Goal: Information Seeking & Learning: Learn about a topic

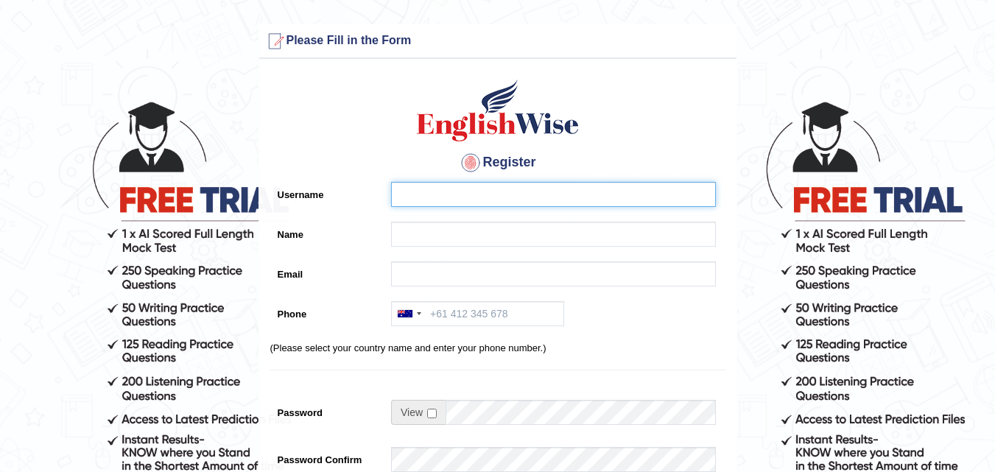
click at [568, 191] on input "Username" at bounding box center [553, 194] width 325 height 25
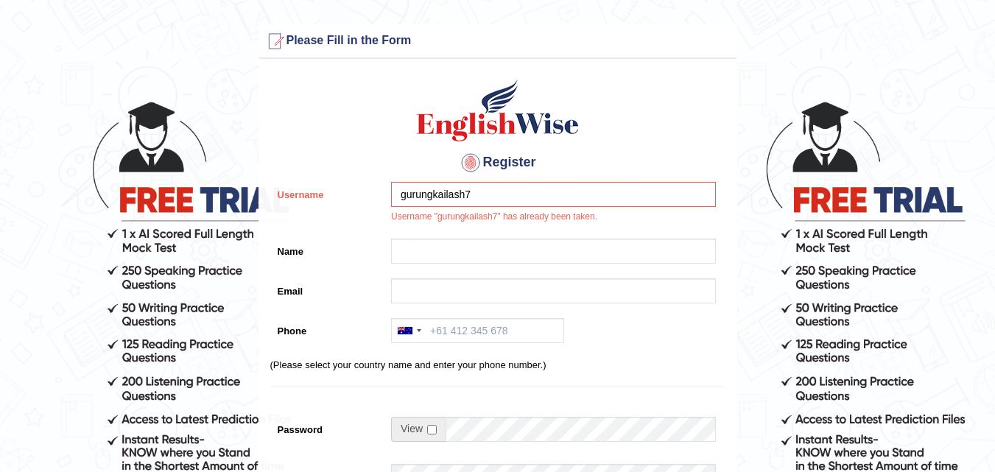
click at [500, 228] on div "gurungkailash7 Username "gurungkailash7" has already been taken." at bounding box center [550, 206] width 332 height 49
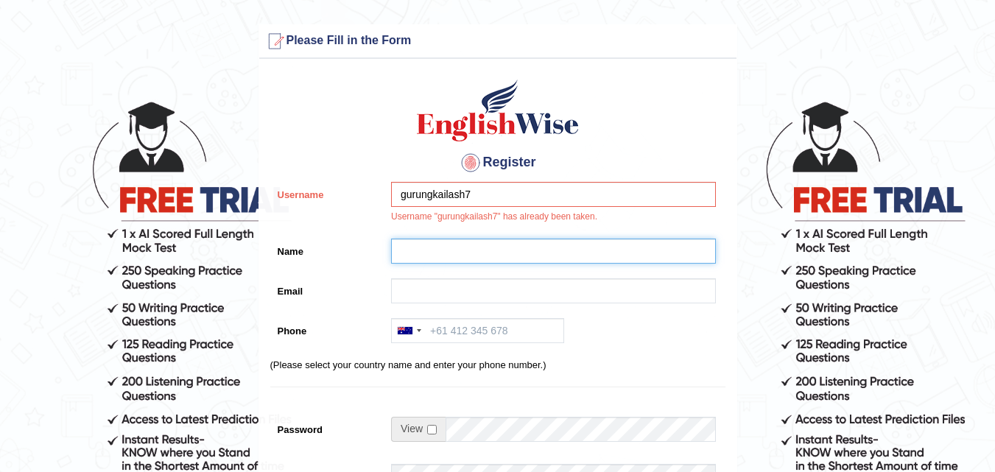
click at [508, 260] on input "Name" at bounding box center [553, 251] width 325 height 25
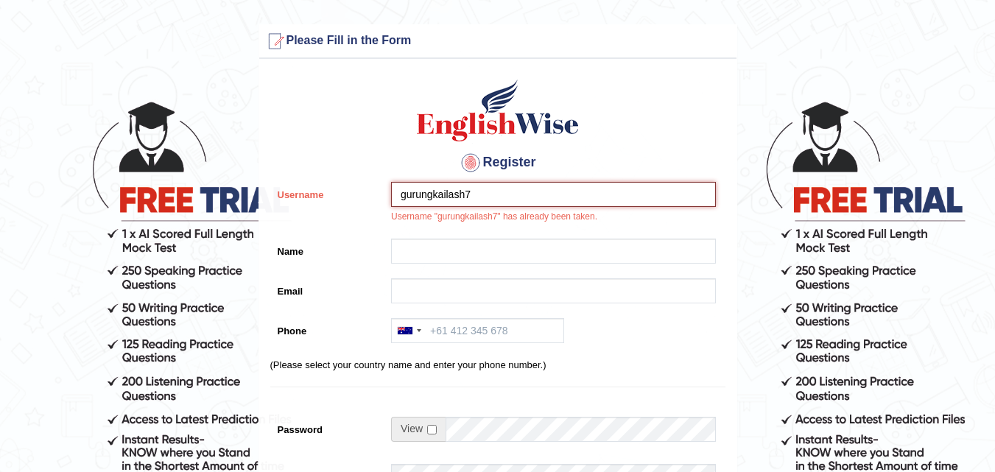
click at [493, 189] on input "gurungkailash7" at bounding box center [553, 194] width 325 height 25
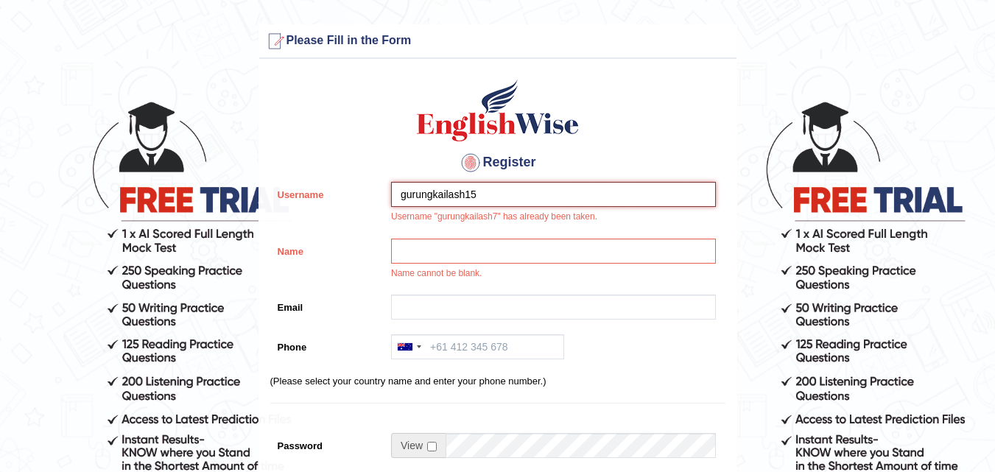
type input "gurungkailash15"
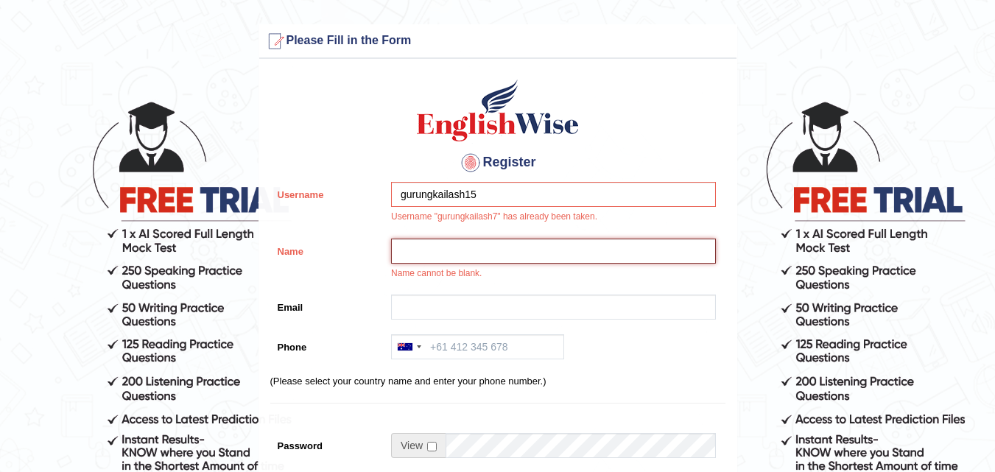
click at [540, 242] on input "Name" at bounding box center [553, 251] width 325 height 25
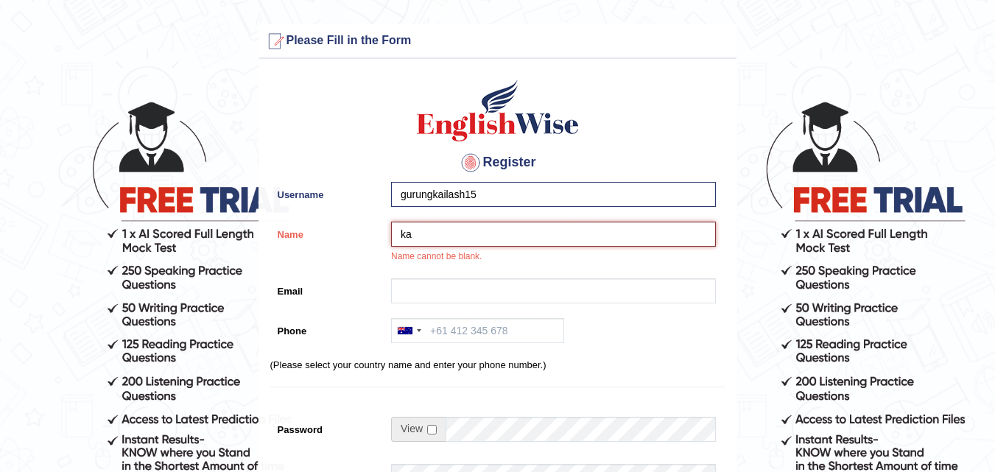
type input "k"
type input "kailashgg"
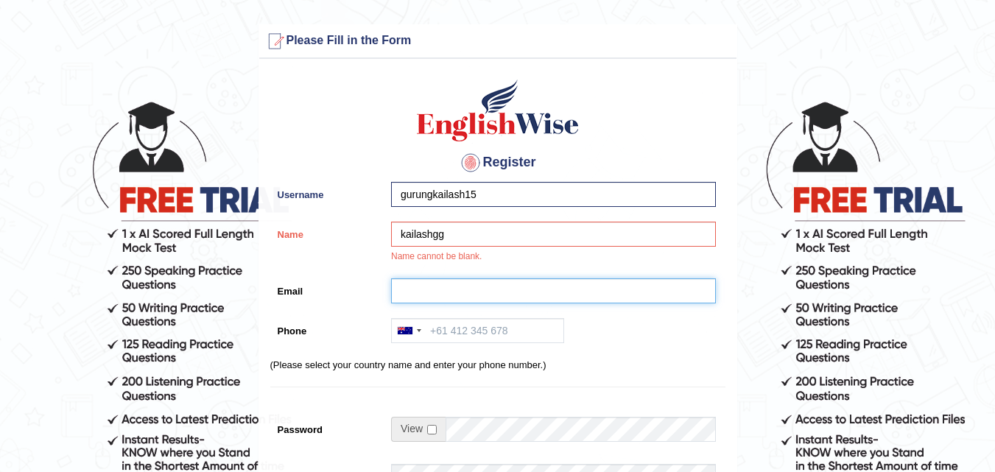
click at [482, 286] on input "Email" at bounding box center [553, 290] width 325 height 25
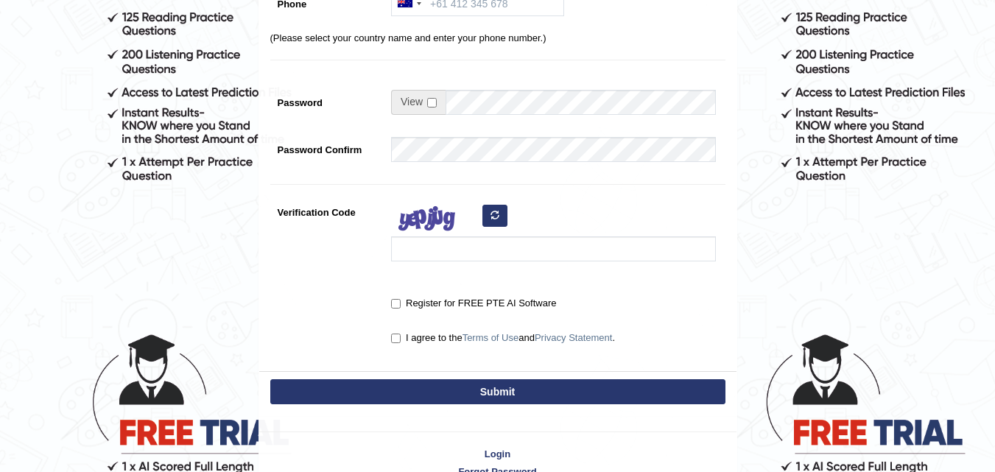
scroll to position [408, 0]
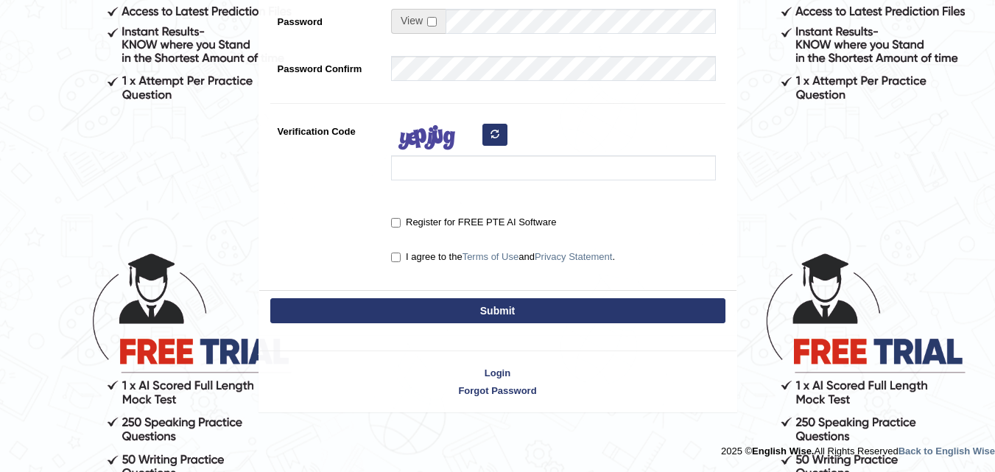
click at [514, 303] on div "Submit" at bounding box center [497, 312] width 477 height 44
click at [514, 304] on button "Submit" at bounding box center [497, 310] width 455 height 25
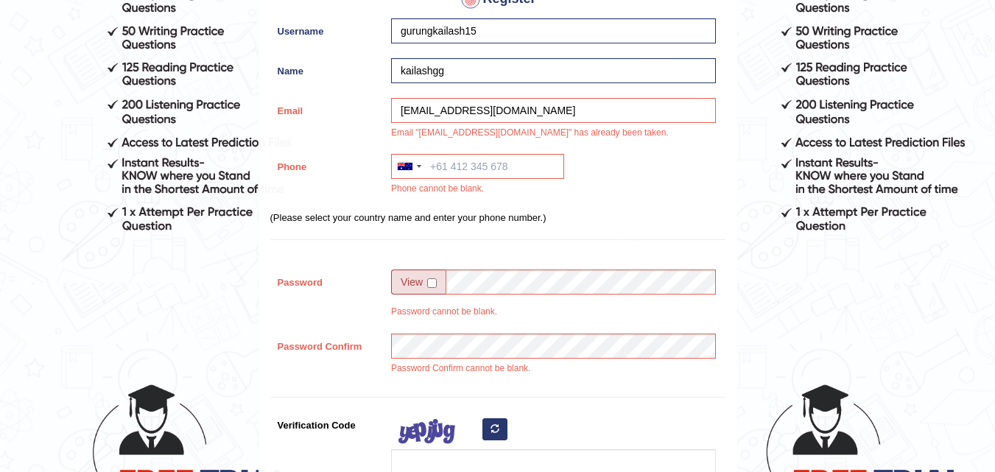
scroll to position [228, 0]
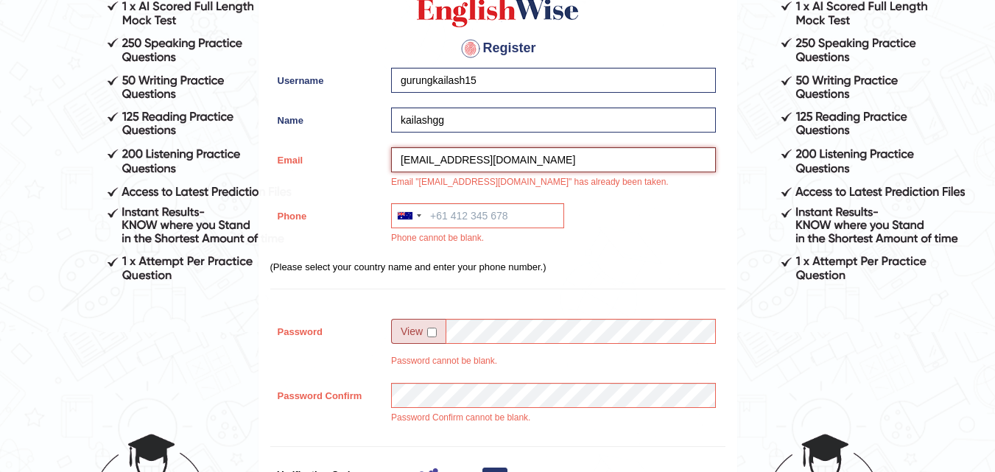
click at [526, 163] on input "jenisapun.39@gmail.com" at bounding box center [553, 159] width 325 height 25
type input "j"
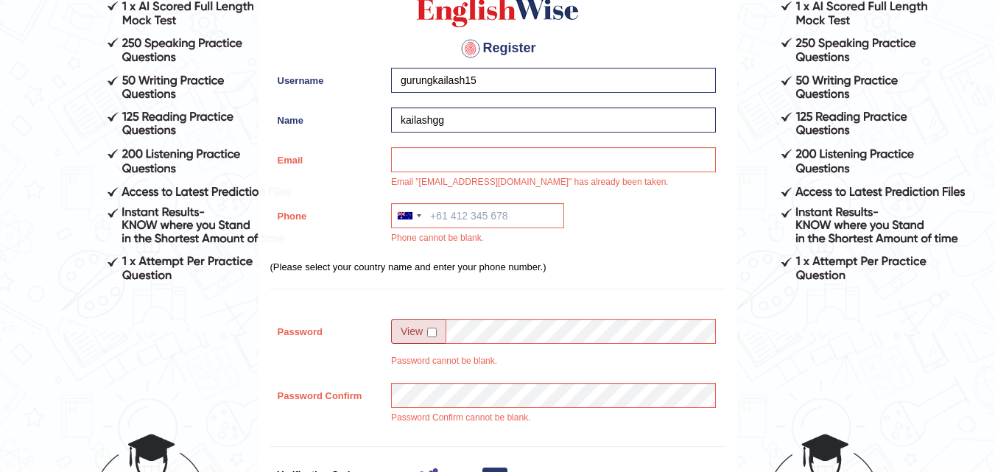
click at [655, 244] on div "Australia +61 India (भारत) +91 New Zealand +64 United States +1 Canada +1 Unite…" at bounding box center [550, 227] width 332 height 49
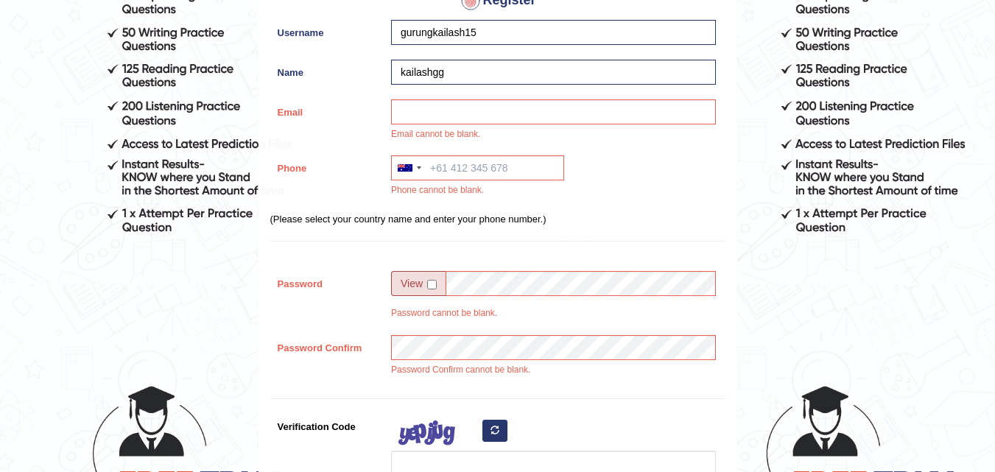
scroll to position [301, 0]
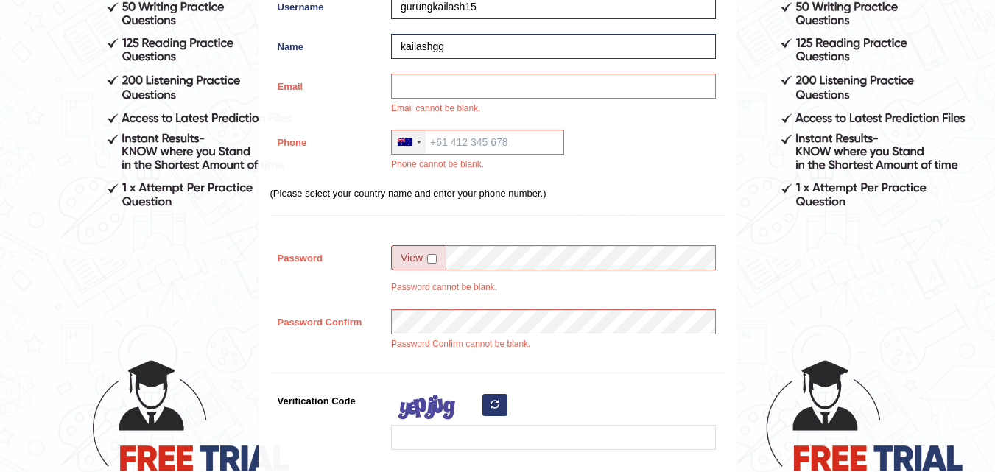
click at [411, 144] on div at bounding box center [405, 141] width 15 height 7
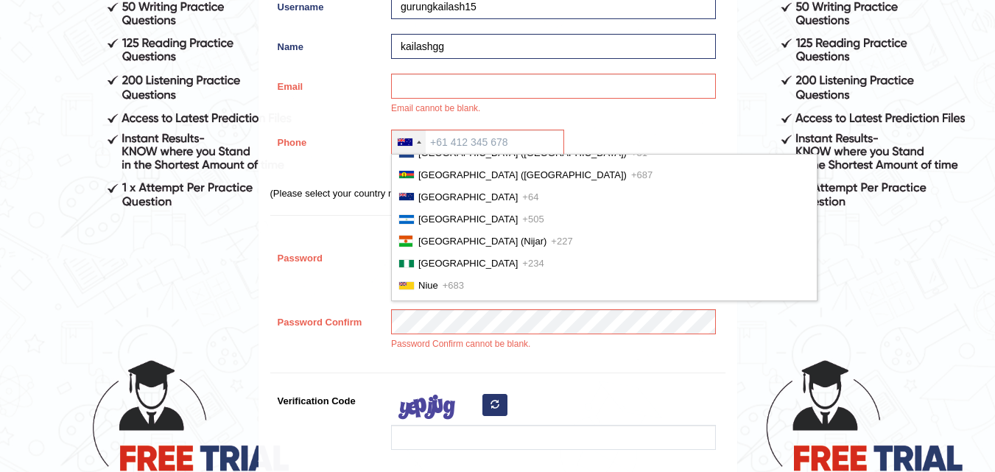
scroll to position [3387, 0]
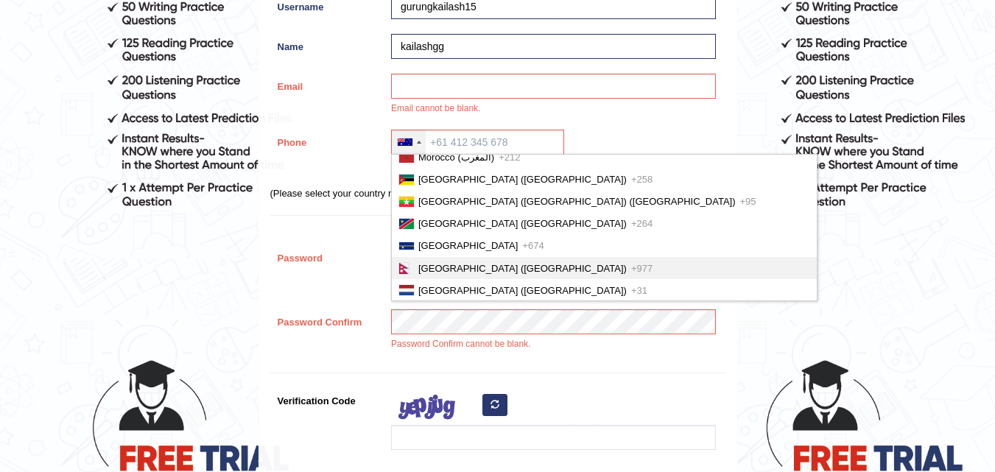
click at [459, 274] on span "Nepal (नेपाल)" at bounding box center [522, 268] width 208 height 11
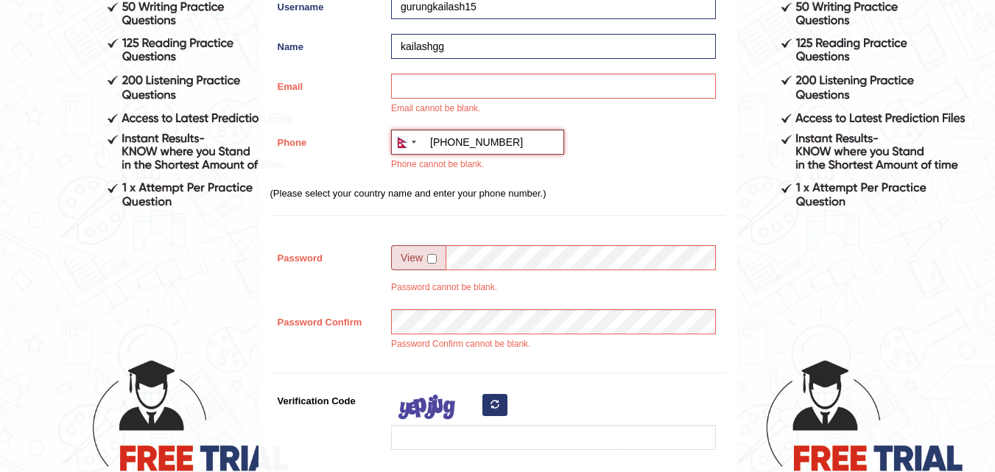
type input "+9779816101558"
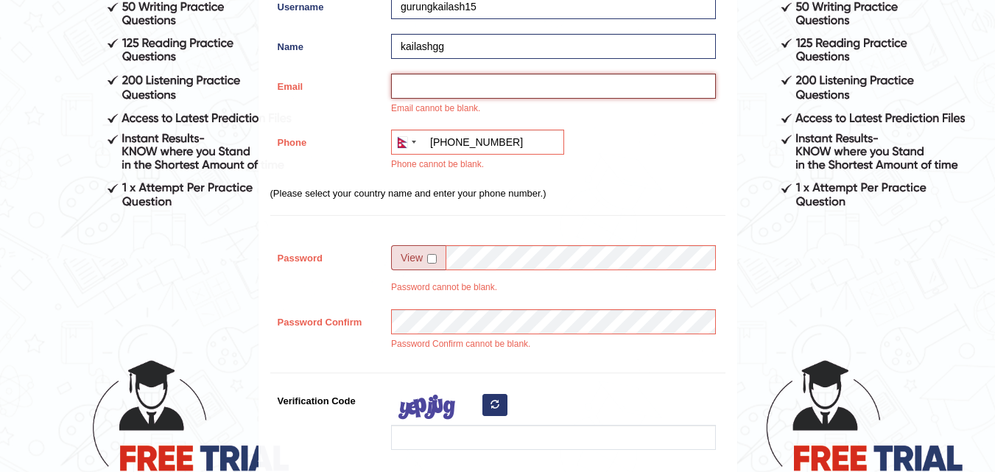
click at [576, 91] on input "Email" at bounding box center [553, 86] width 325 height 25
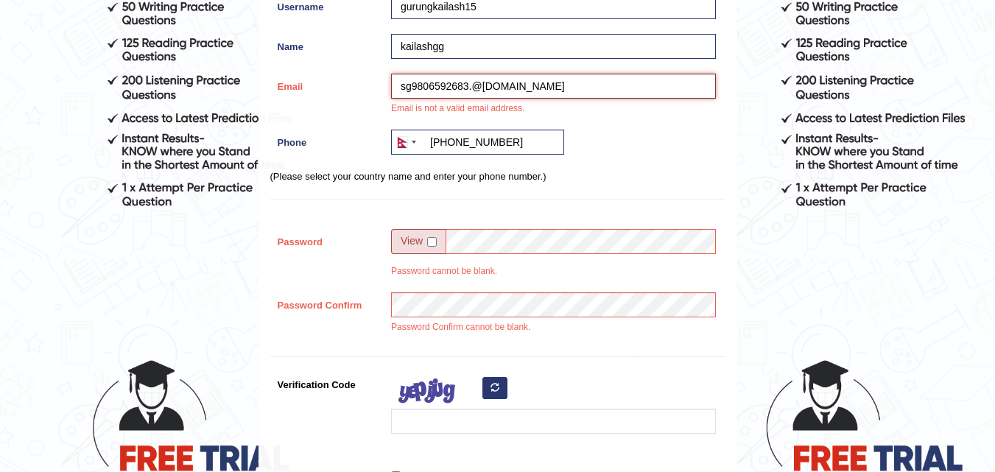
click at [472, 85] on input "sg9806592683.@gmail.com" at bounding box center [553, 86] width 325 height 25
type input "sg9806592683@gmail.com"
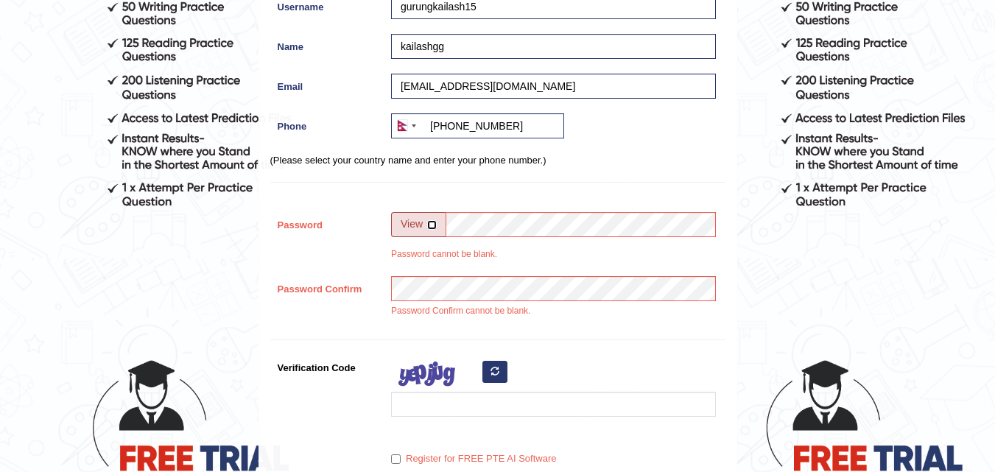
click at [434, 230] on input "checkbox" at bounding box center [432, 225] width 10 height 10
checkbox input "true"
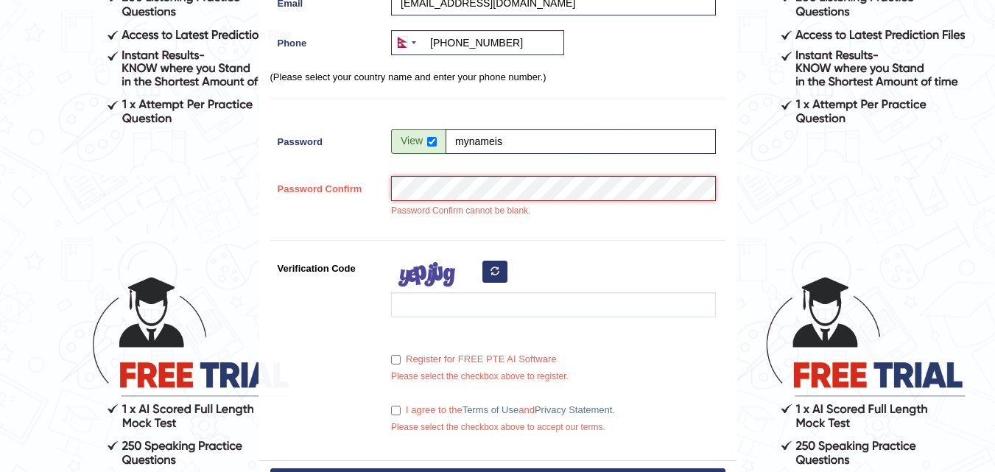
scroll to position [442, 0]
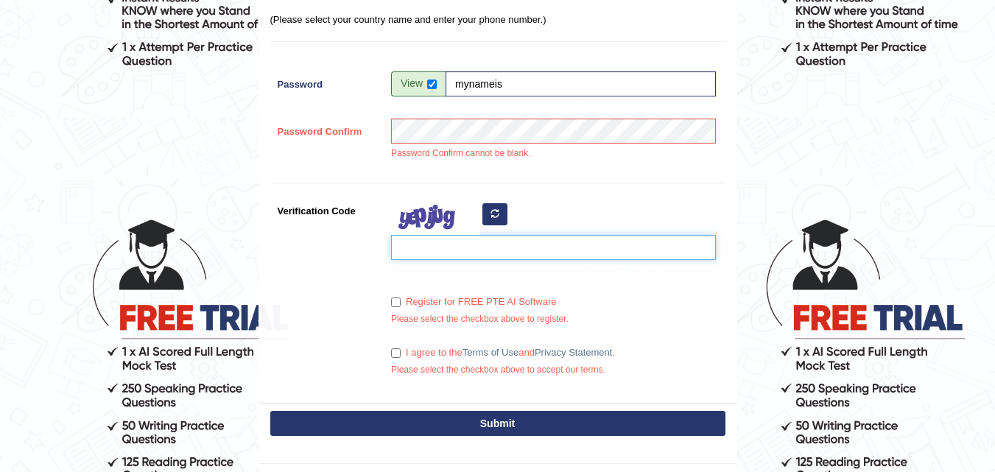
click at [470, 250] on input "Verification Code" at bounding box center [553, 247] width 325 height 25
type input "hefaca"
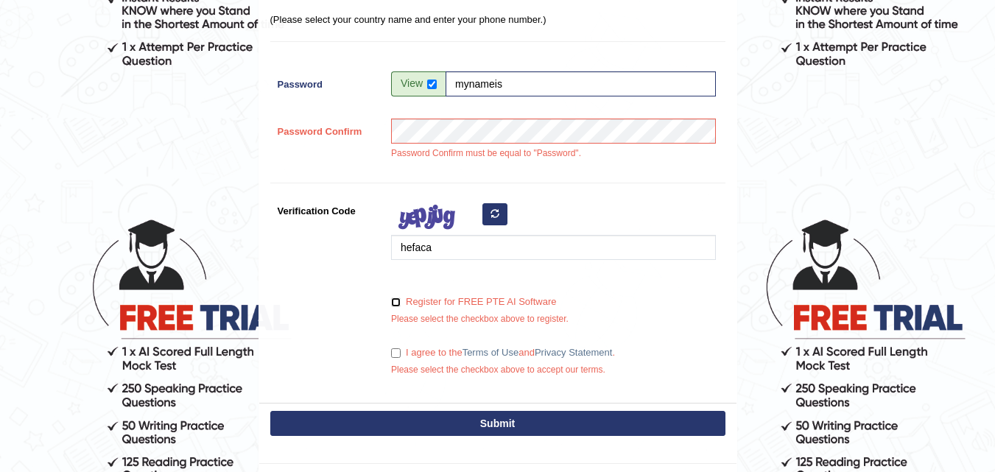
click at [397, 300] on input "Register for FREE PTE AI Software" at bounding box center [396, 302] width 10 height 10
checkbox input "true"
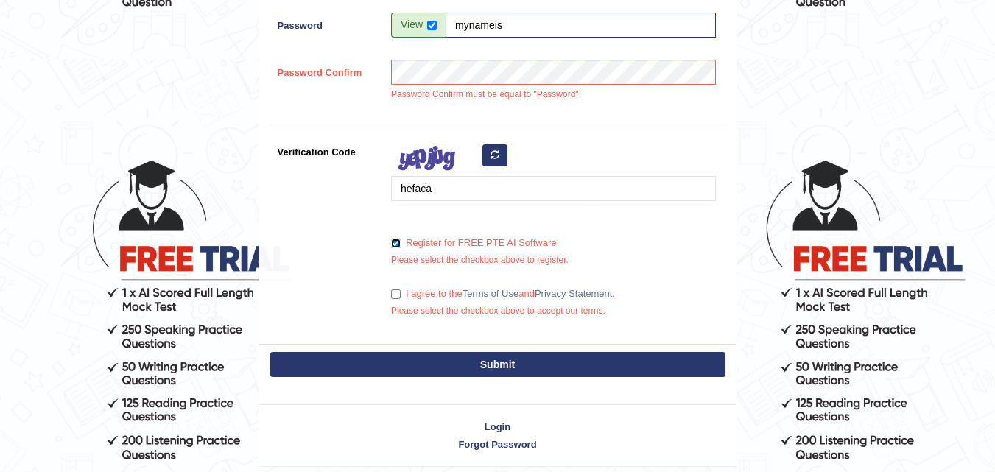
scroll to position [538, 0]
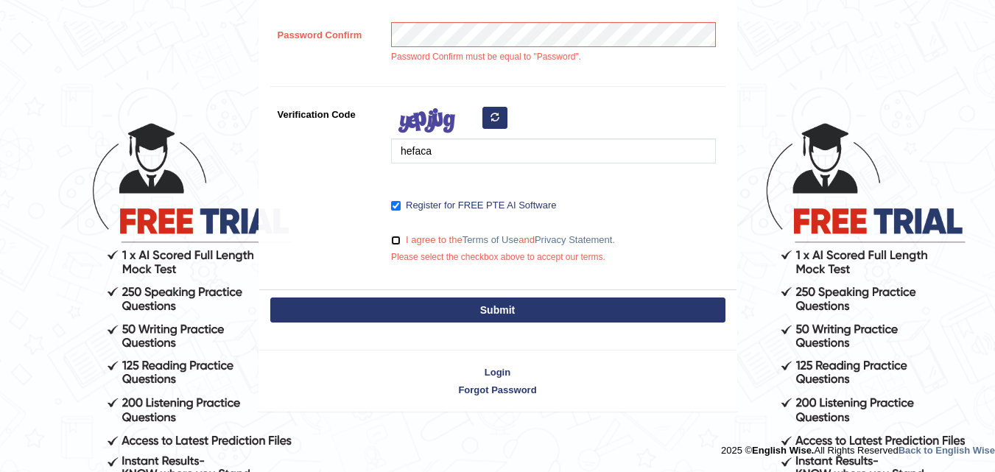
click at [398, 239] on input "I agree to the Terms of Use and Privacy Statement ." at bounding box center [396, 241] width 10 height 10
checkbox input "true"
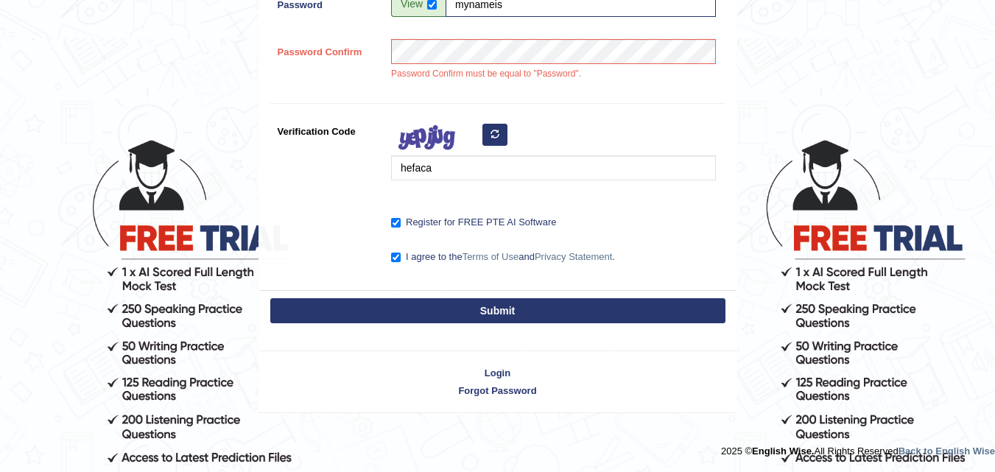
drag, startPoint x: 419, startPoint y: 314, endPoint x: 434, endPoint y: 310, distance: 15.4
click at [421, 314] on button "Submit" at bounding box center [497, 310] width 455 height 25
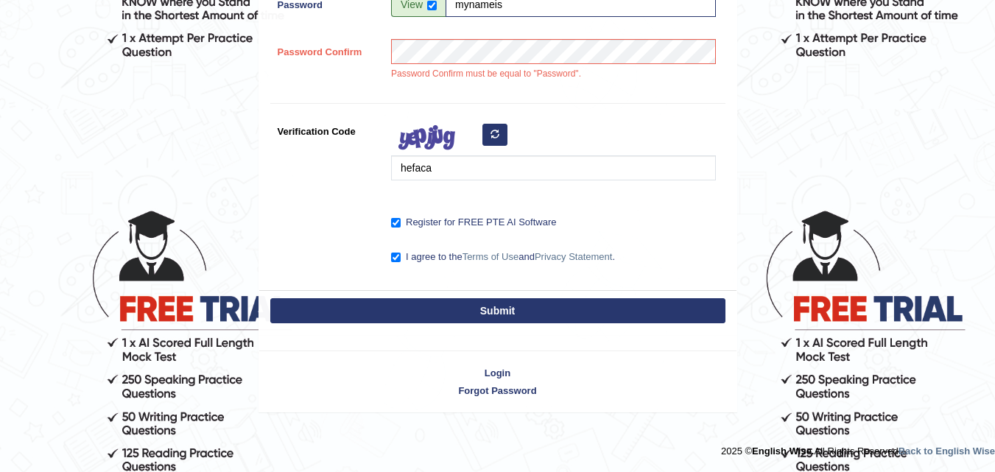
click at [434, 308] on button "Submit" at bounding box center [497, 310] width 455 height 25
click at [562, 314] on button "Submit" at bounding box center [497, 310] width 455 height 25
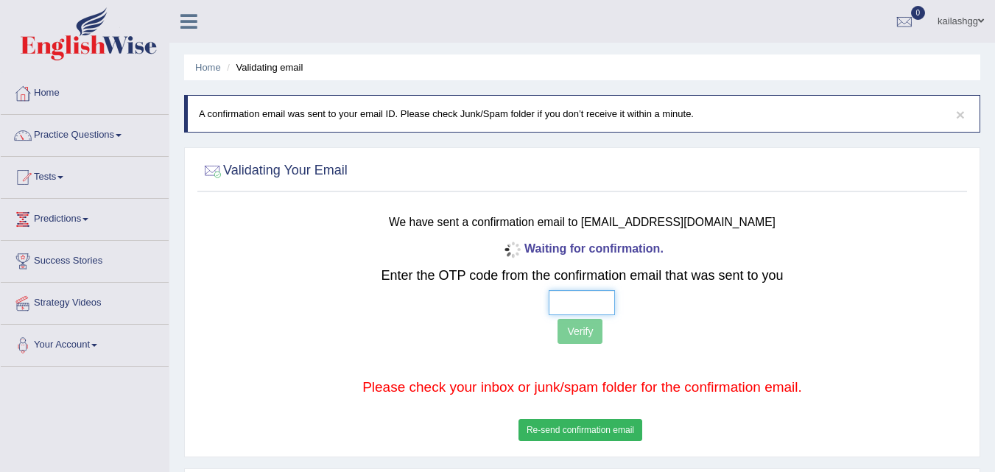
click at [582, 298] on input "text" at bounding box center [582, 302] width 66 height 25
type input "2 6 5 2"
click at [584, 327] on button "Verify" at bounding box center [579, 331] width 45 height 25
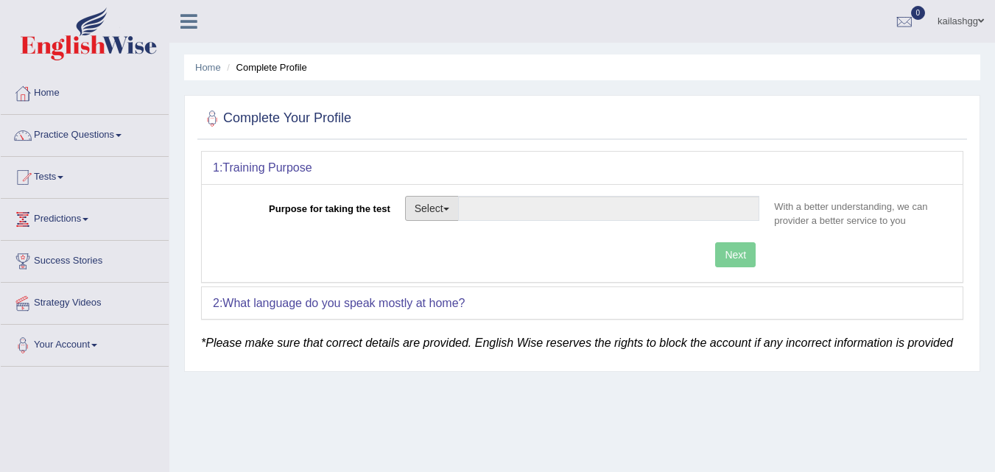
click at [449, 200] on button "Select" at bounding box center [432, 208] width 54 height 25
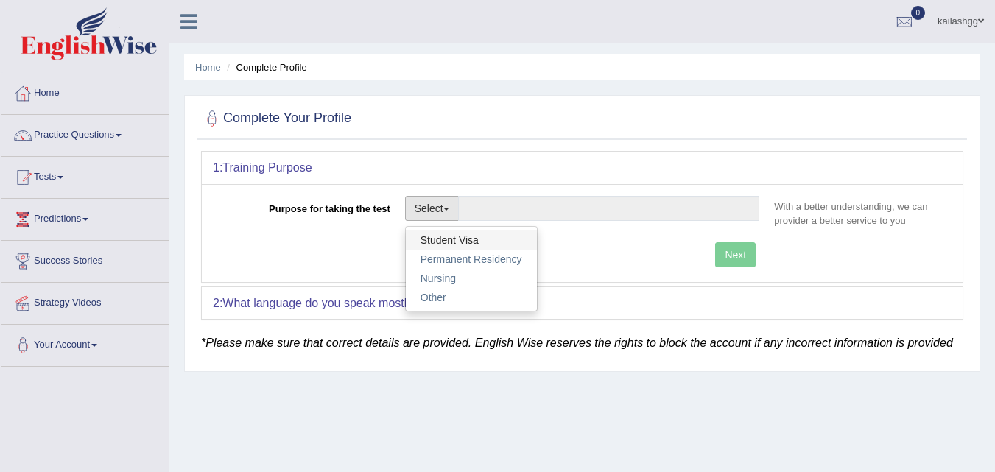
click at [480, 231] on link "Student Visa" at bounding box center [471, 239] width 131 height 19
type input "Student Visa"
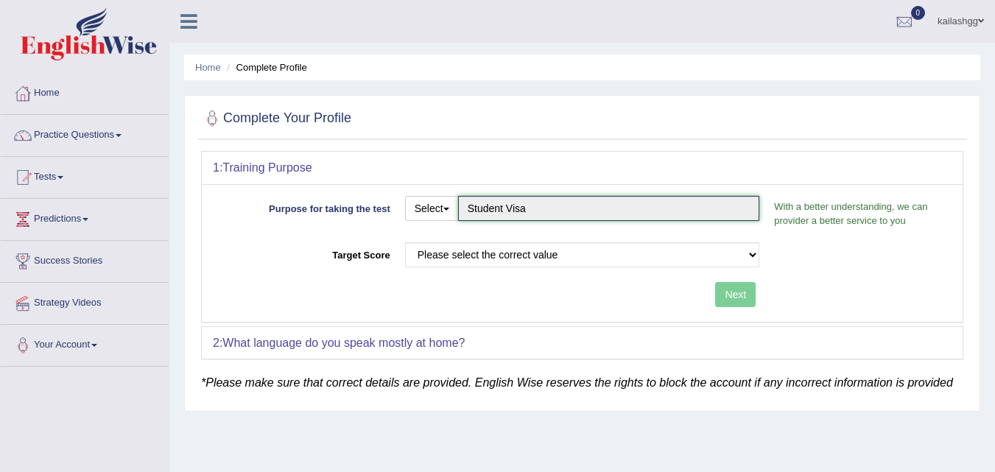
click at [643, 216] on input "Student Visa" at bounding box center [609, 208] width 302 height 25
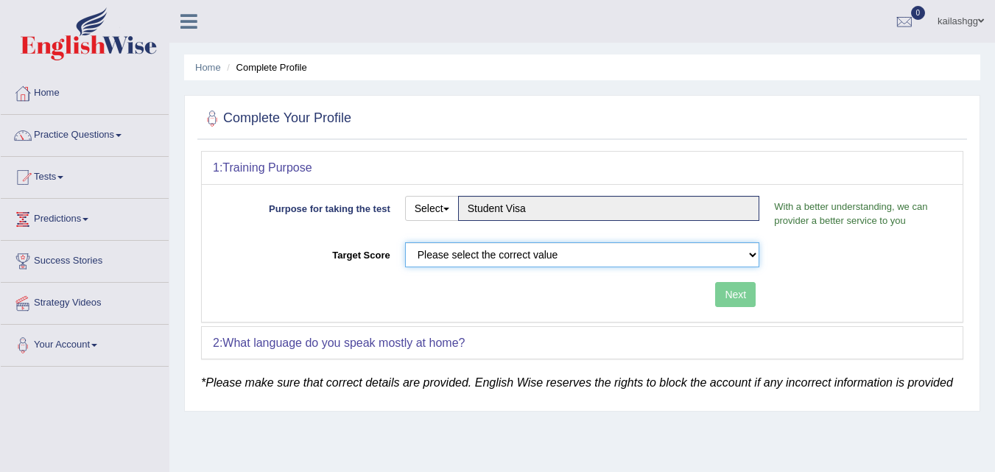
click at [683, 257] on select "Please select the correct value 50 (6 bands) 58 (6.5 bands) 65 (7 bands) 79 (8 …" at bounding box center [582, 254] width 355 height 25
select select "79"
click at [405, 242] on select "Please select the correct value 50 (6 bands) 58 (6.5 bands) 65 (7 bands) 79 (8 …" at bounding box center [582, 254] width 355 height 25
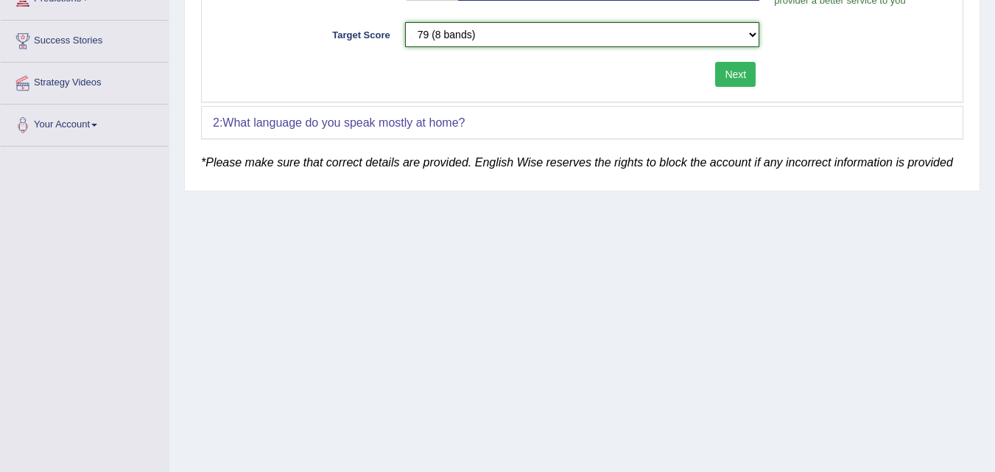
scroll to position [221, 0]
click at [743, 42] on select "Please select the correct value 50 (6 bands) 58 (6.5 bands) 65 (7 bands) 79 (8 …" at bounding box center [582, 33] width 355 height 25
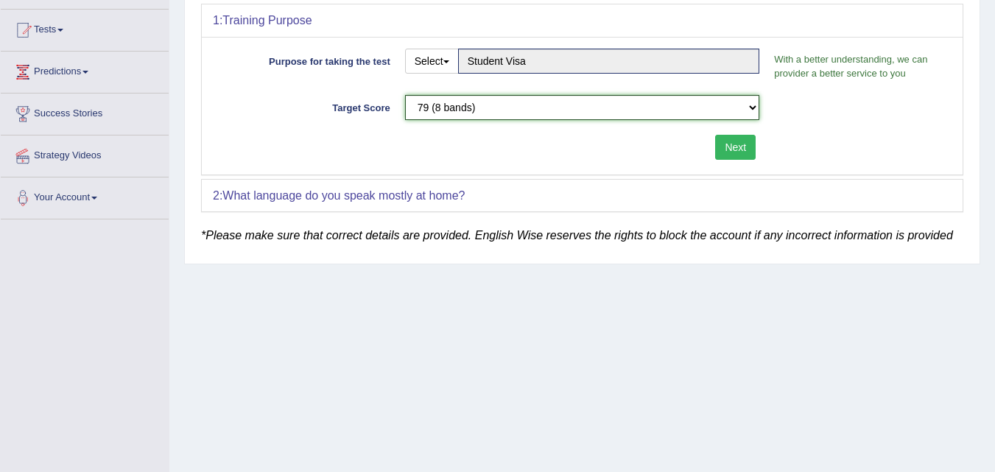
click at [715, 102] on select "Please select the correct value 50 (6 bands) 58 (6.5 bands) 65 (7 bands) 79 (8 …" at bounding box center [582, 107] width 355 height 25
click at [405, 95] on select "Please select the correct value 50 (6 bands) 58 (6.5 bands) 65 (7 bands) 79 (8 …" at bounding box center [582, 107] width 355 height 25
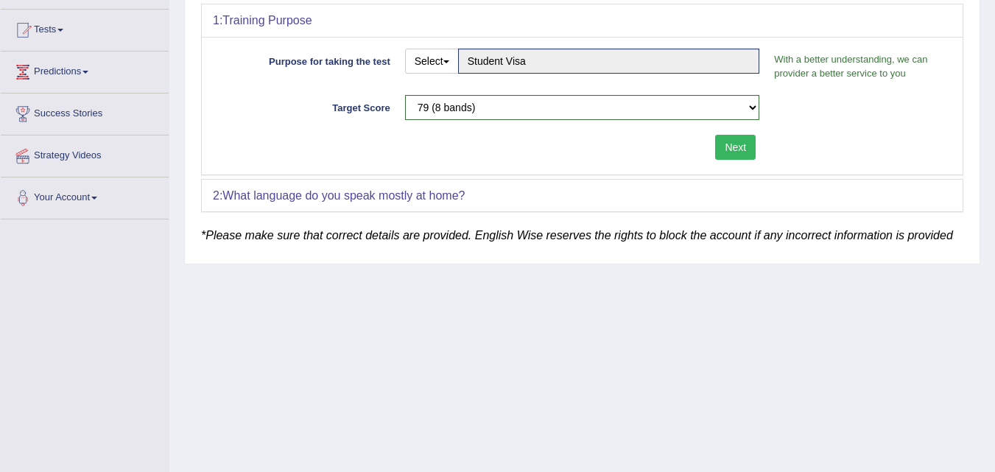
click at [733, 151] on button "Next" at bounding box center [735, 147] width 41 height 25
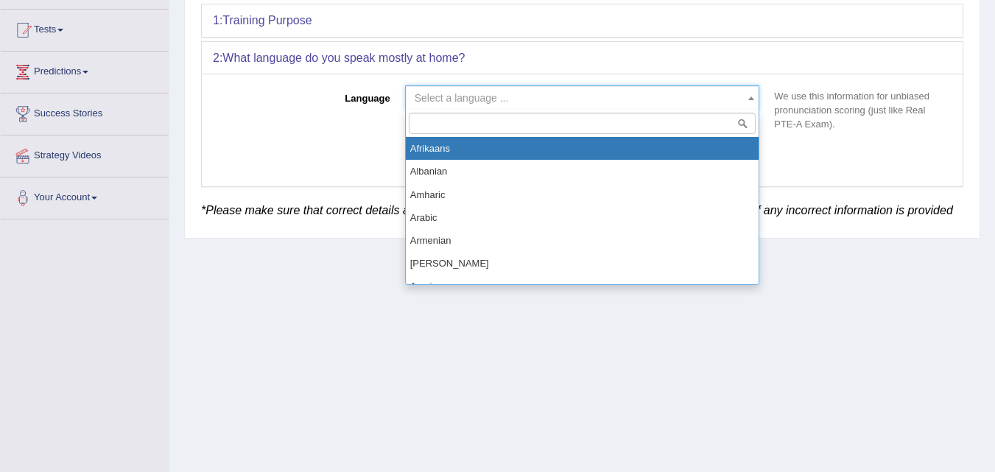
click at [670, 94] on span "Select a language ..." at bounding box center [578, 98] width 327 height 15
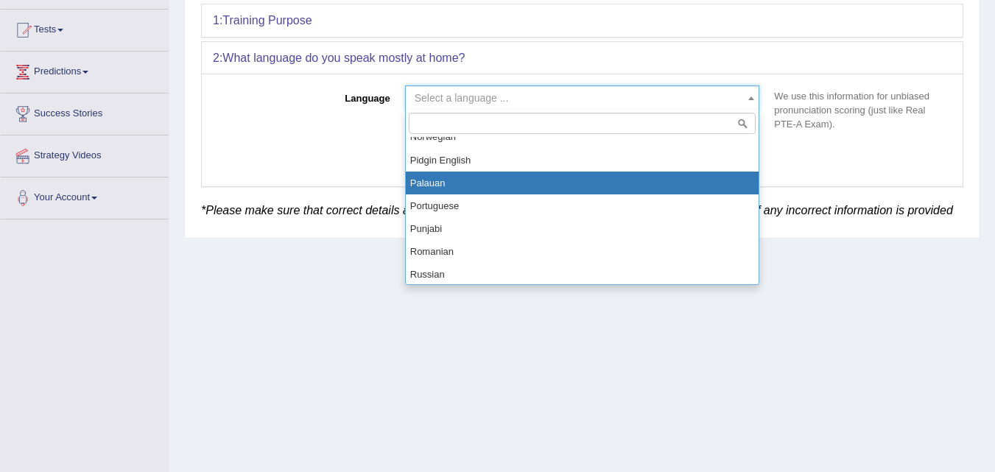
scroll to position [809, 0]
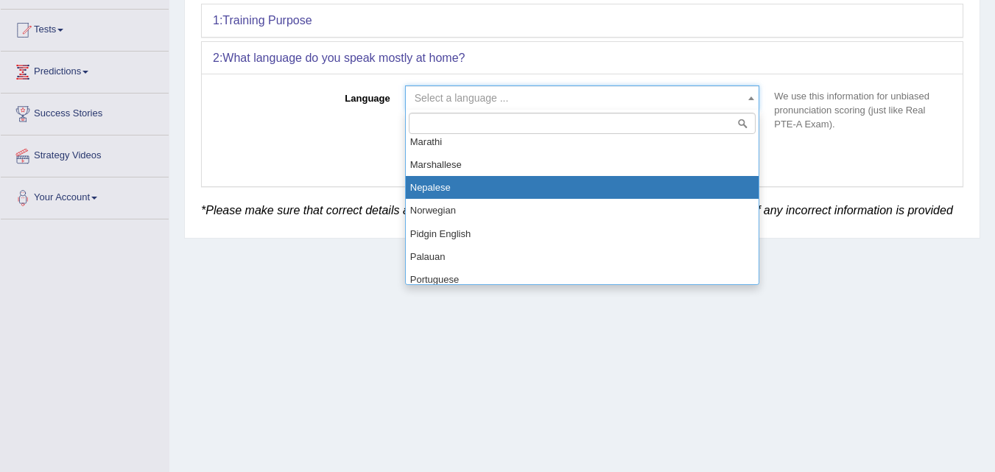
select select "Nepalese"
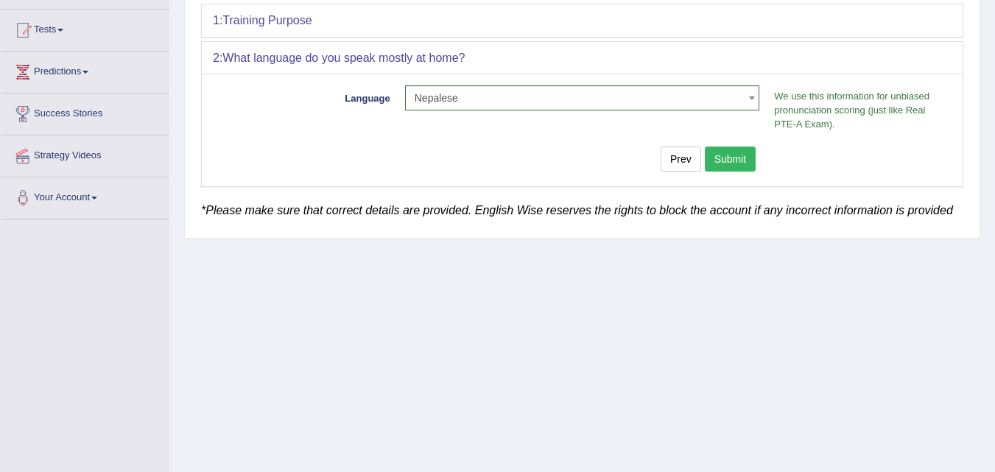
click at [732, 162] on button "Submit" at bounding box center [731, 159] width 52 height 25
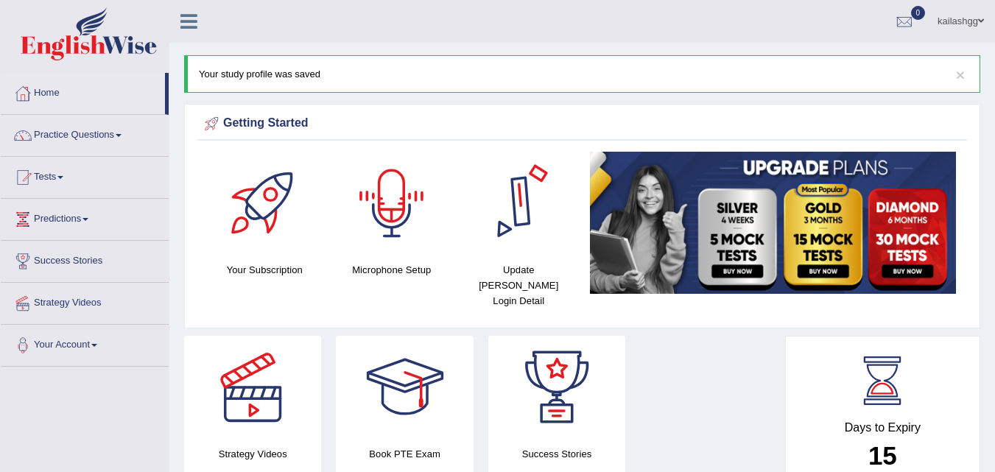
click at [408, 216] on div at bounding box center [391, 203] width 103 height 103
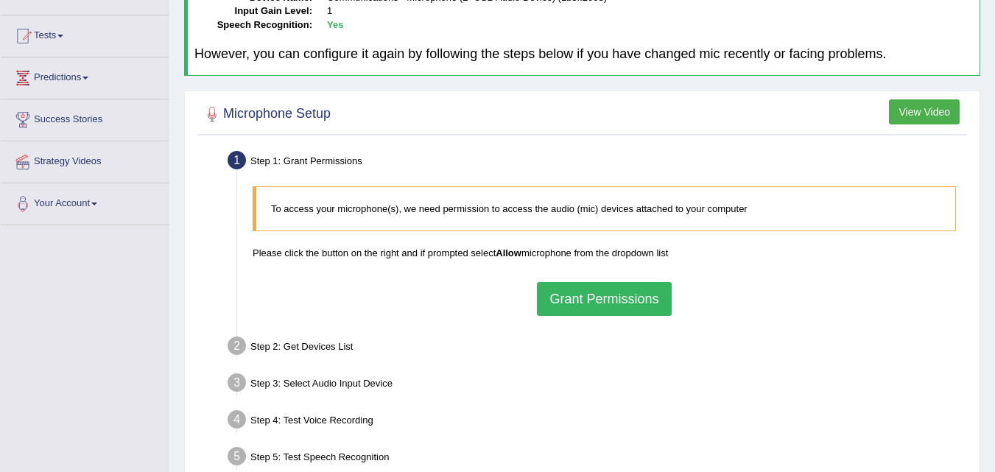
scroll to position [147, 0]
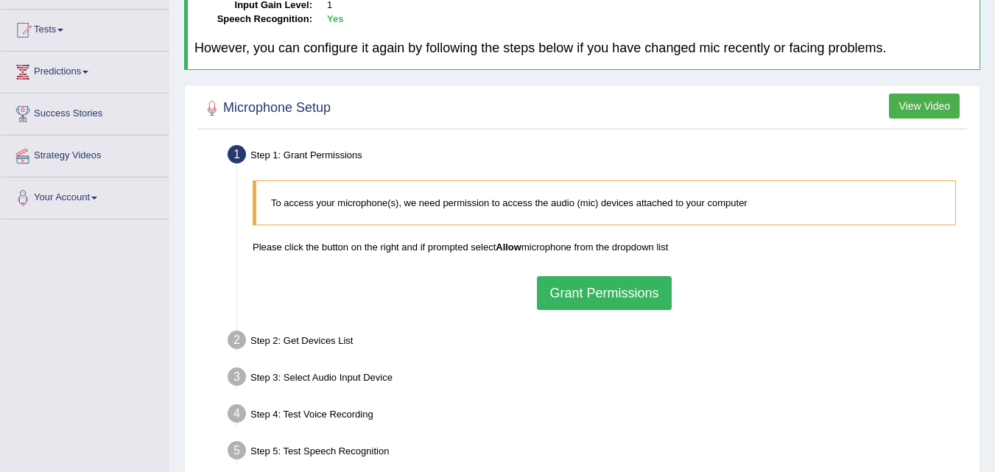
click at [648, 292] on button "Grant Permissions" at bounding box center [604, 293] width 134 height 34
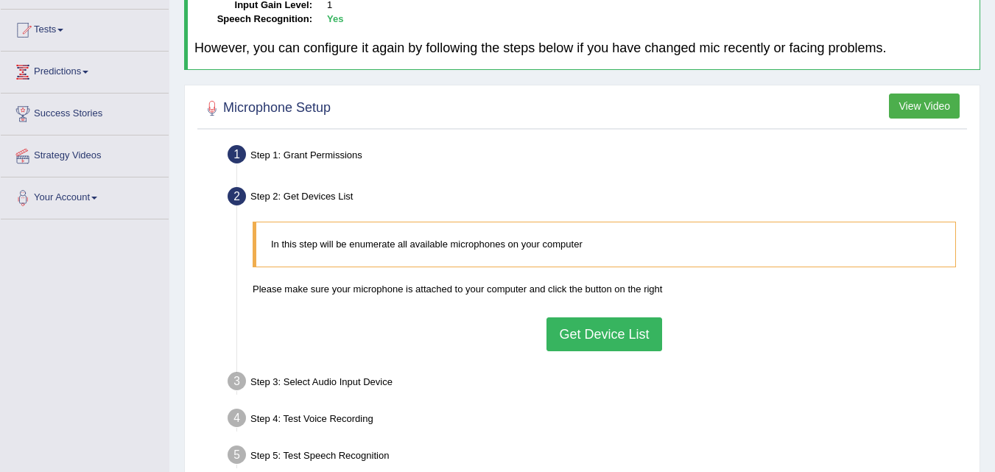
scroll to position [301, 0]
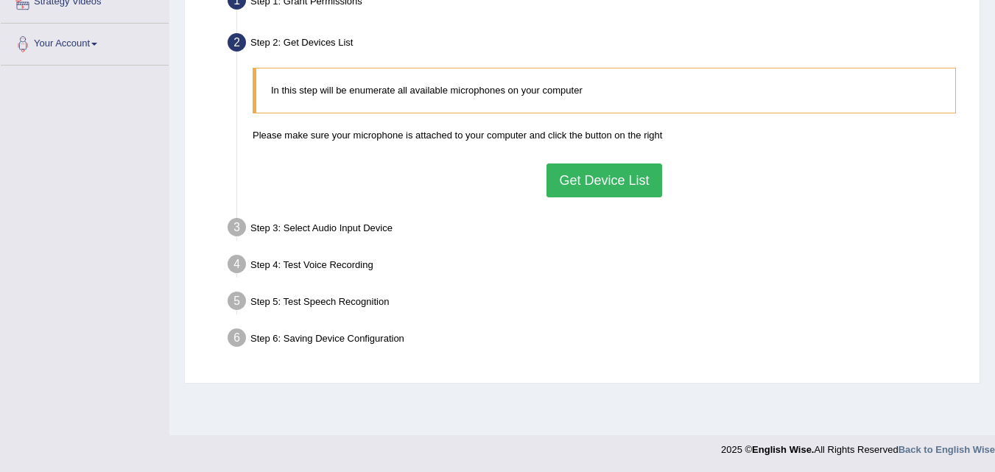
click at [638, 183] on button "Get Device List" at bounding box center [603, 180] width 115 height 34
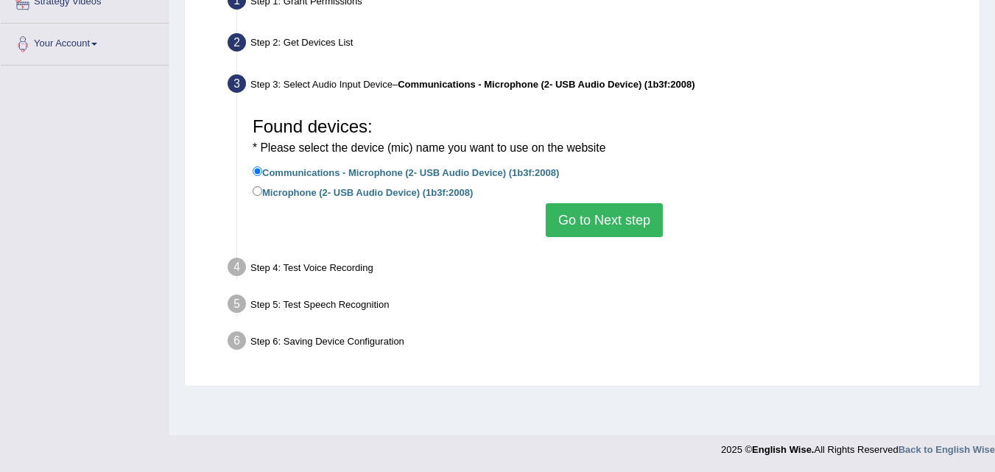
click at [623, 215] on button "Go to Next step" at bounding box center [604, 220] width 117 height 34
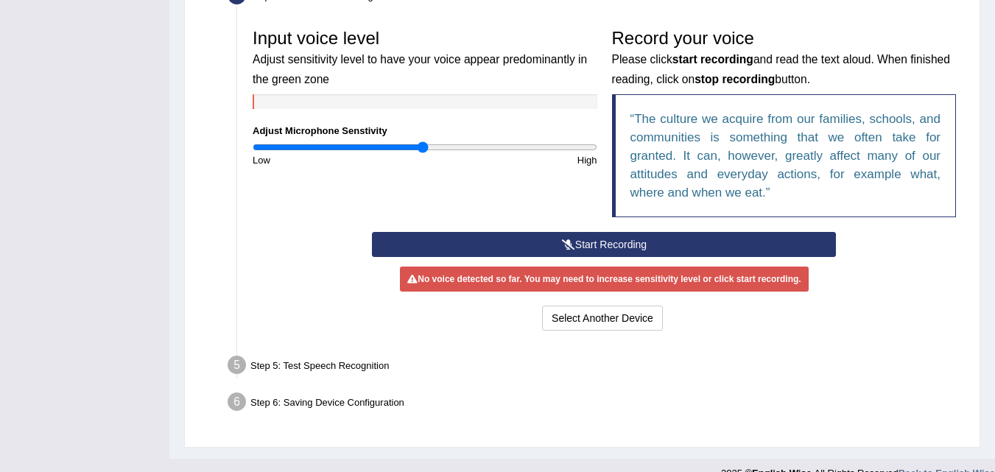
scroll to position [448, 0]
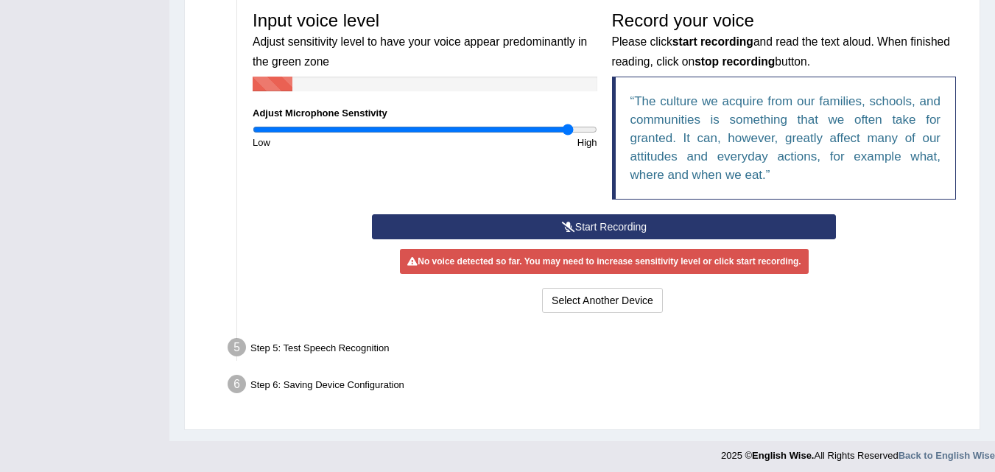
click at [568, 134] on input "range" at bounding box center [425, 130] width 345 height 12
click at [440, 133] on input "range" at bounding box center [425, 130] width 345 height 12
drag, startPoint x: 610, startPoint y: 229, endPoint x: 633, endPoint y: 227, distance: 23.7
click at [626, 228] on button "Start Recording" at bounding box center [604, 226] width 464 height 25
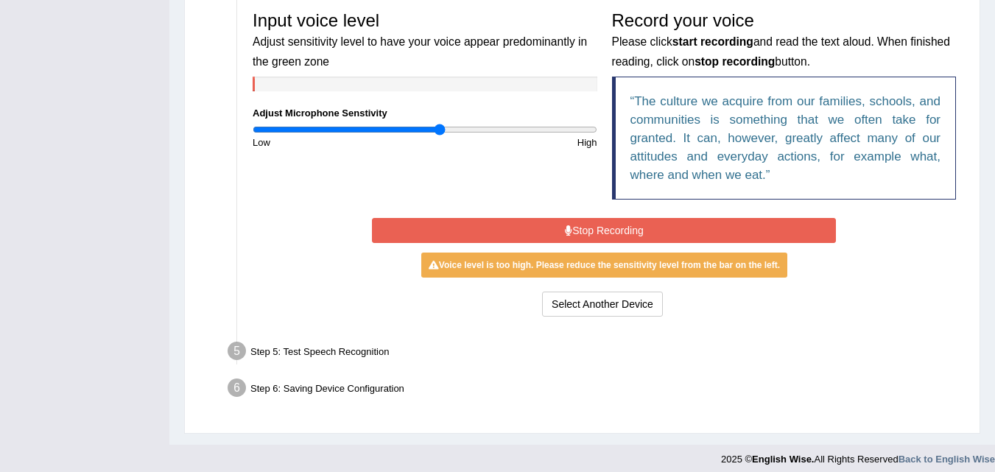
click at [664, 228] on button "Stop Recording" at bounding box center [604, 230] width 464 height 25
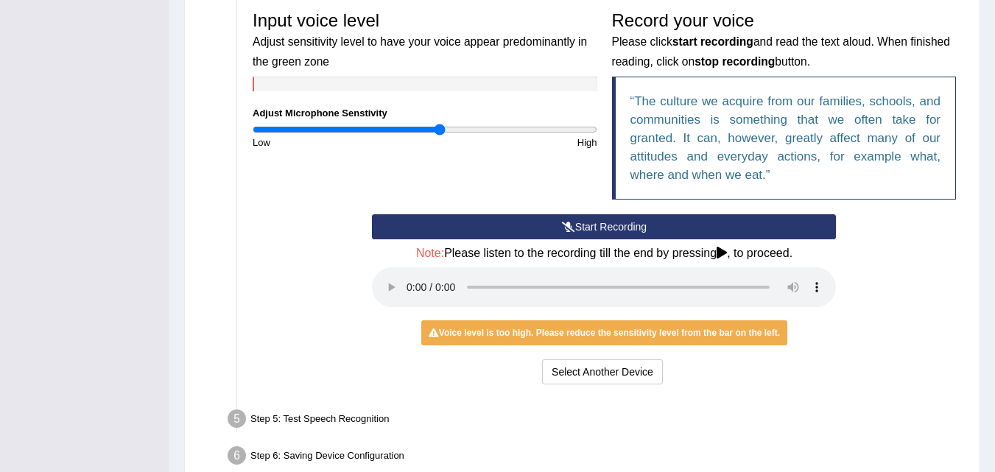
click at [677, 219] on button "Start Recording" at bounding box center [604, 226] width 464 height 25
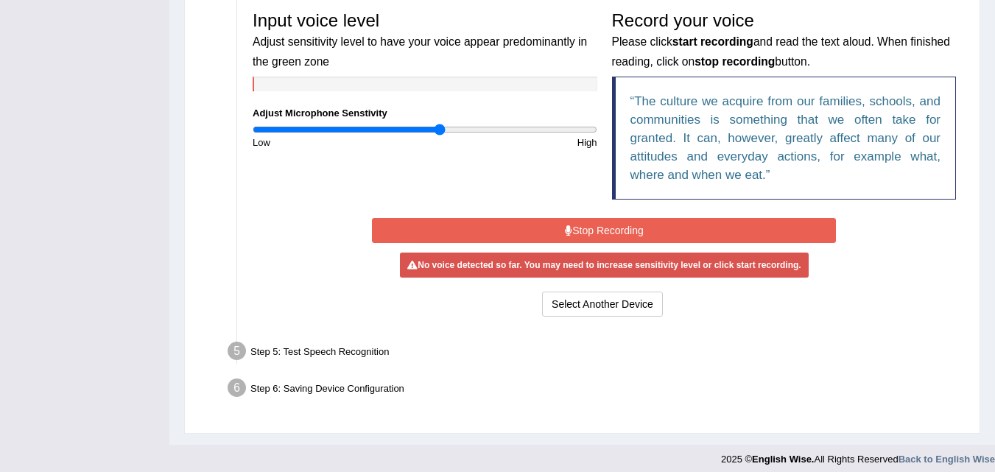
click at [676, 229] on button "Stop Recording" at bounding box center [604, 230] width 464 height 25
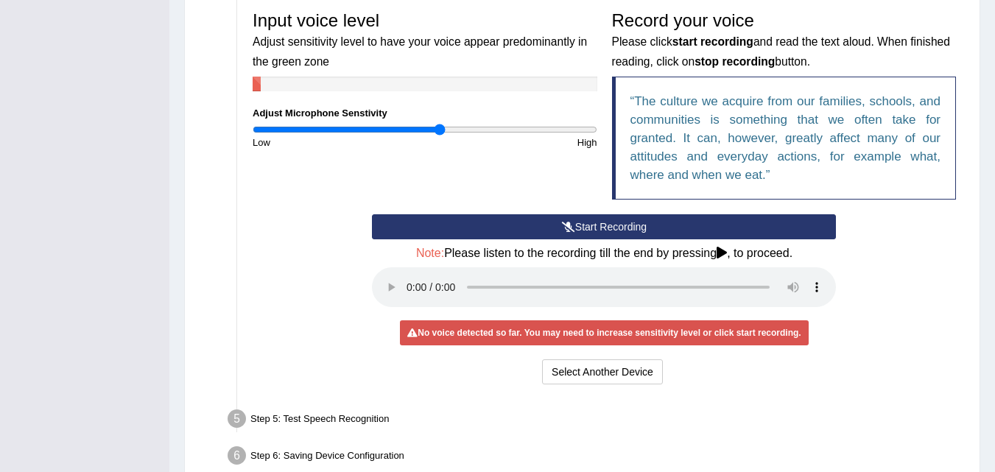
click at [635, 227] on button "Start Recording" at bounding box center [604, 226] width 464 height 25
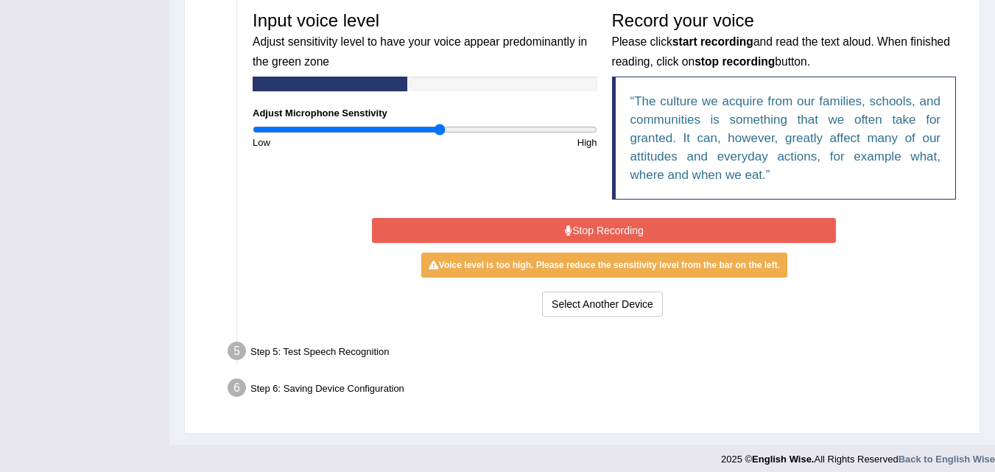
click at [633, 230] on button "Stop Recording" at bounding box center [604, 230] width 464 height 25
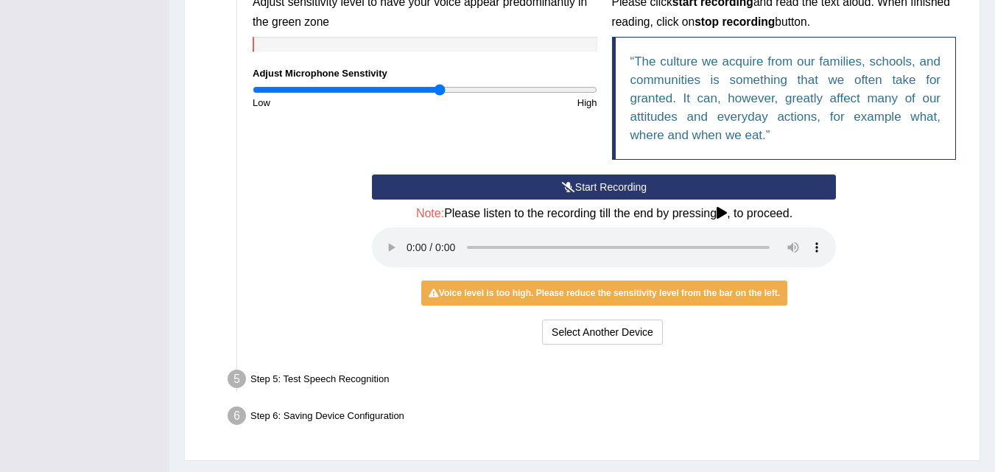
scroll to position [452, 0]
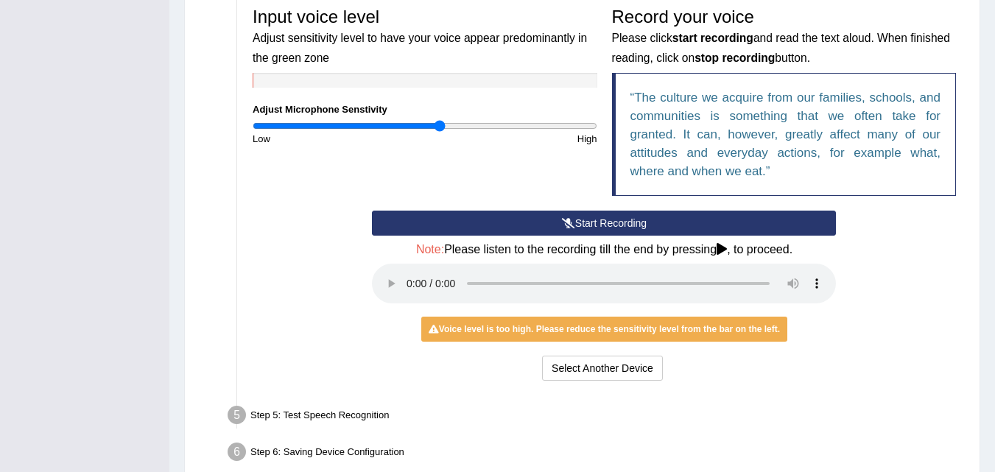
click at [442, 228] on button "Start Recording" at bounding box center [604, 223] width 464 height 25
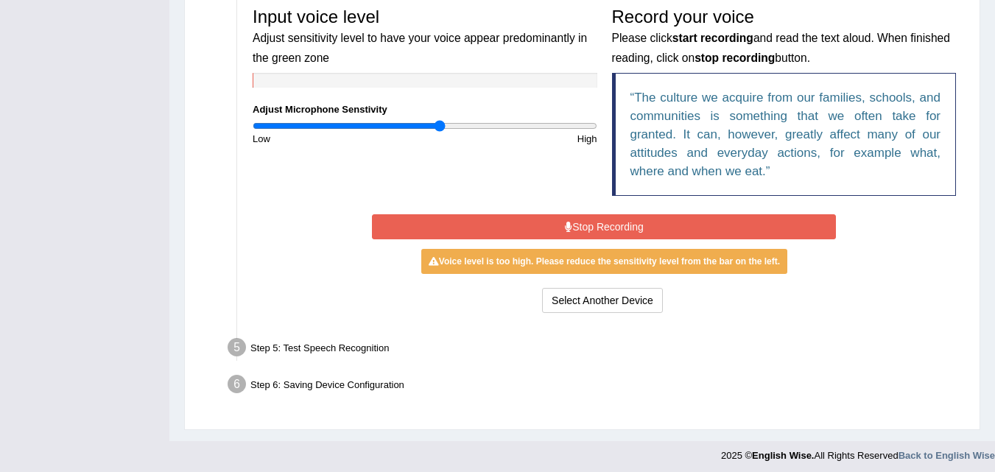
click at [431, 221] on button "Stop Recording" at bounding box center [604, 226] width 464 height 25
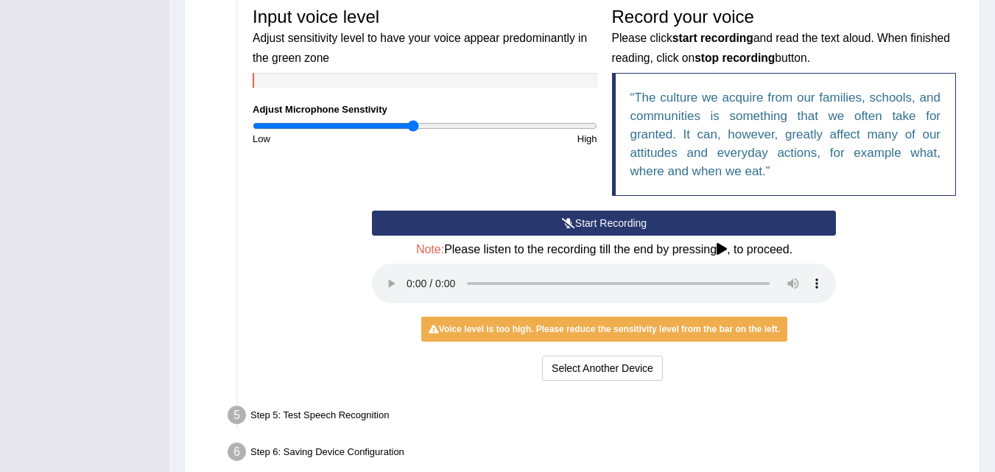
click at [415, 123] on input "range" at bounding box center [425, 126] width 345 height 12
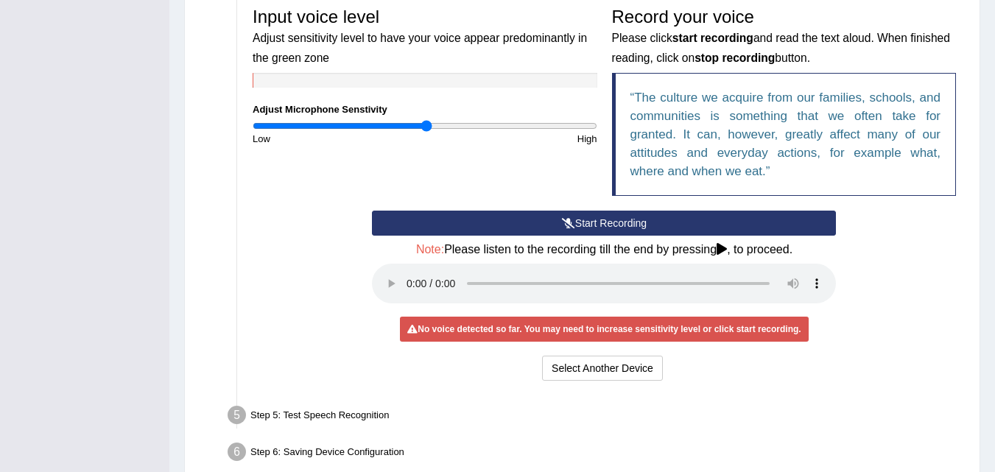
click at [426, 123] on input "range" at bounding box center [425, 126] width 345 height 12
click at [428, 123] on input "range" at bounding box center [425, 126] width 345 height 12
click at [431, 123] on input "range" at bounding box center [425, 126] width 345 height 12
drag, startPoint x: 431, startPoint y: 123, endPoint x: 416, endPoint y: 135, distance: 19.3
click at [416, 132] on input "range" at bounding box center [425, 126] width 345 height 12
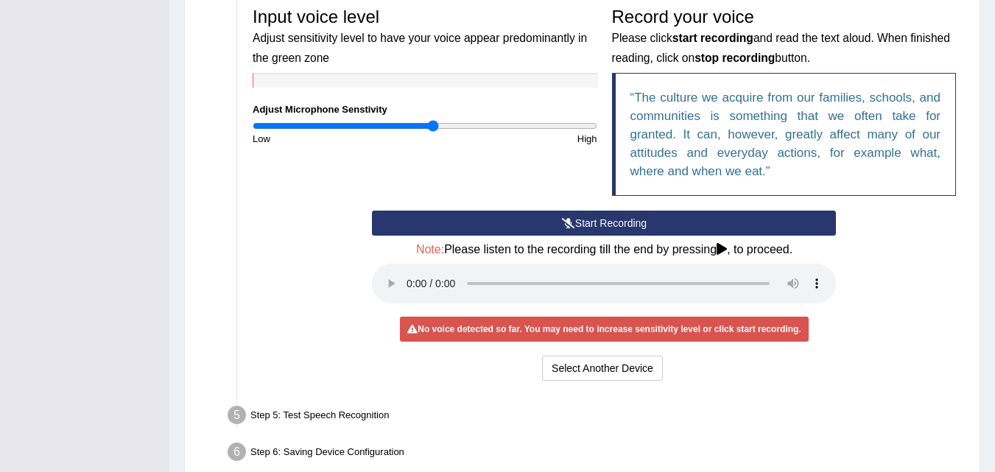
type input "1.06"
click at [432, 127] on input "range" at bounding box center [425, 126] width 345 height 12
click at [513, 326] on div "No voice detected so far. You may need to increase sensitivity level or click s…" at bounding box center [604, 329] width 408 height 25
drag, startPoint x: 529, startPoint y: 331, endPoint x: 542, endPoint y: 331, distance: 12.5
click at [532, 331] on div "No voice detected so far. You may need to increase sensitivity level or click s…" at bounding box center [604, 329] width 408 height 25
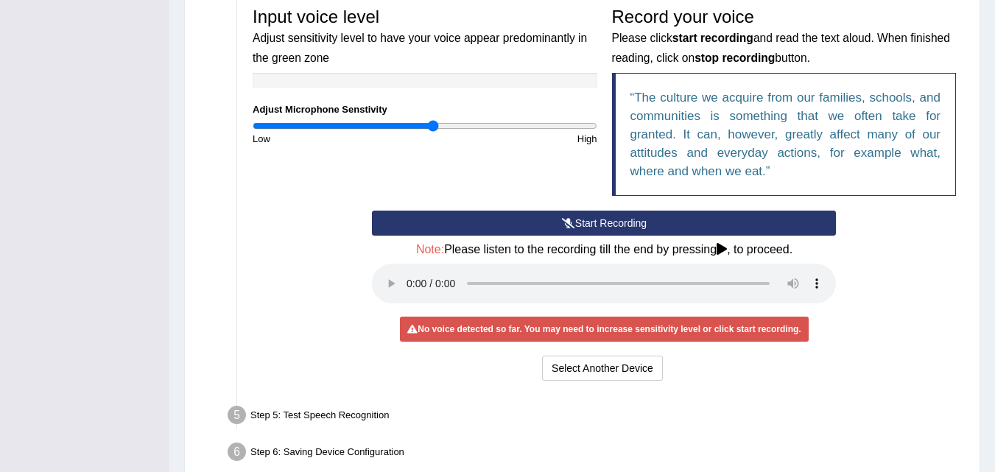
scroll to position [378, 0]
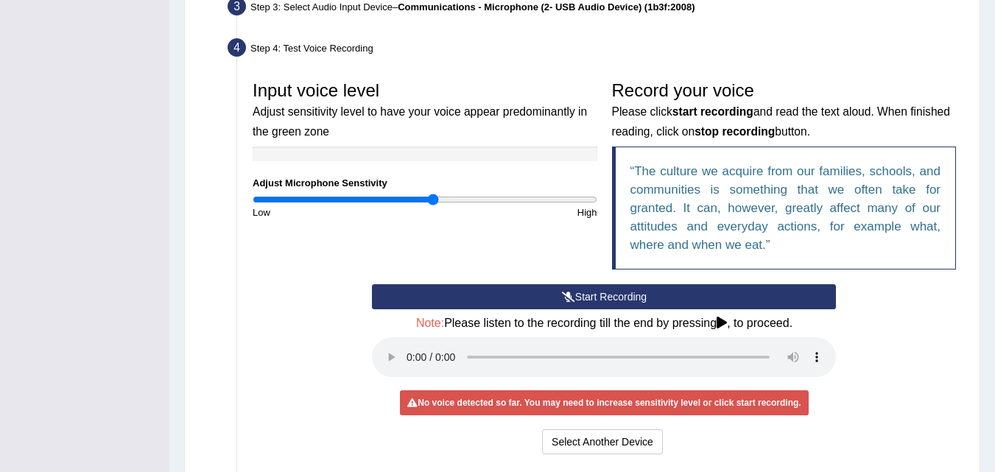
drag, startPoint x: 542, startPoint y: 331, endPoint x: 452, endPoint y: 244, distance: 124.5
click at [451, 240] on div "Input voice level Adjust sensitivity level to have your voice appear predominan…" at bounding box center [604, 179] width 718 height 211
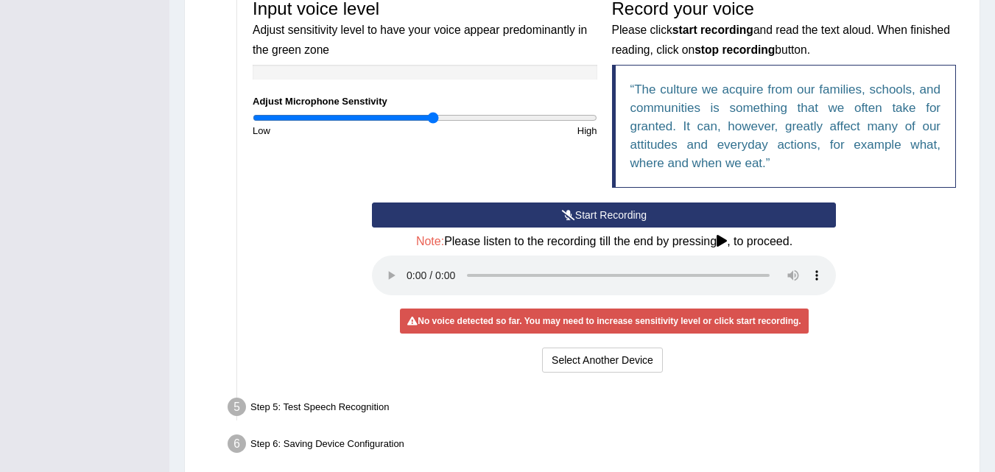
scroll to position [526, 0]
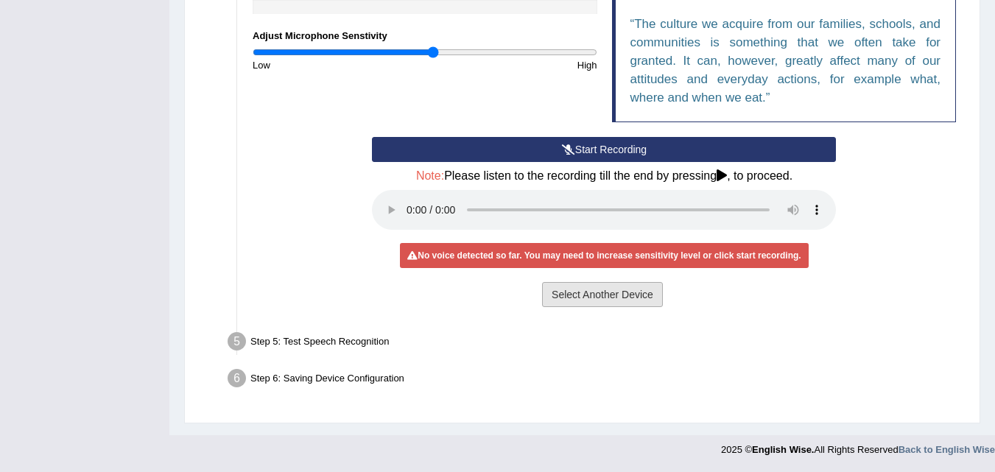
click at [591, 295] on button "Select Another Device" at bounding box center [602, 294] width 121 height 25
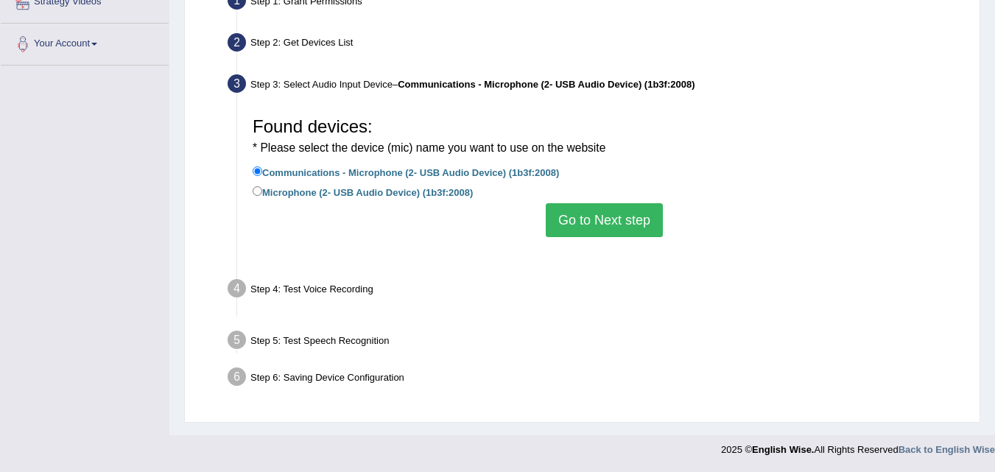
scroll to position [301, 0]
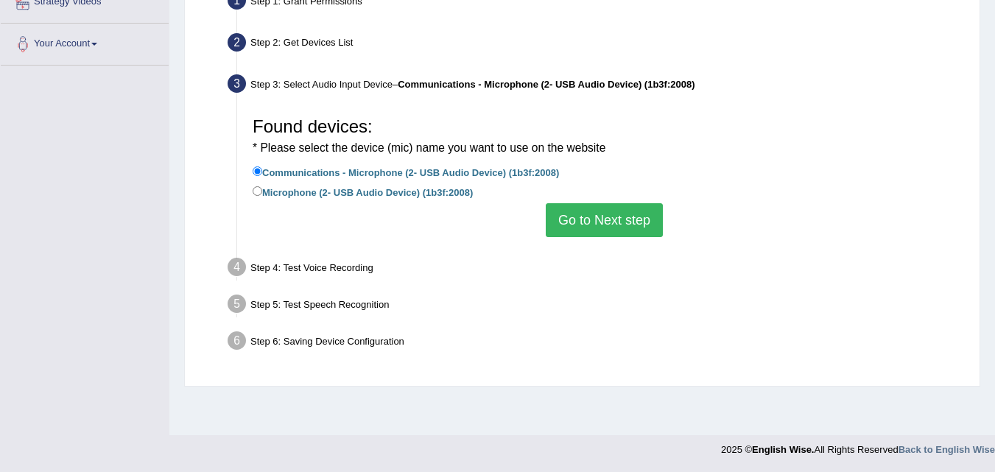
click at [599, 222] on button "Go to Next step" at bounding box center [604, 220] width 117 height 34
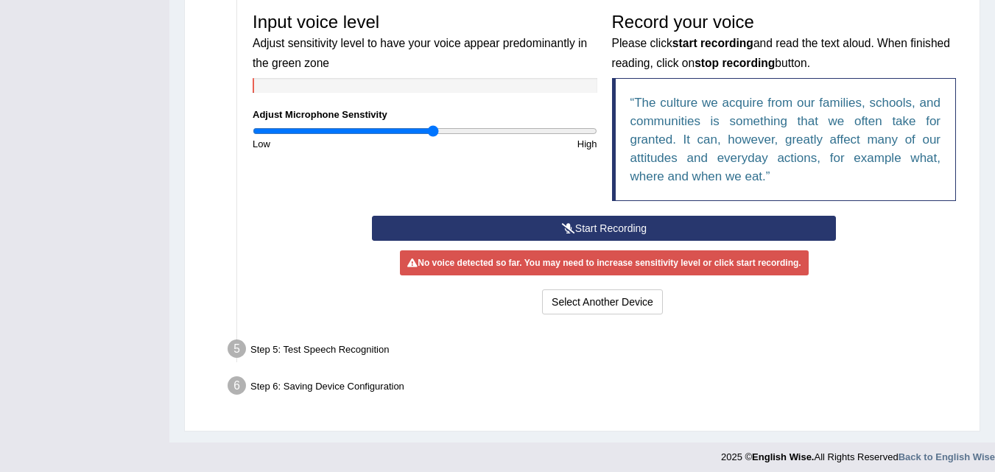
scroll to position [448, 0]
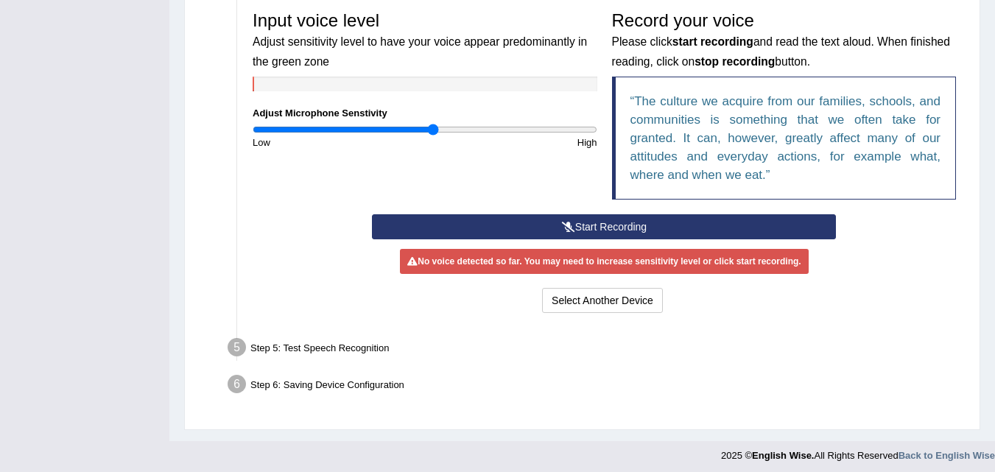
click at [540, 225] on button "Start Recording" at bounding box center [604, 226] width 464 height 25
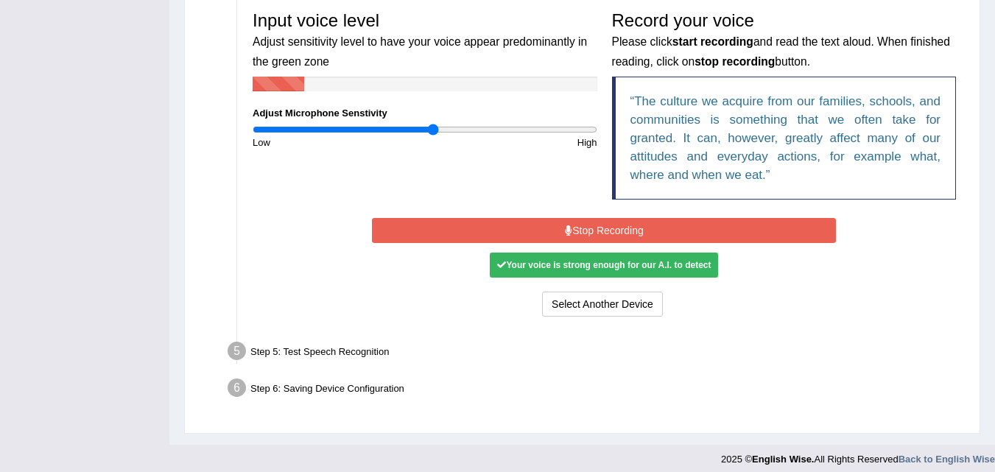
click at [545, 225] on button "Stop Recording" at bounding box center [604, 230] width 464 height 25
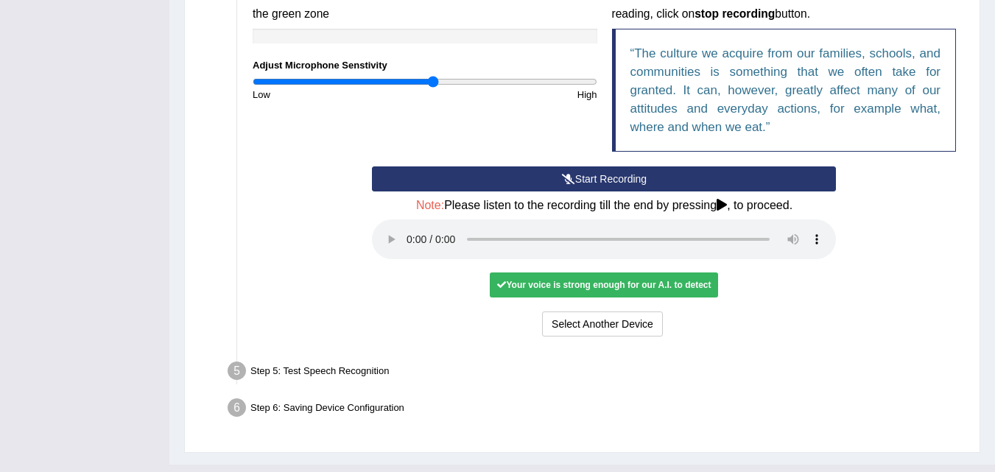
scroll to position [526, 0]
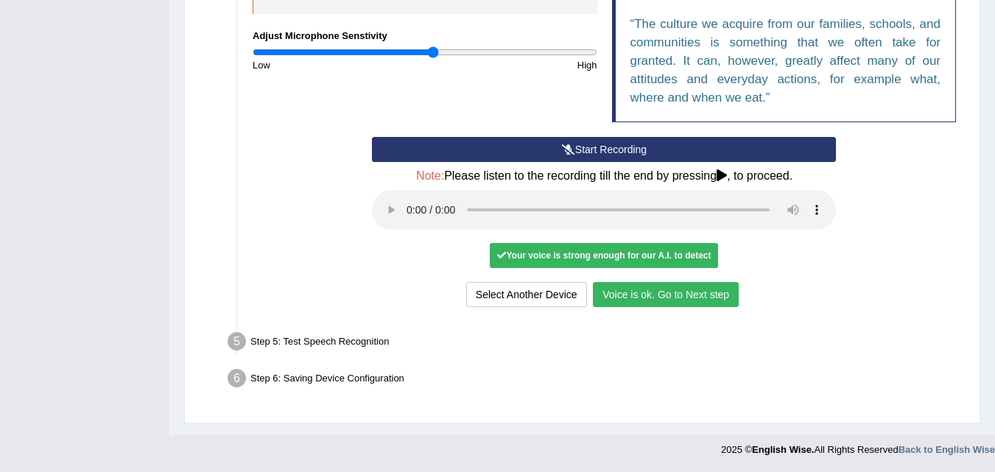
drag, startPoint x: 683, startPoint y: 290, endPoint x: 682, endPoint y: 306, distance: 16.3
click at [683, 300] on button "Voice is ok. Go to Next step" at bounding box center [666, 294] width 146 height 25
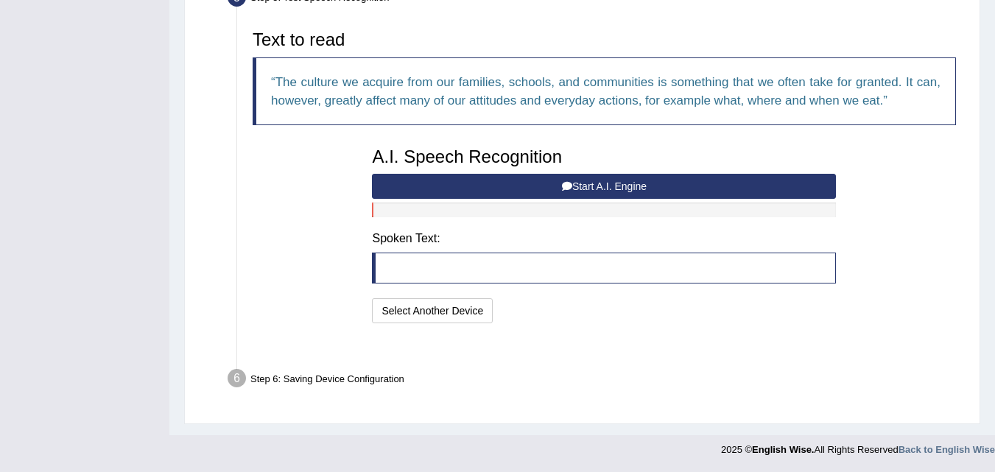
scroll to position [449, 0]
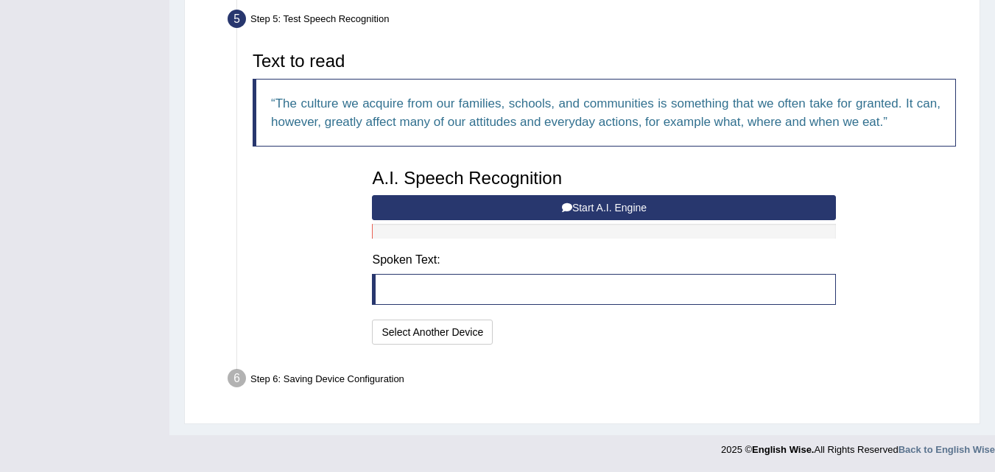
click at [501, 210] on button "Start A.I. Engine" at bounding box center [604, 207] width 464 height 25
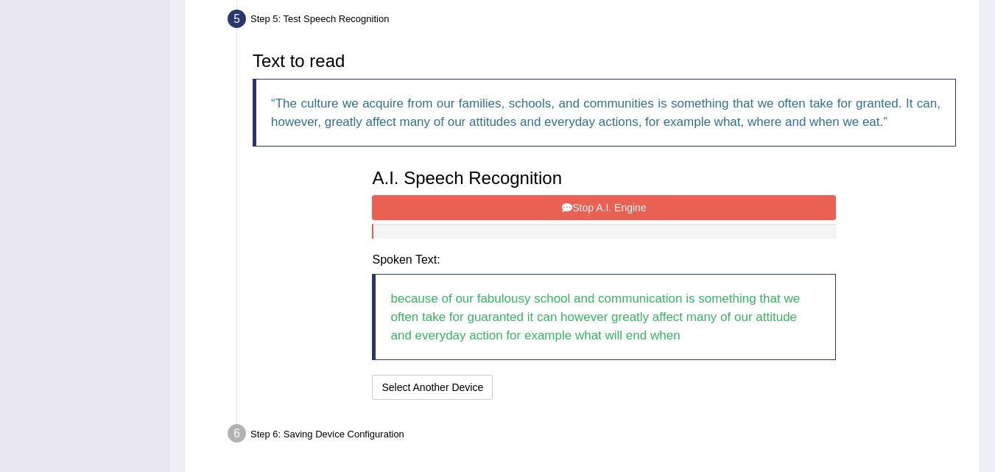
click at [544, 205] on button "Stop A.I. Engine" at bounding box center [604, 207] width 464 height 25
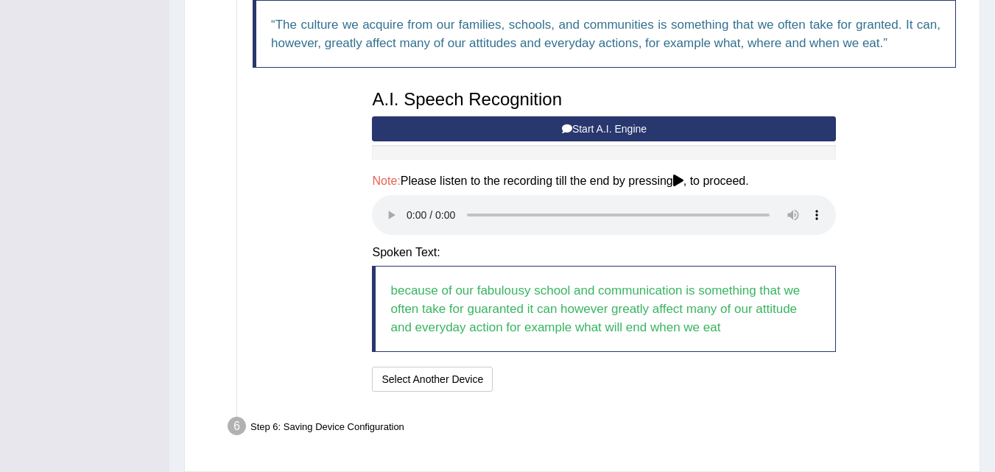
scroll to position [502, 0]
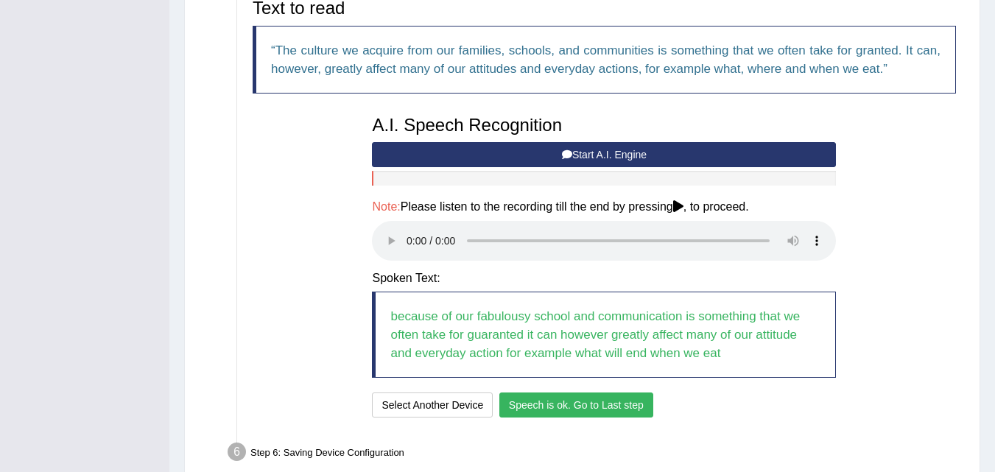
click at [591, 403] on button "Speech is ok. Go to Last step" at bounding box center [576, 404] width 154 height 25
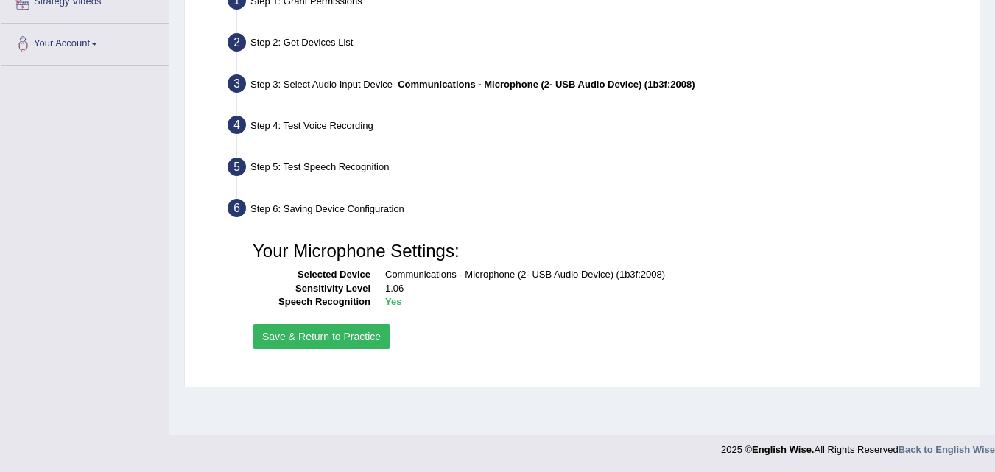
scroll to position [301, 0]
click at [363, 328] on button "Save & Return to Practice" at bounding box center [322, 336] width 138 height 25
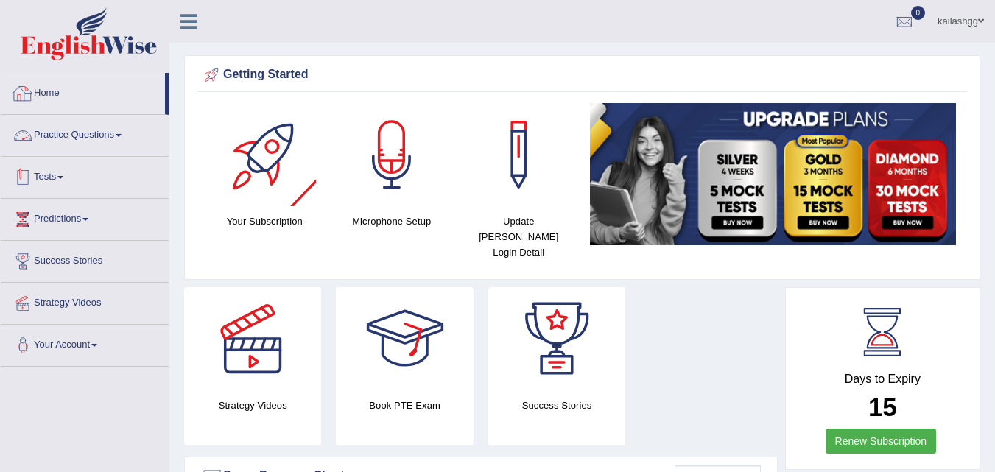
click at [99, 148] on link "Practice Questions" at bounding box center [85, 133] width 168 height 37
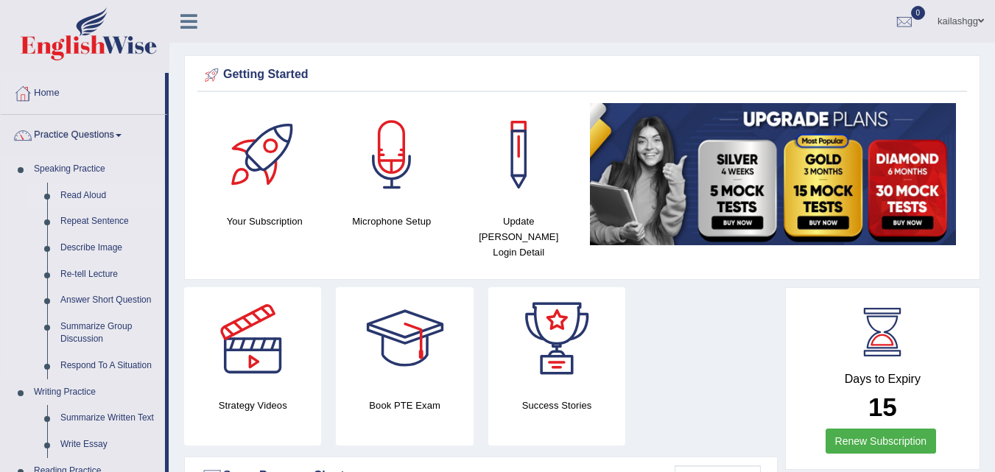
click at [91, 189] on link "Read Aloud" at bounding box center [109, 196] width 111 height 27
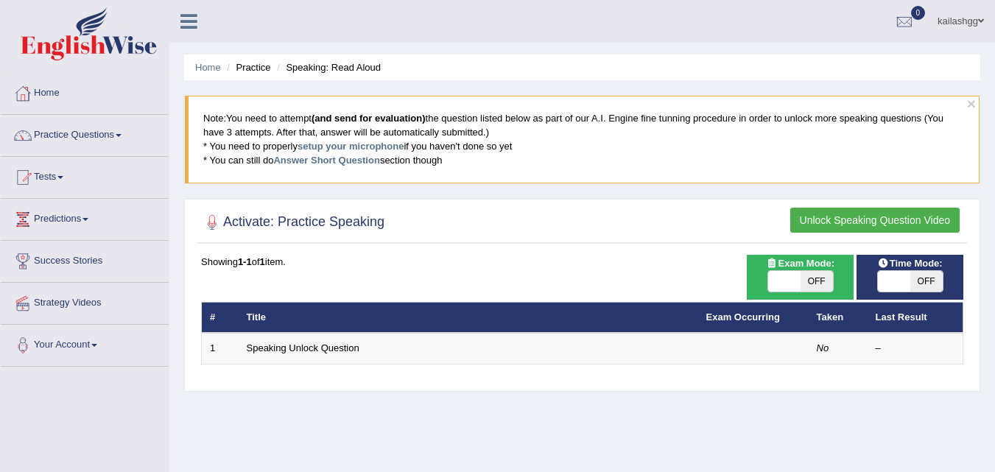
click at [874, 219] on button "Unlock Speaking Question Video" at bounding box center [874, 220] width 169 height 25
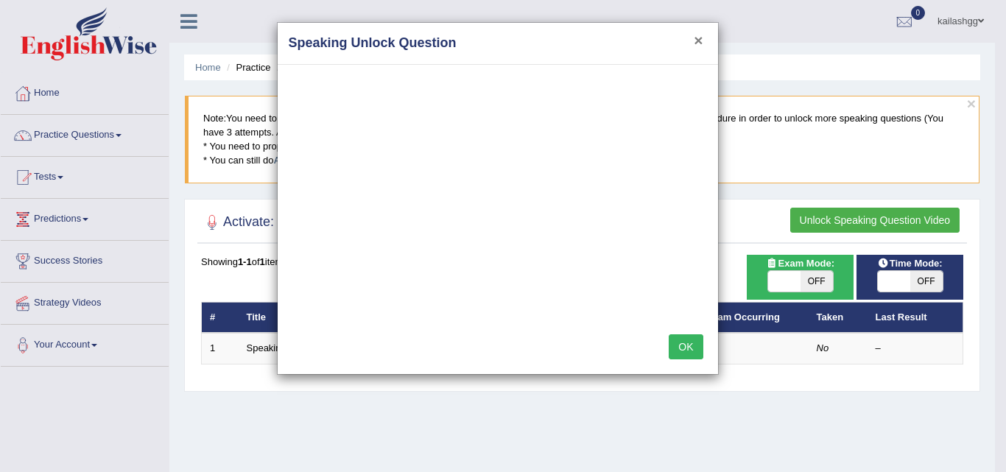
click at [695, 40] on button "×" at bounding box center [698, 39] width 9 height 15
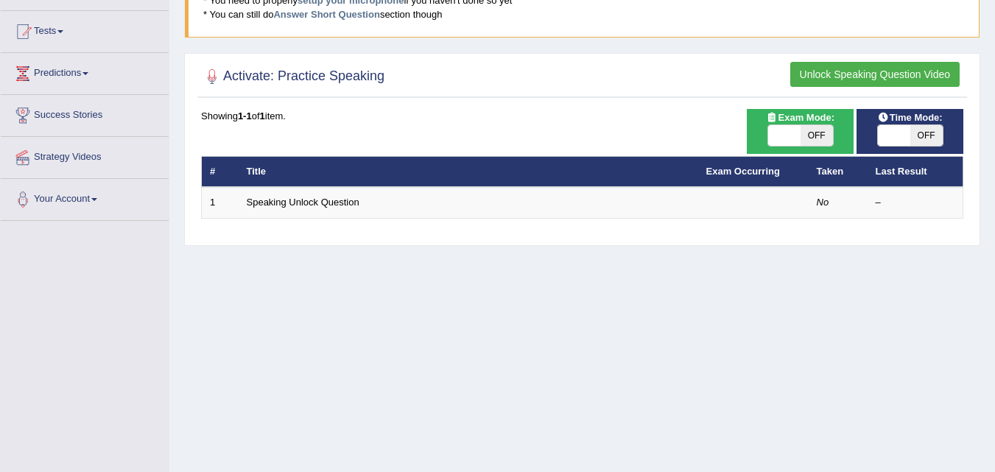
scroll to position [147, 0]
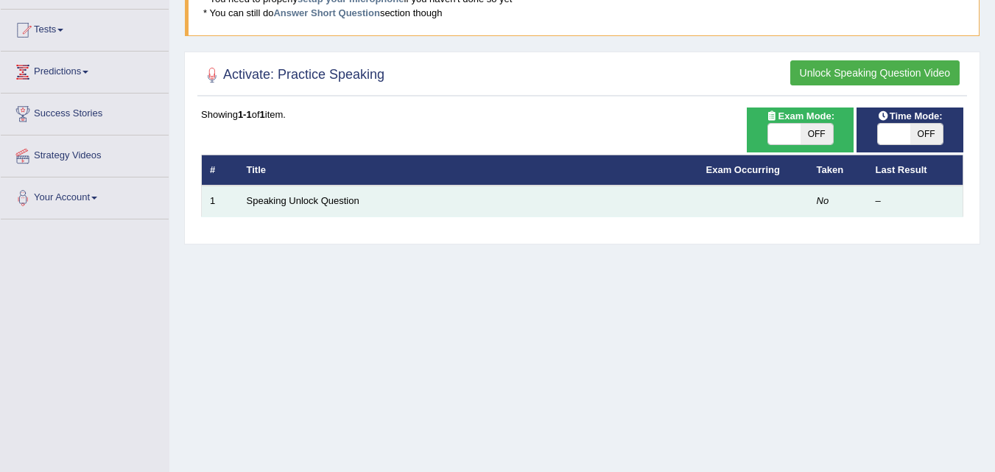
click at [257, 194] on td "Speaking Unlock Question" at bounding box center [468, 201] width 459 height 31
click at [262, 197] on link "Speaking Unlock Question" at bounding box center [303, 200] width 113 height 11
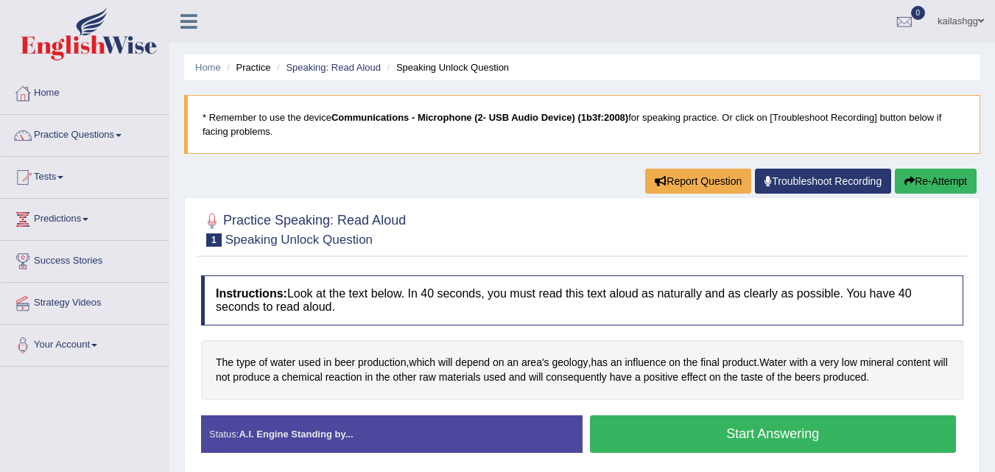
scroll to position [74, 0]
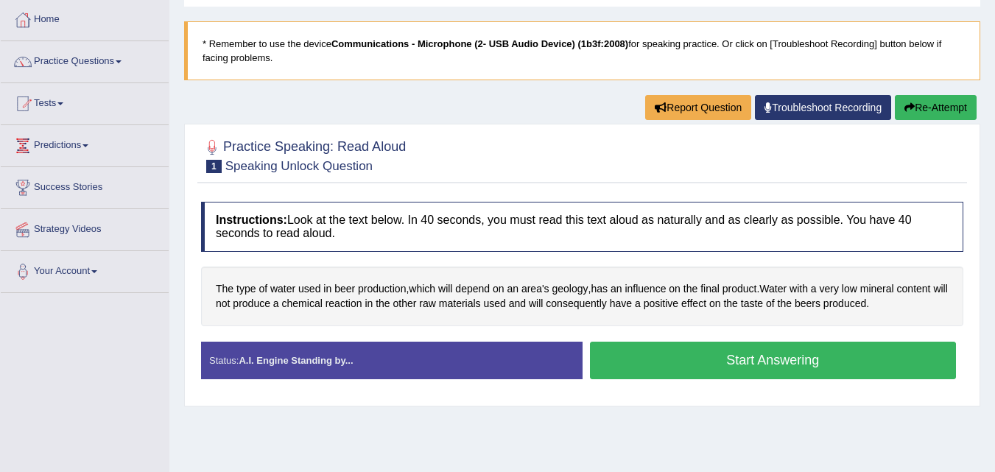
click at [708, 365] on button "Start Answering" at bounding box center [773, 361] width 367 height 38
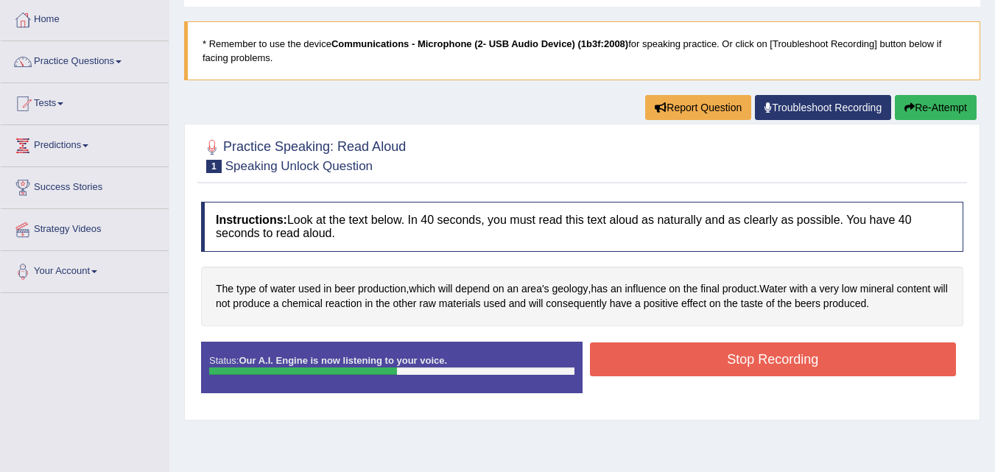
click at [711, 359] on button "Stop Recording" at bounding box center [773, 359] width 367 height 34
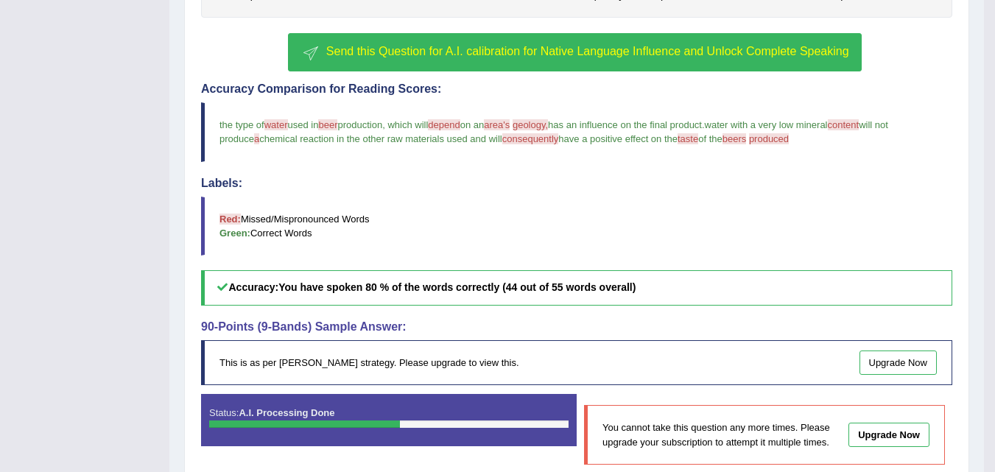
scroll to position [303, 0]
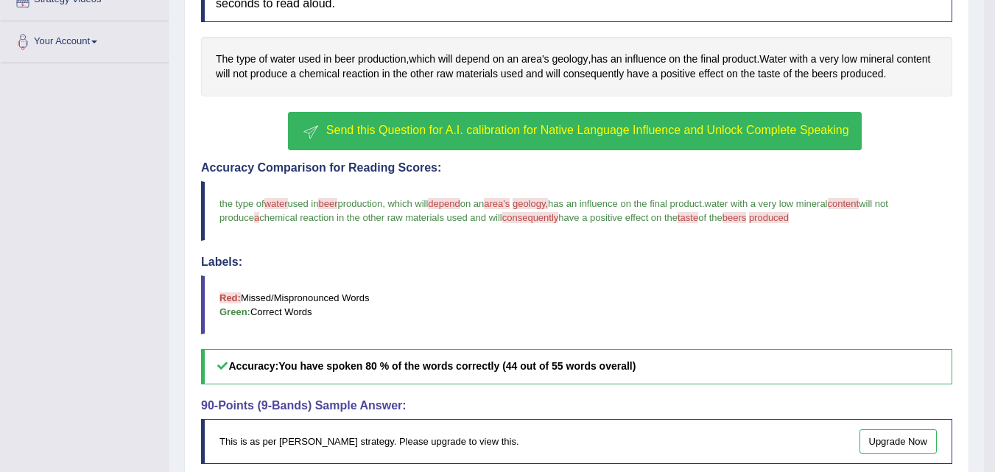
click at [633, 121] on button "Send this Question for A.I. calibration for Native Language Influence and Unloc…" at bounding box center [574, 131] width 573 height 38
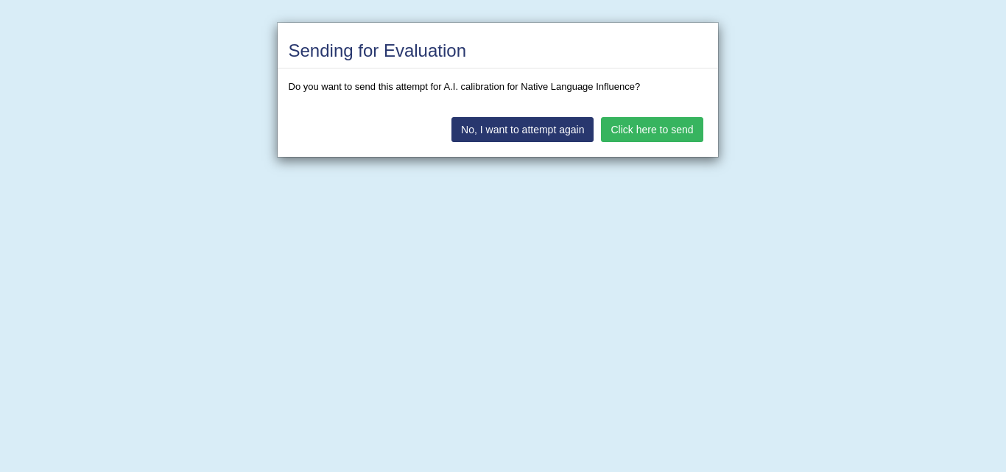
click at [651, 128] on button "Click here to send" at bounding box center [652, 129] width 102 height 25
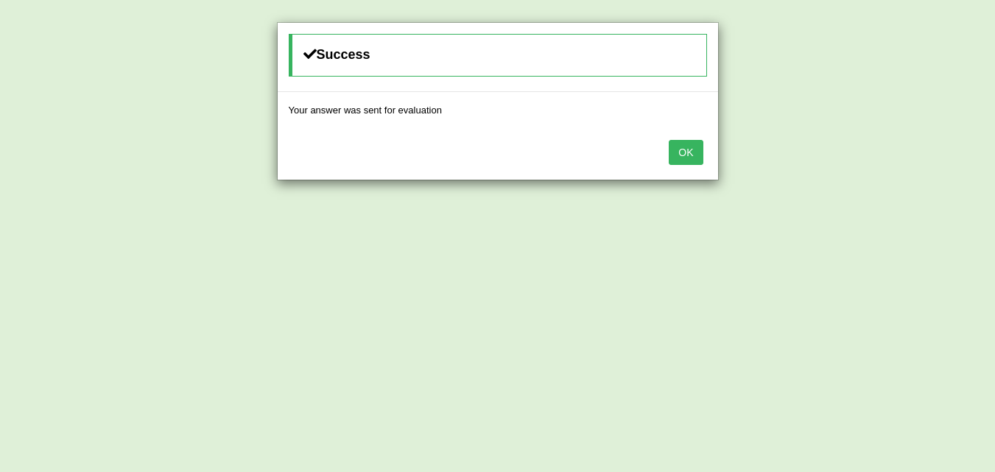
click at [684, 152] on button "OK" at bounding box center [686, 152] width 34 height 25
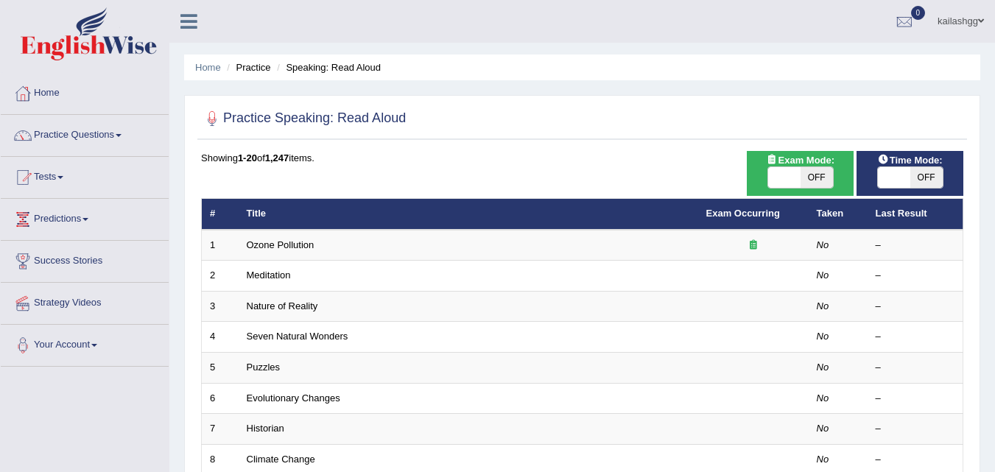
click at [918, 179] on span "OFF" at bounding box center [926, 177] width 32 height 21
checkbox input "true"
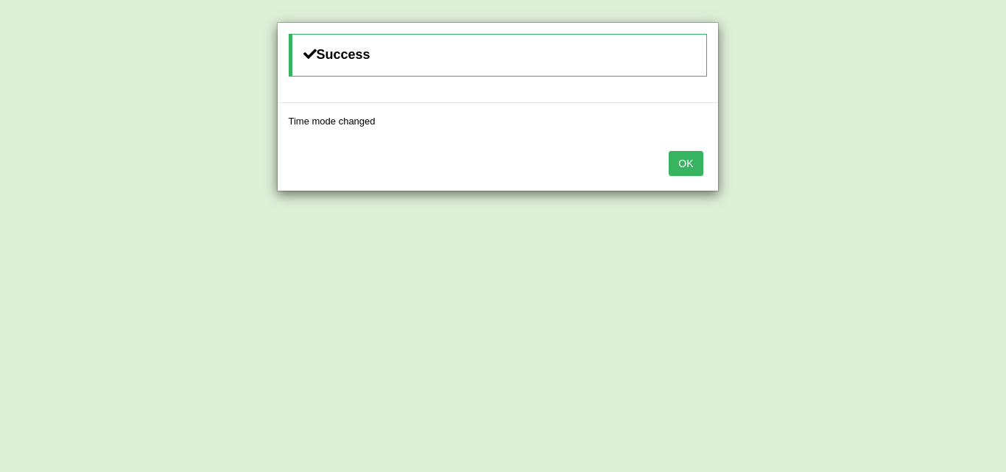
click at [688, 166] on button "OK" at bounding box center [686, 163] width 34 height 25
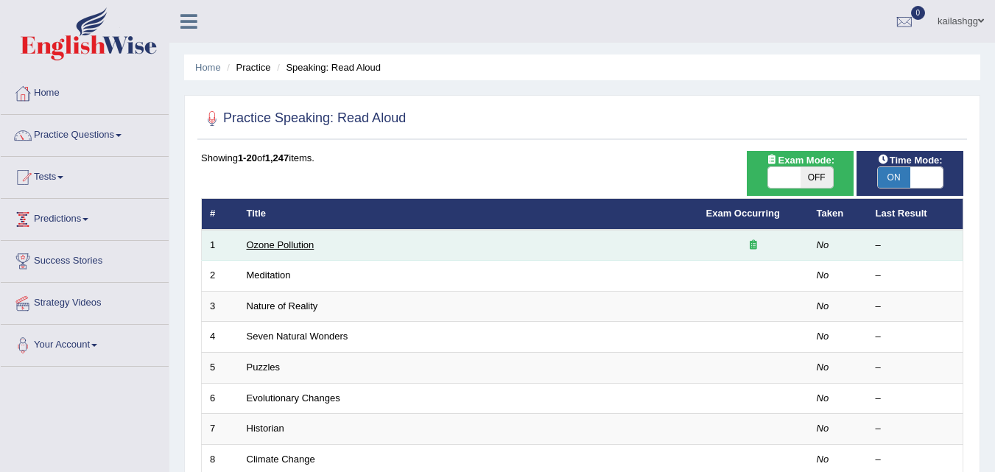
click at [278, 245] on link "Ozone Pollution" at bounding box center [281, 244] width 68 height 11
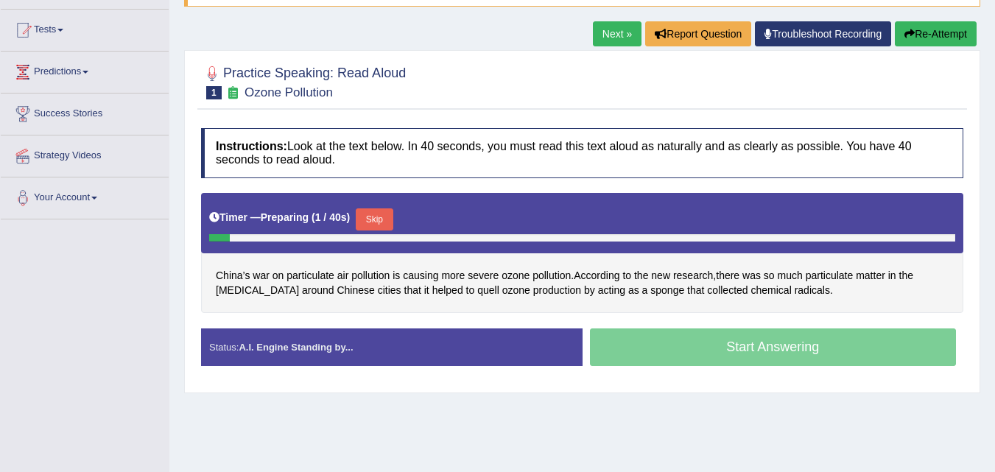
scroll to position [221, 0]
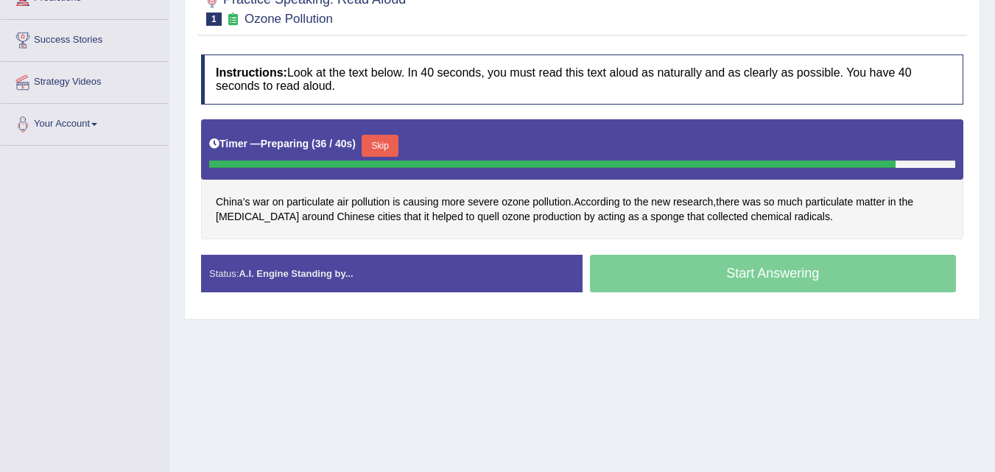
click at [383, 141] on button "Skip" at bounding box center [380, 146] width 37 height 22
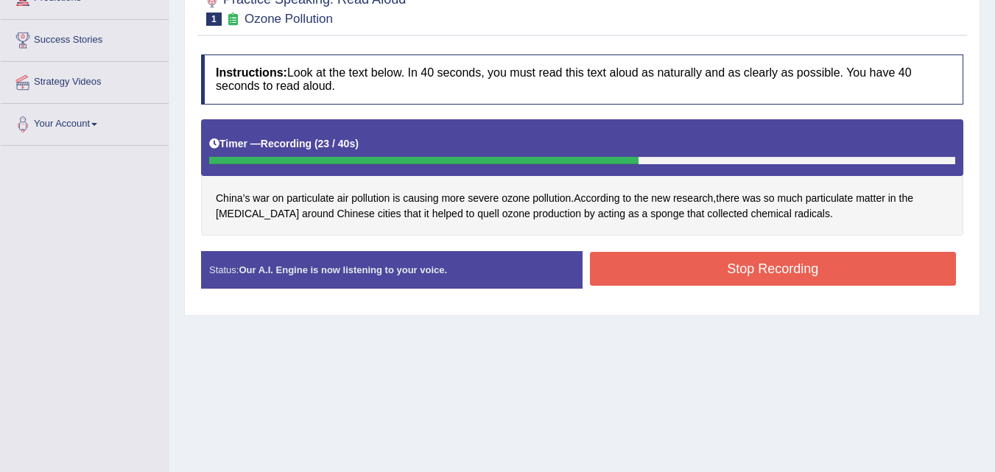
click at [712, 271] on button "Stop Recording" at bounding box center [773, 269] width 367 height 34
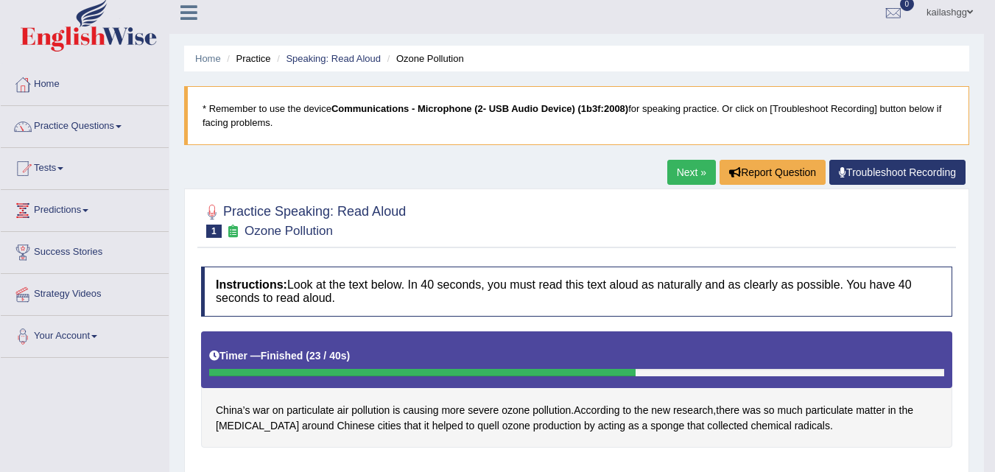
scroll to position [5, 0]
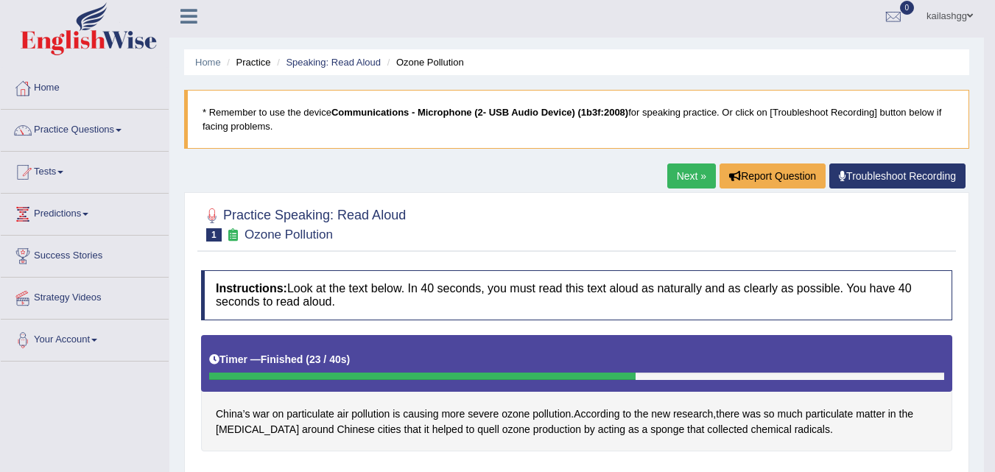
click at [667, 175] on link "Next »" at bounding box center [691, 175] width 49 height 25
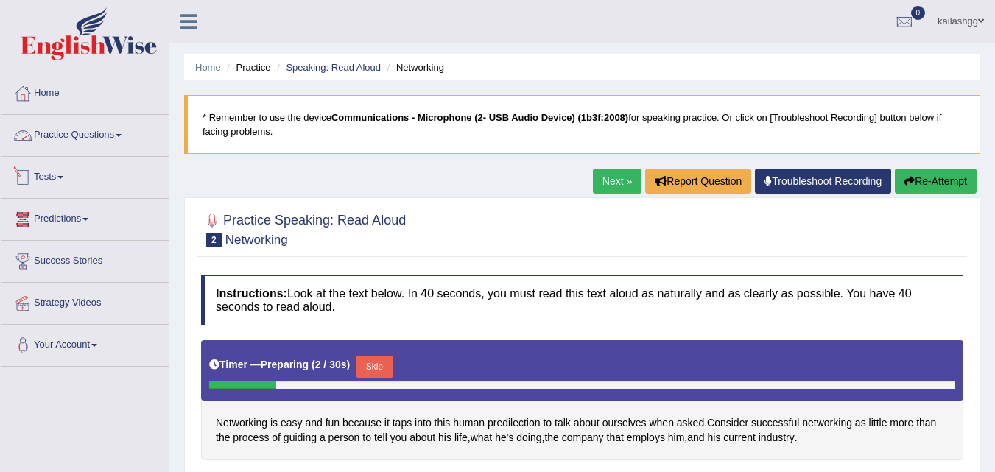
click at [32, 140] on div at bounding box center [23, 135] width 22 height 22
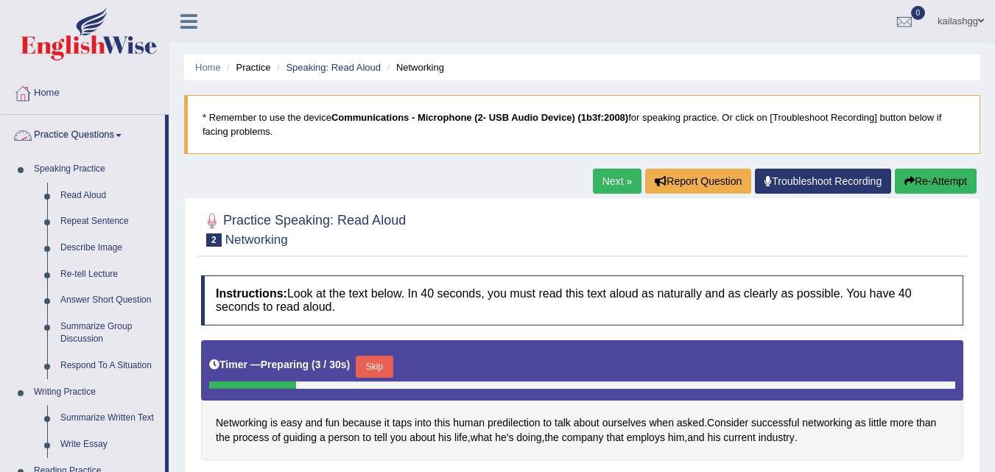
click at [83, 193] on link "Read Aloud" at bounding box center [109, 196] width 111 height 27
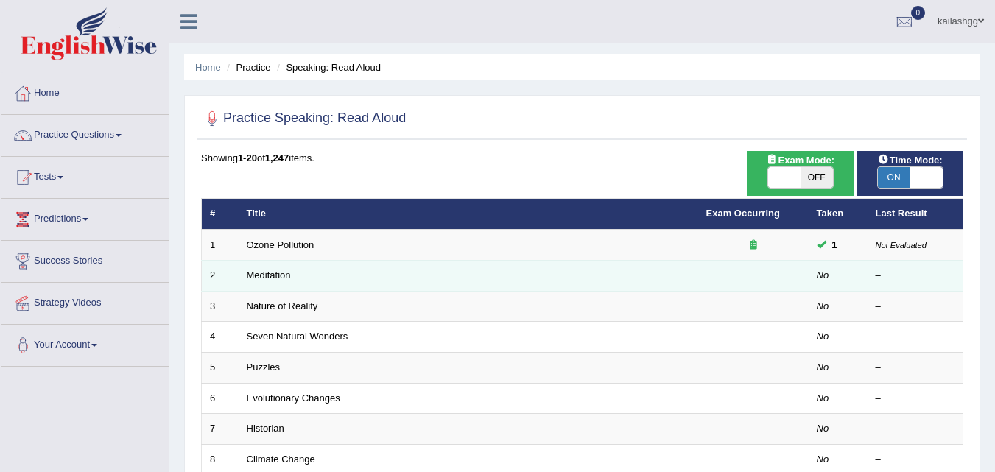
click at [265, 264] on td "Meditation" at bounding box center [468, 276] width 459 height 31
click at [267, 270] on link "Meditation" at bounding box center [269, 275] width 44 height 11
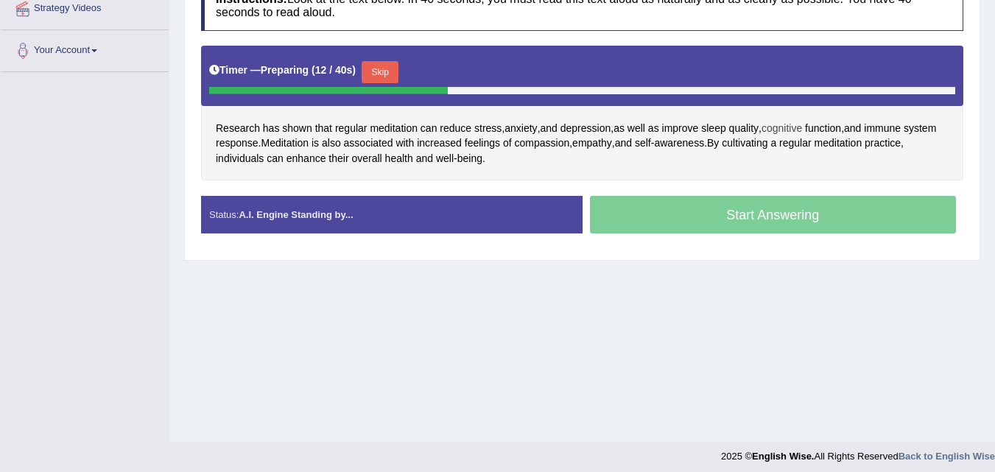
click at [800, 126] on span "cognitive" at bounding box center [781, 128] width 41 height 15
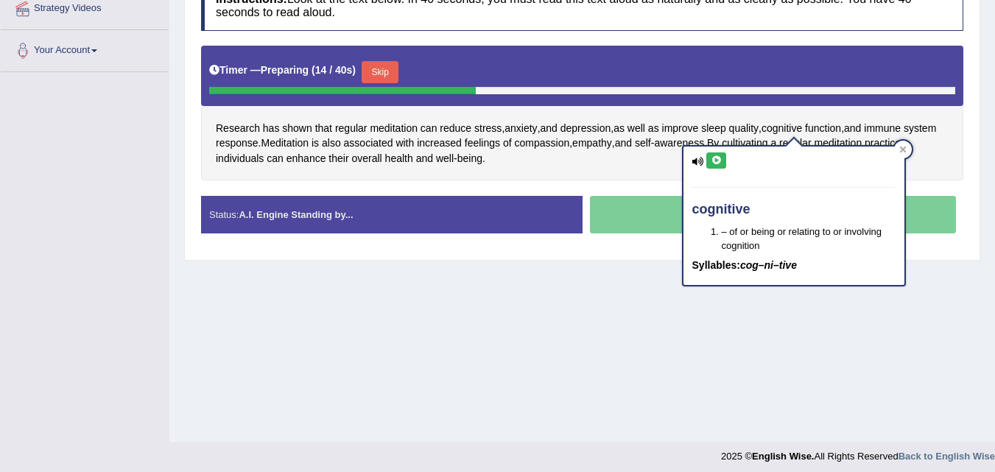
click at [714, 158] on icon at bounding box center [716, 160] width 11 height 9
click at [907, 147] on div at bounding box center [903, 150] width 18 height 18
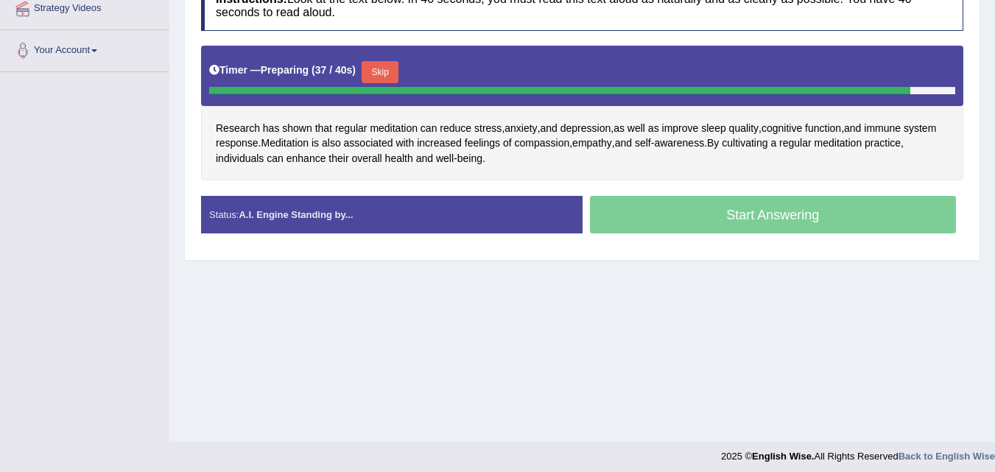
click at [382, 68] on button "Skip" at bounding box center [380, 72] width 37 height 22
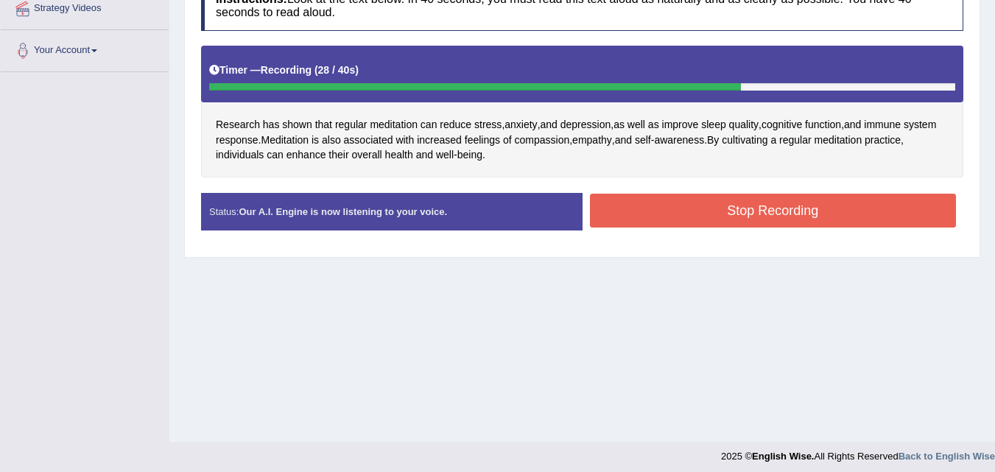
click at [708, 211] on button "Stop Recording" at bounding box center [773, 211] width 367 height 34
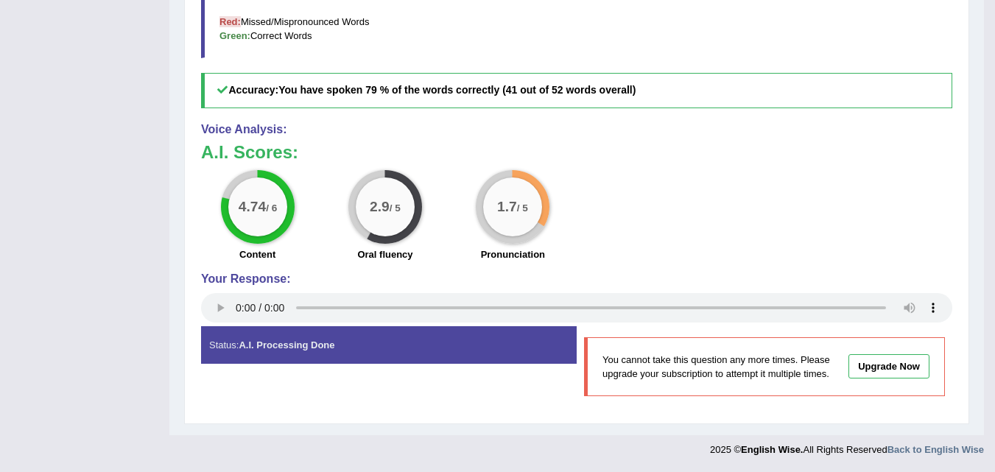
scroll to position [182, 0]
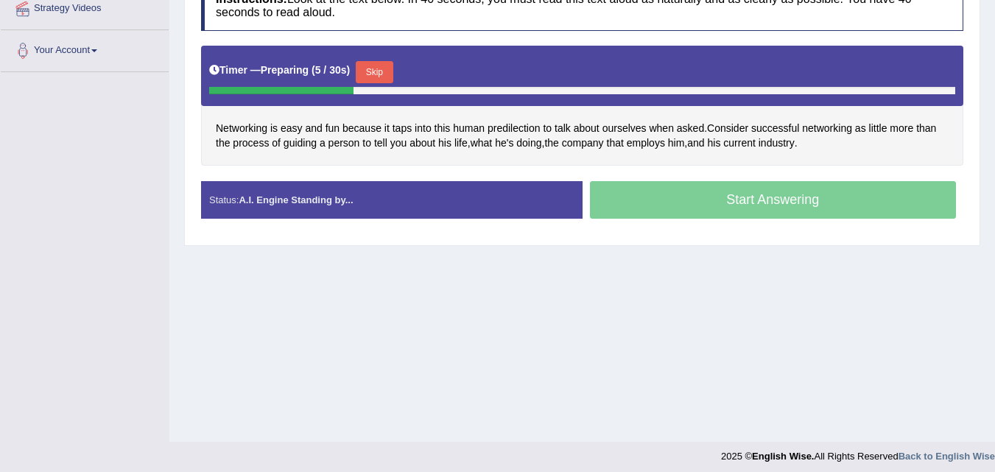
click at [376, 74] on button "Skip" at bounding box center [374, 72] width 37 height 22
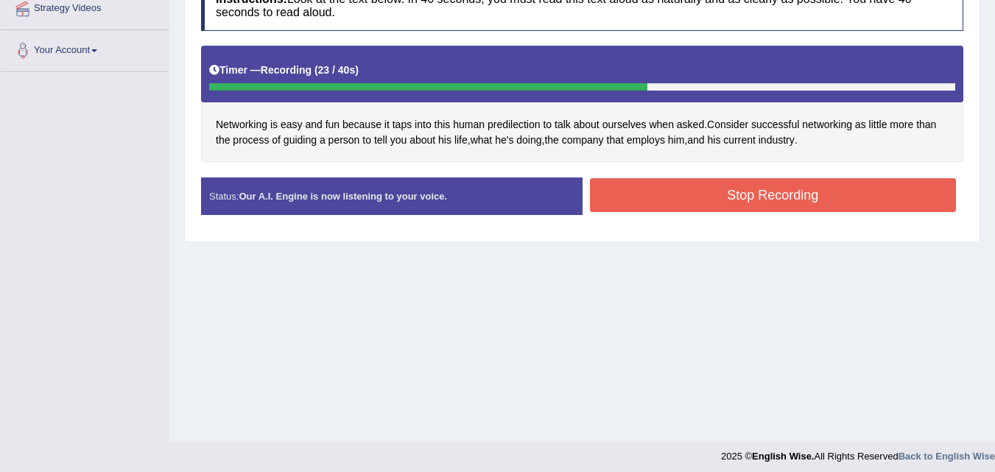
click at [682, 190] on button "Stop Recording" at bounding box center [773, 195] width 367 height 34
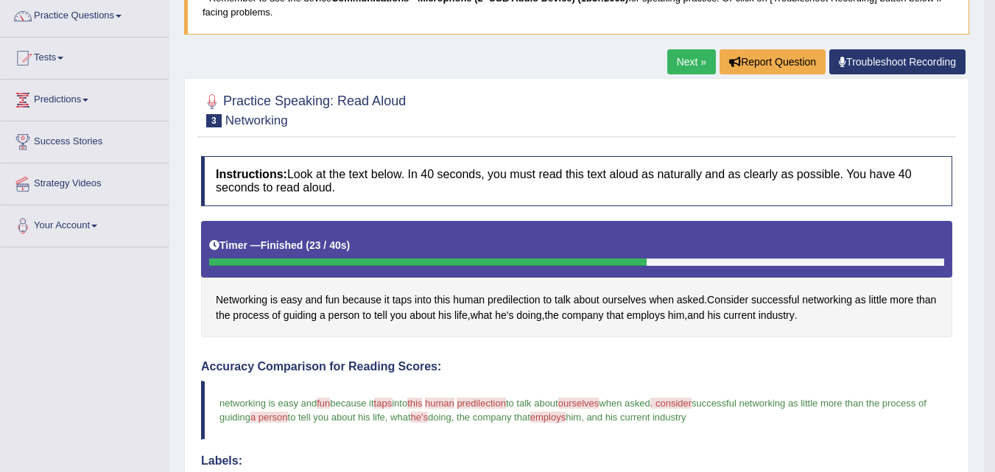
scroll to position [82, 0]
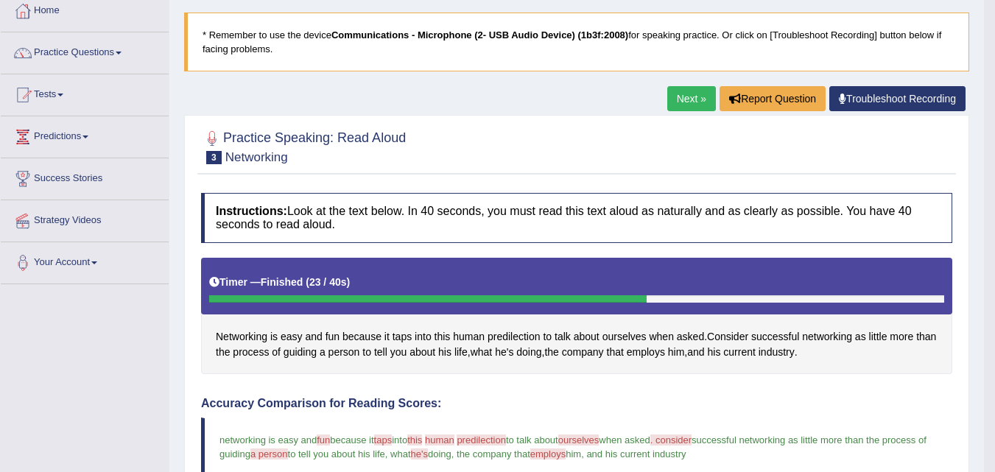
drag, startPoint x: 686, startPoint y: 96, endPoint x: 685, endPoint y: 104, distance: 7.5
click at [686, 99] on link "Next »" at bounding box center [691, 98] width 49 height 25
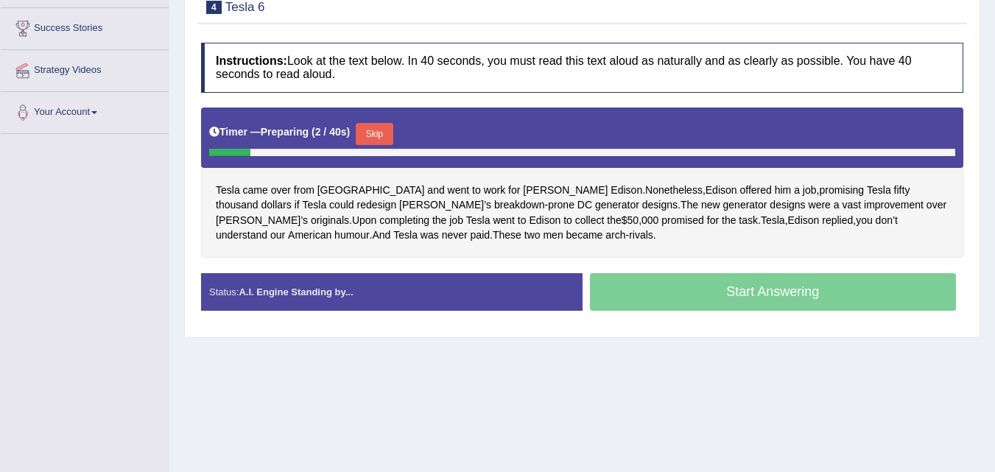
scroll to position [7, 0]
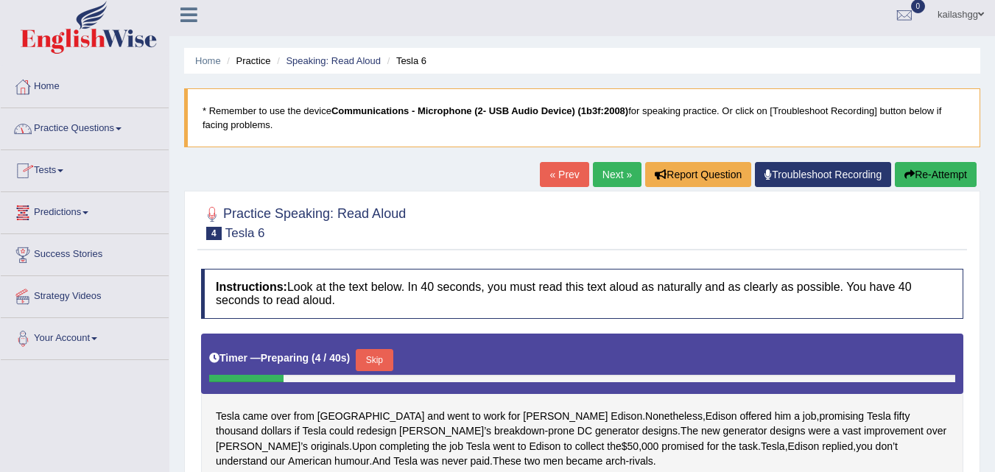
click at [65, 124] on link "Practice Questions" at bounding box center [85, 126] width 168 height 37
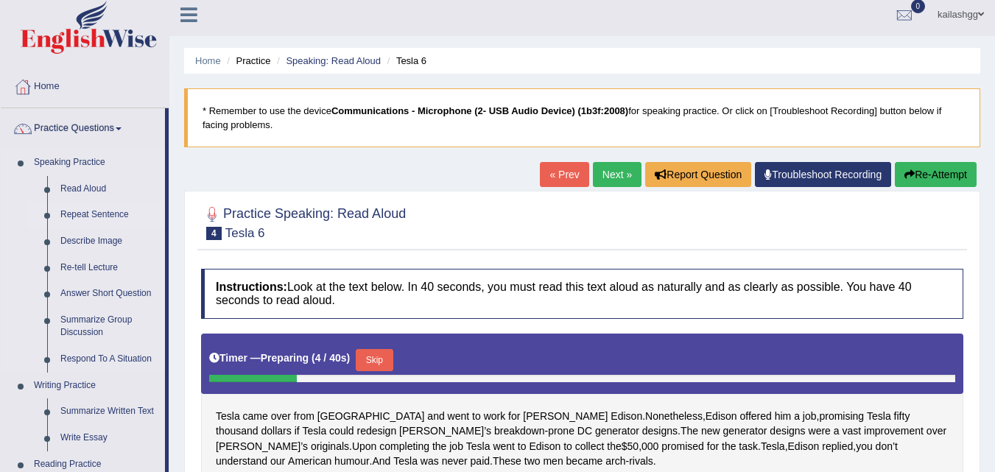
click at [91, 215] on link "Repeat Sentence" at bounding box center [109, 215] width 111 height 27
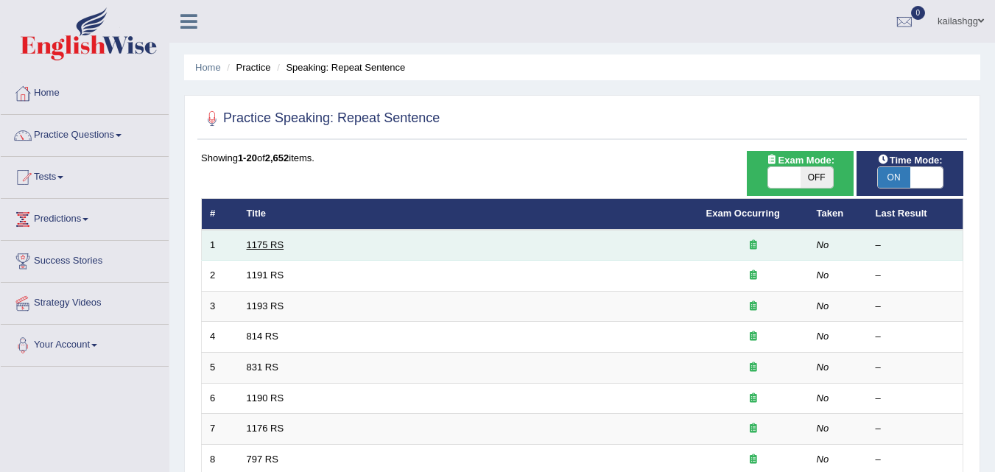
click at [267, 241] on link "1175 RS" at bounding box center [266, 244] width 38 height 11
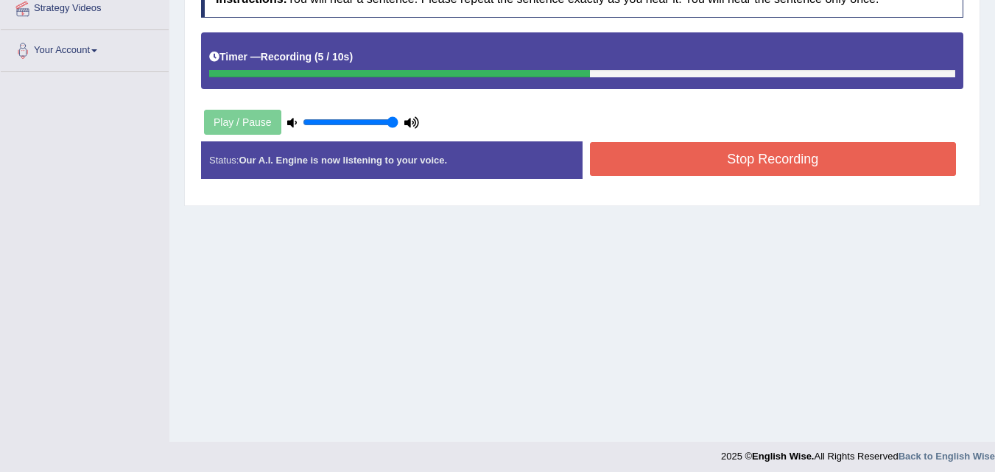
click at [615, 163] on button "Stop Recording" at bounding box center [773, 159] width 367 height 34
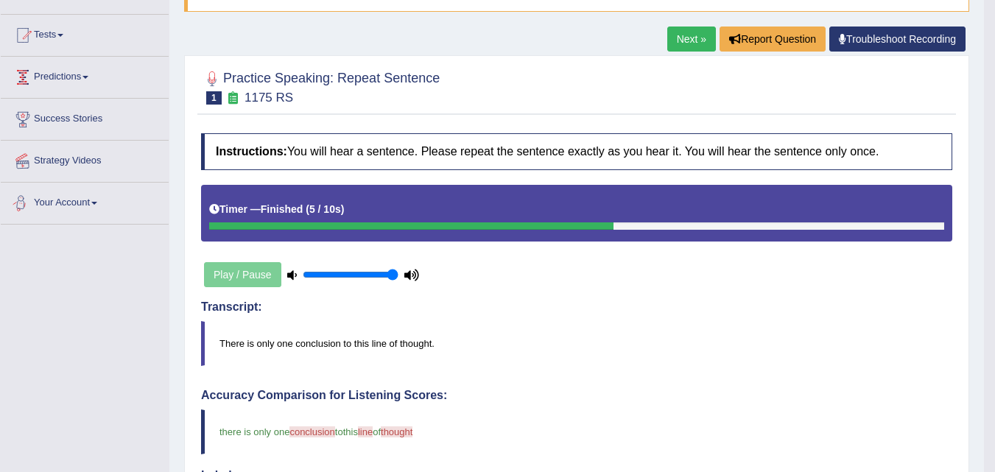
scroll to position [116, 0]
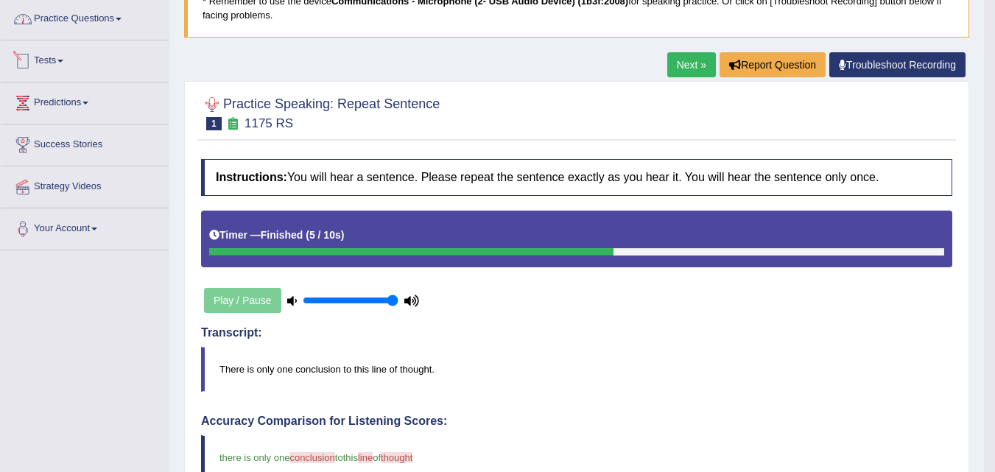
click at [47, 14] on link "Practice Questions" at bounding box center [85, 17] width 168 height 37
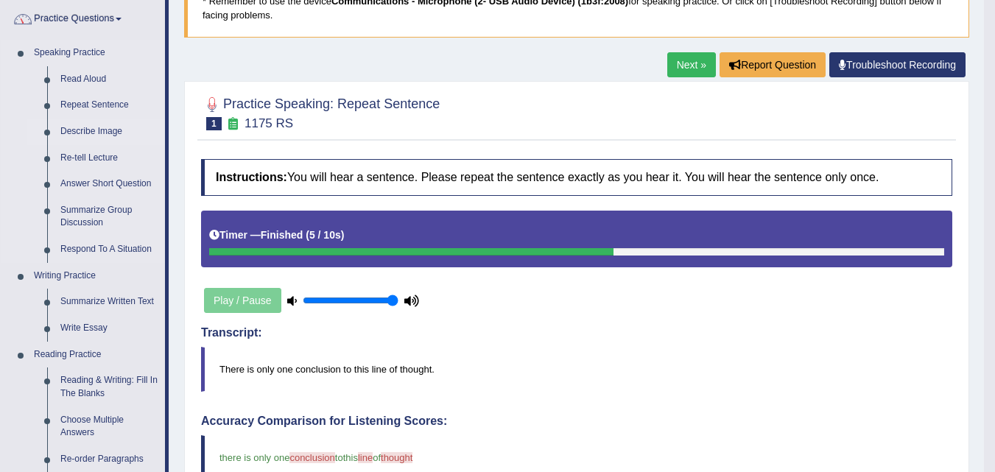
click at [99, 131] on link "Describe Image" at bounding box center [109, 132] width 111 height 27
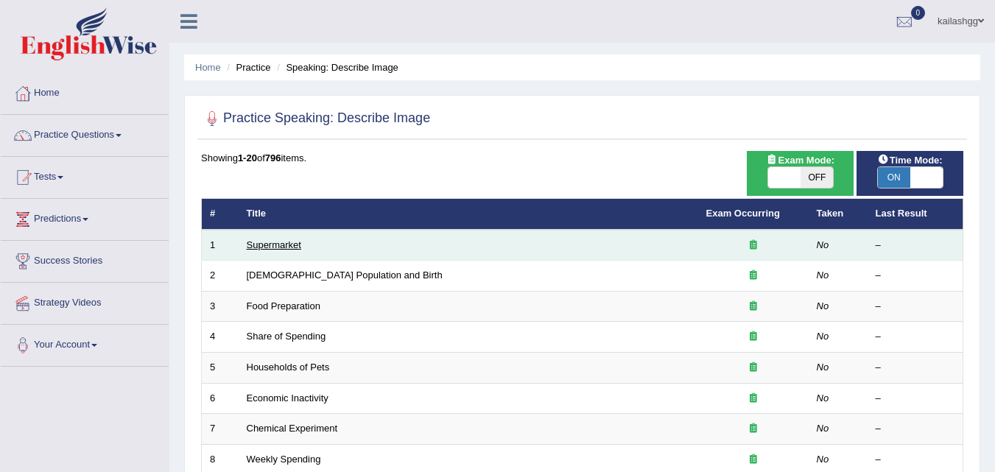
click at [274, 241] on link "Supermarket" at bounding box center [274, 244] width 54 height 11
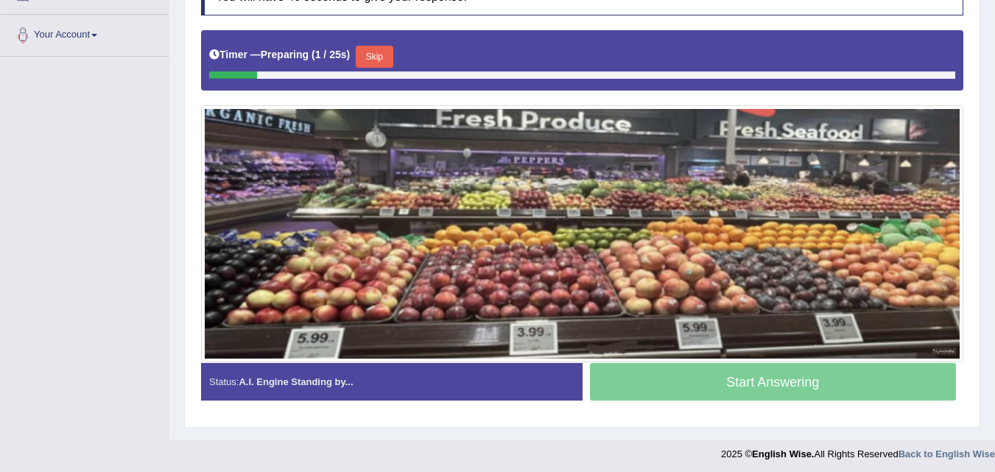
scroll to position [314, 0]
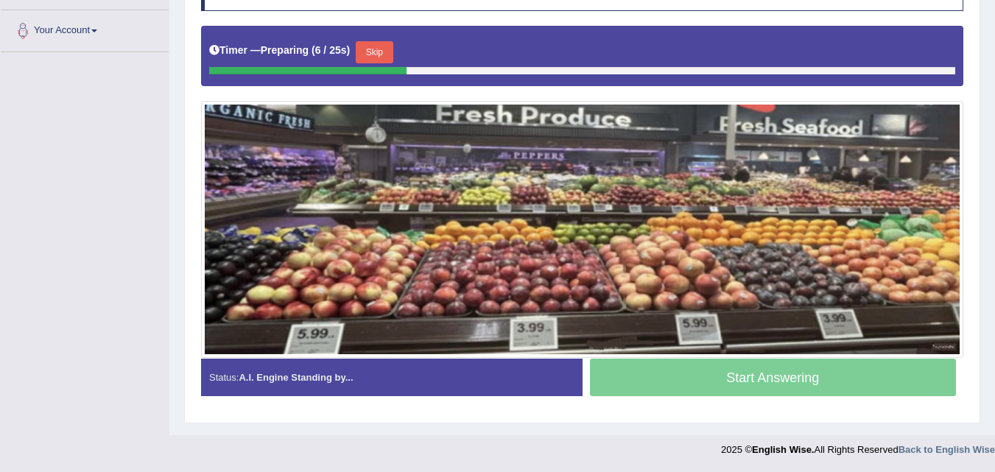
click at [374, 52] on button "Skip" at bounding box center [374, 52] width 37 height 22
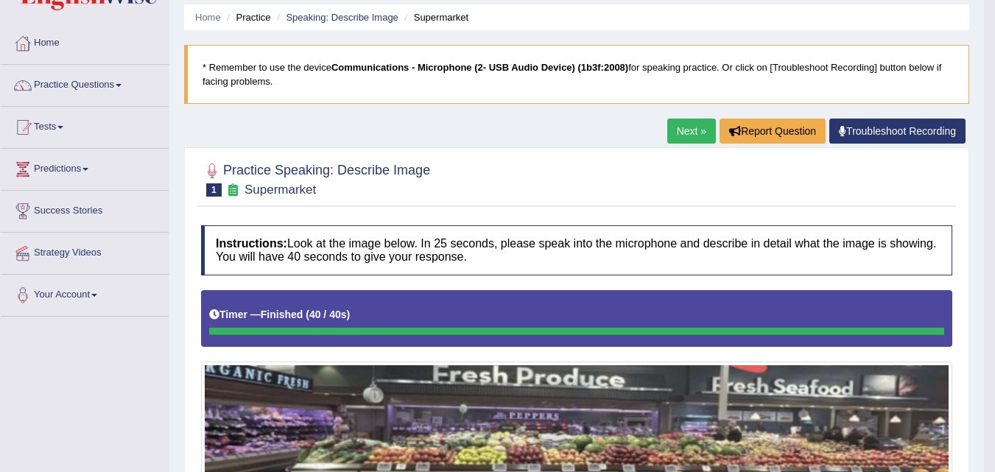
scroll to position [26, 0]
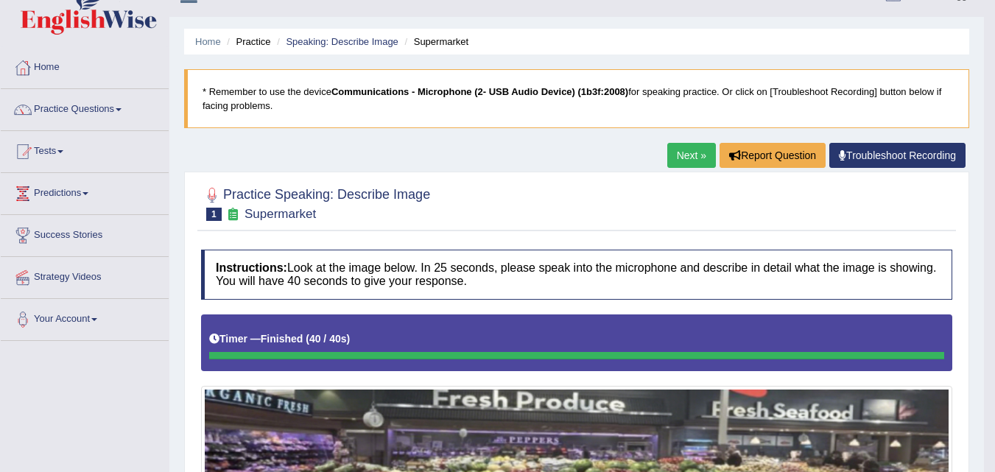
click at [683, 150] on link "Next »" at bounding box center [691, 155] width 49 height 25
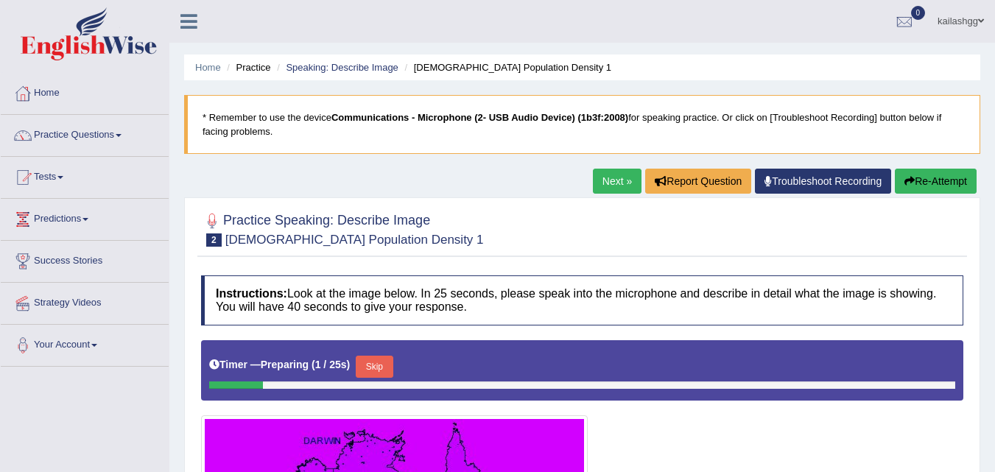
click at [605, 184] on link "Next »" at bounding box center [617, 181] width 49 height 25
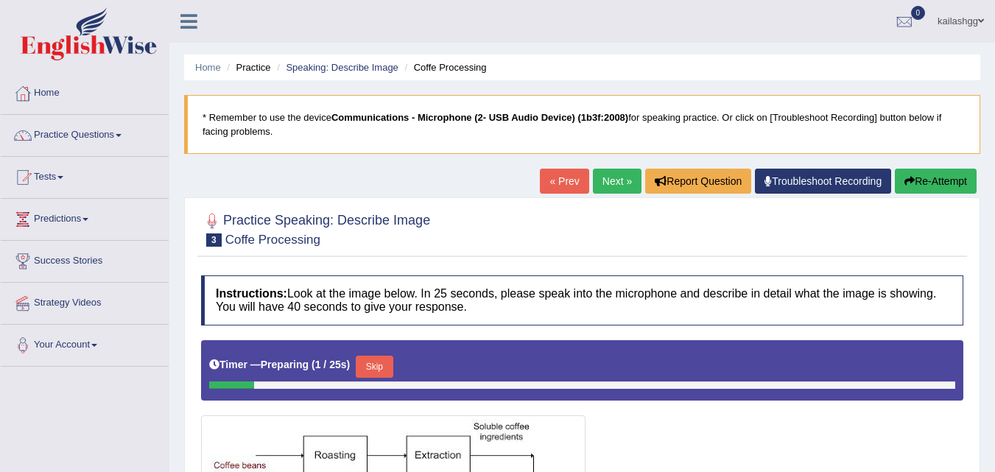
scroll to position [301, 0]
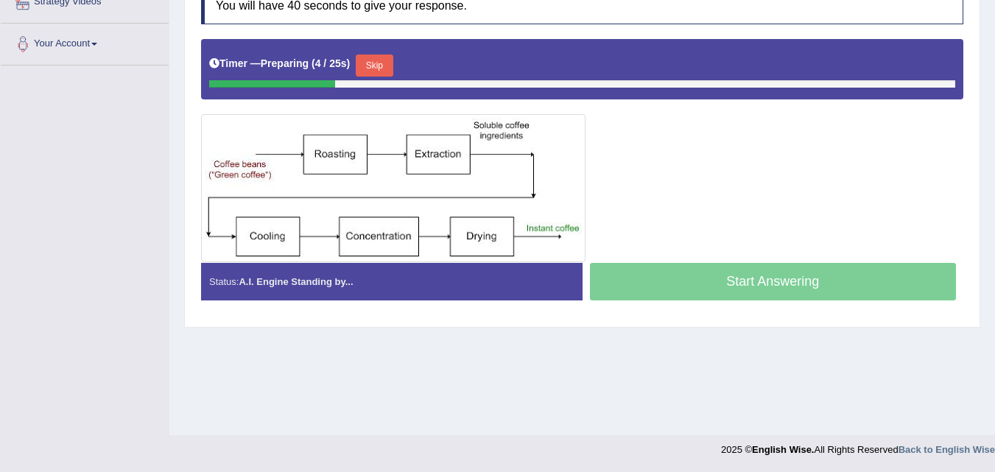
click at [387, 62] on button "Skip" at bounding box center [374, 65] width 37 height 22
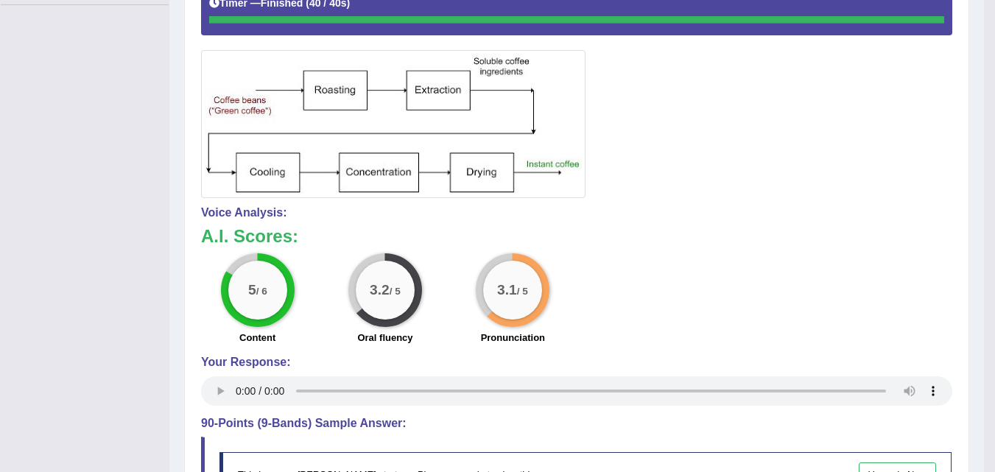
scroll to position [0, 0]
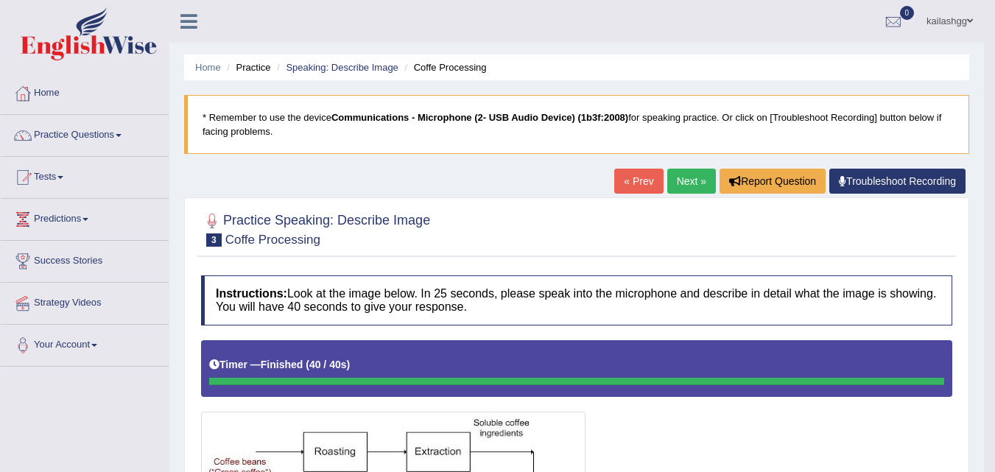
click at [689, 187] on link "Next »" at bounding box center [691, 181] width 49 height 25
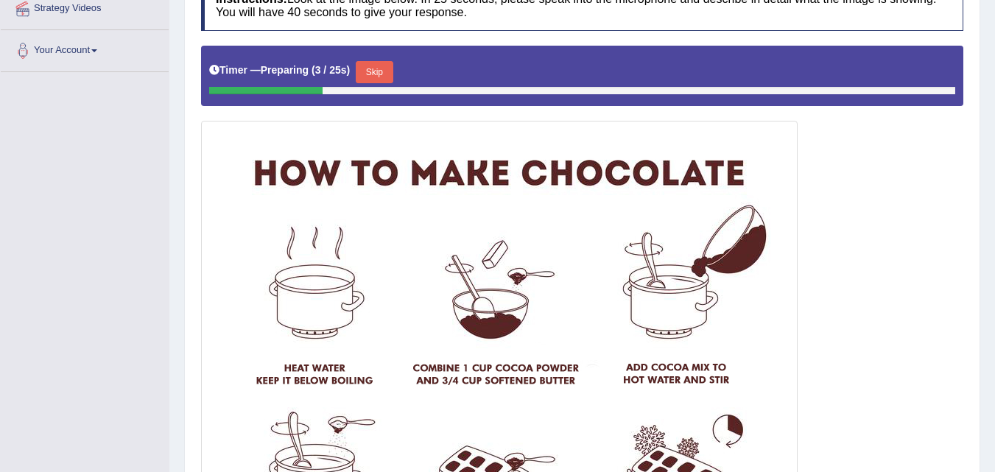
click at [387, 71] on button "Skip" at bounding box center [374, 72] width 37 height 22
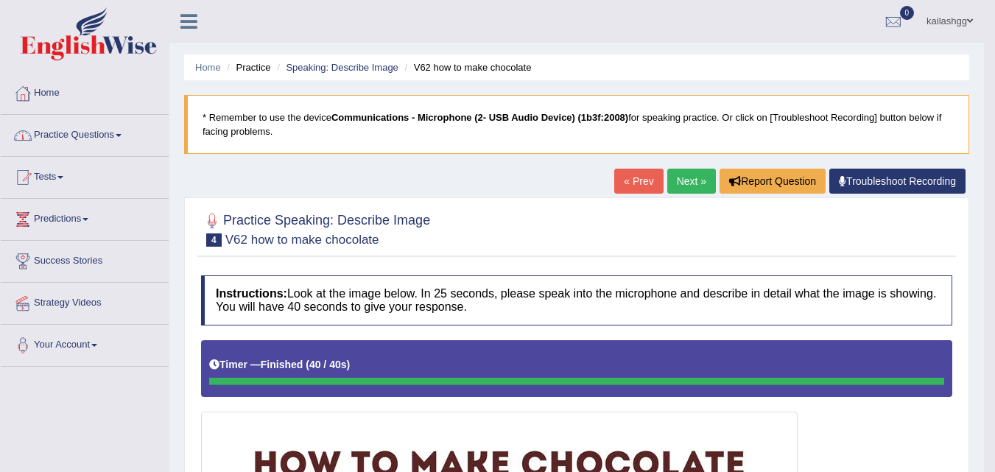
click at [93, 137] on link "Practice Questions" at bounding box center [85, 133] width 168 height 37
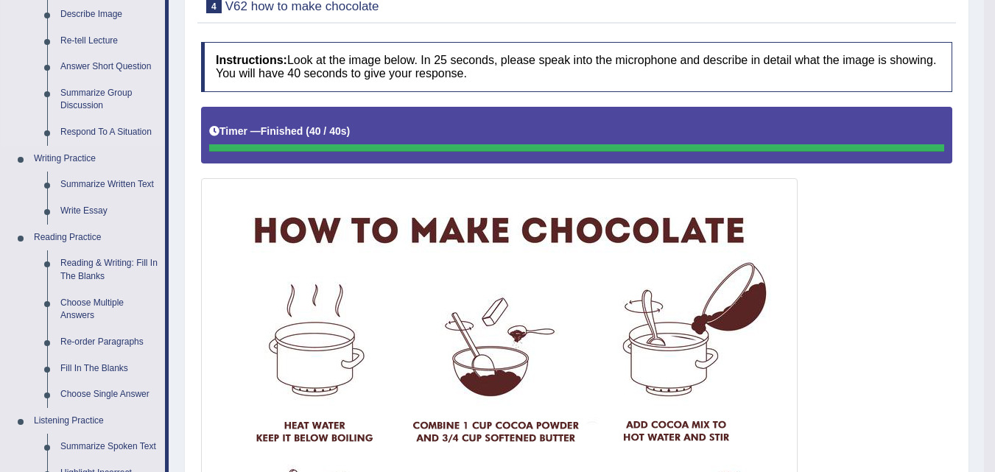
scroll to position [221, 0]
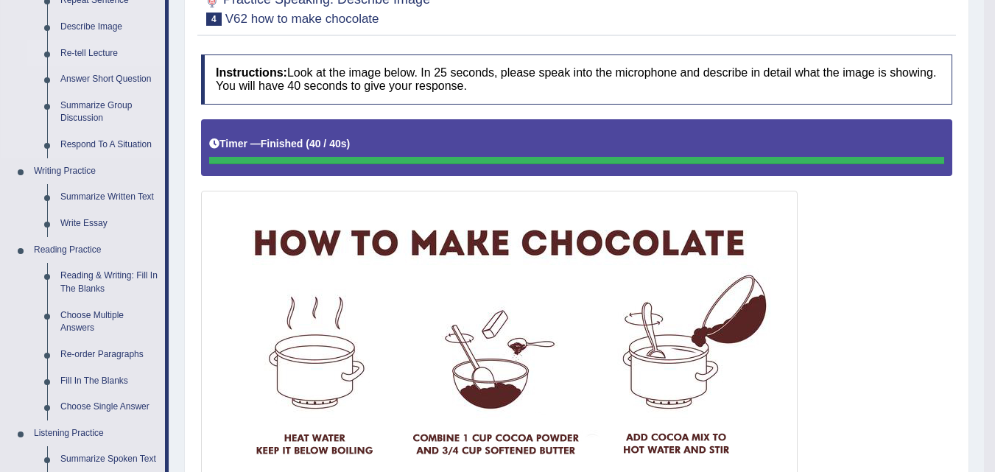
click at [100, 49] on link "Re-tell Lecture" at bounding box center [109, 54] width 111 height 27
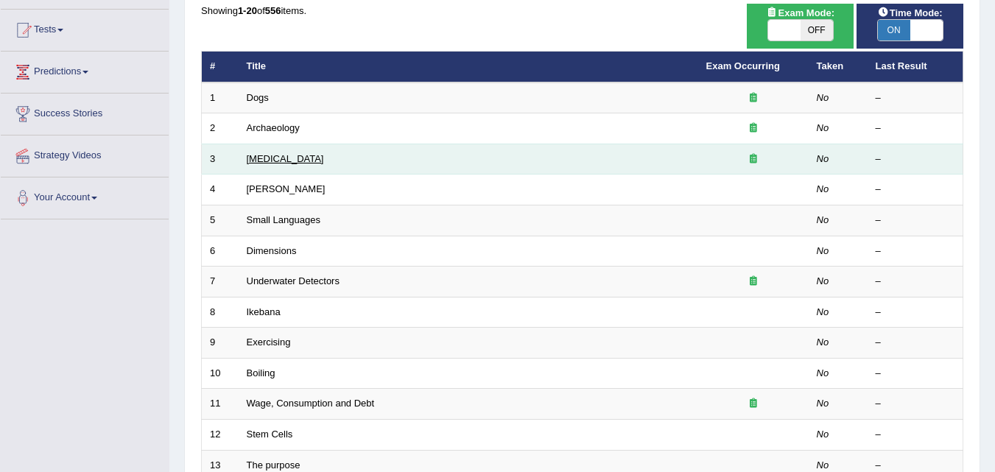
scroll to position [147, 0]
click at [286, 161] on link "[MEDICAL_DATA]" at bounding box center [285, 158] width 77 height 11
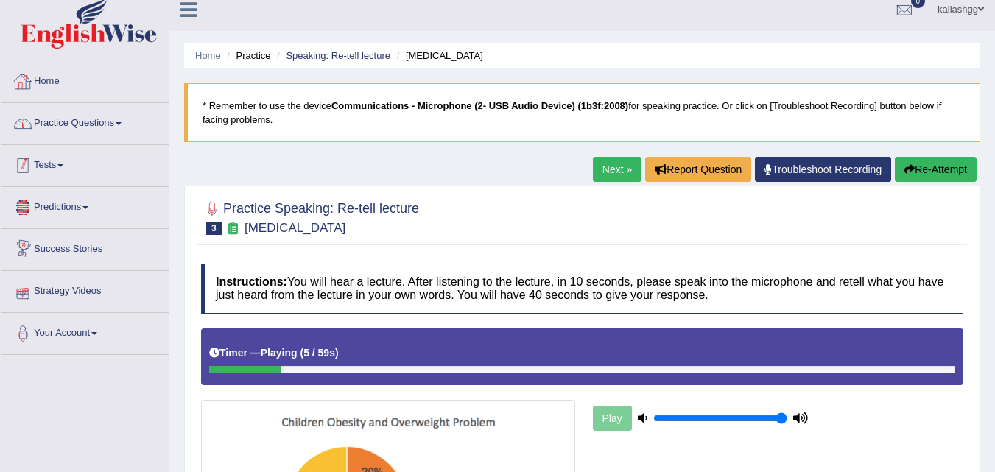
scroll to position [7, 0]
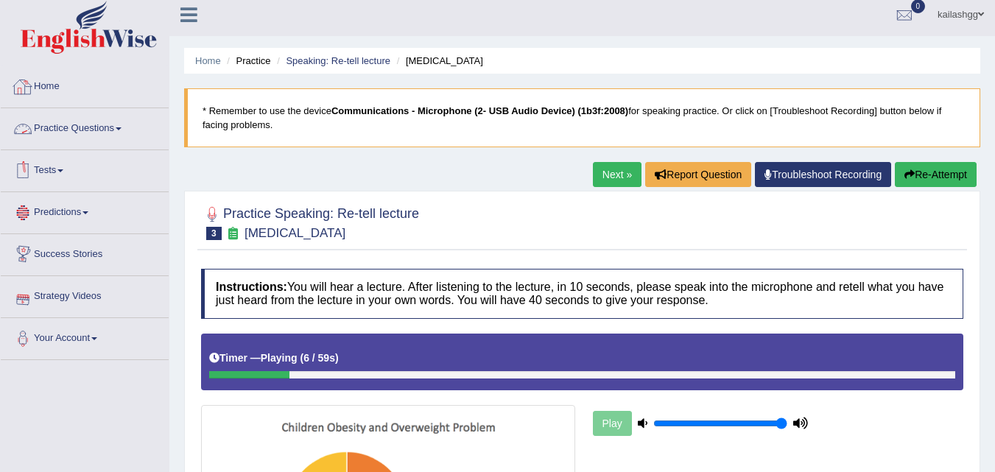
click at [102, 133] on link "Practice Questions" at bounding box center [85, 126] width 168 height 37
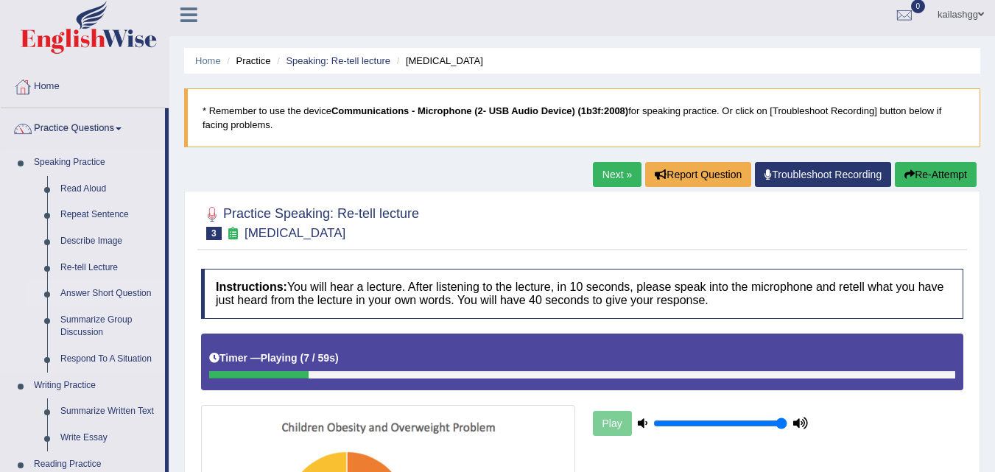
click at [82, 289] on link "Answer Short Question" at bounding box center [109, 294] width 111 height 27
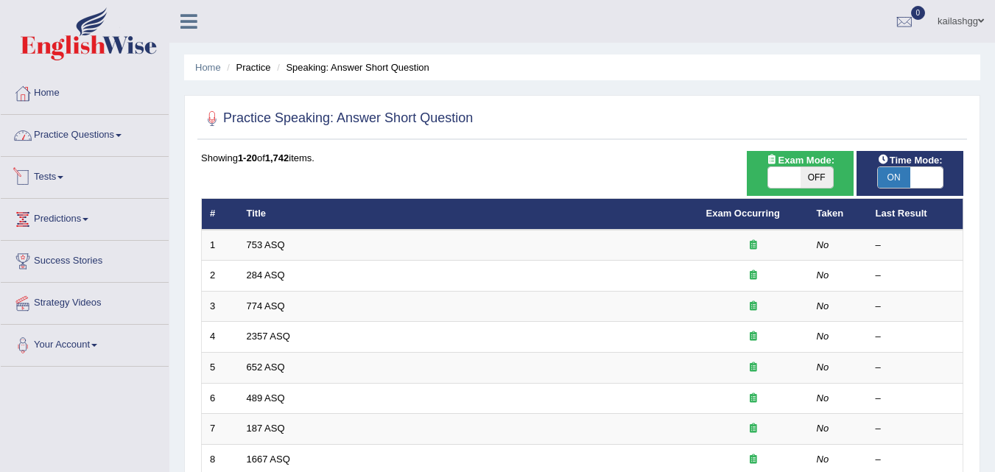
click at [105, 132] on link "Practice Questions" at bounding box center [85, 133] width 168 height 37
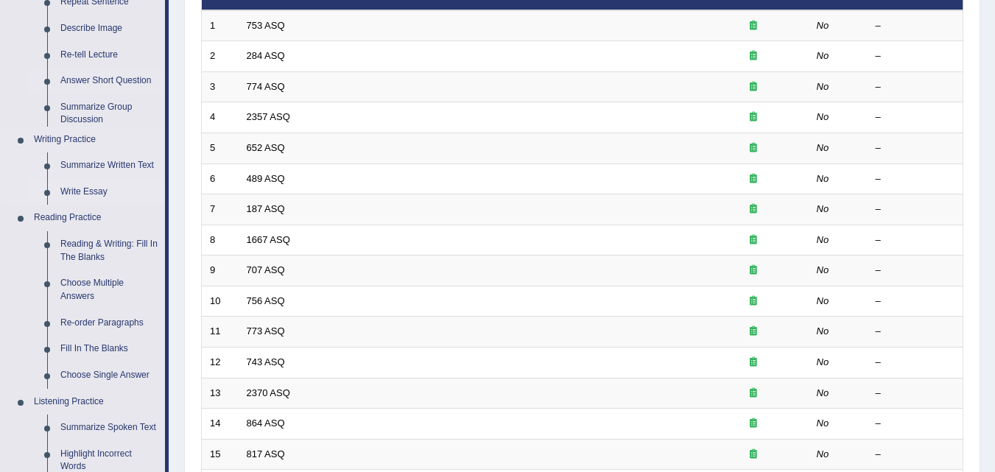
scroll to position [221, 0]
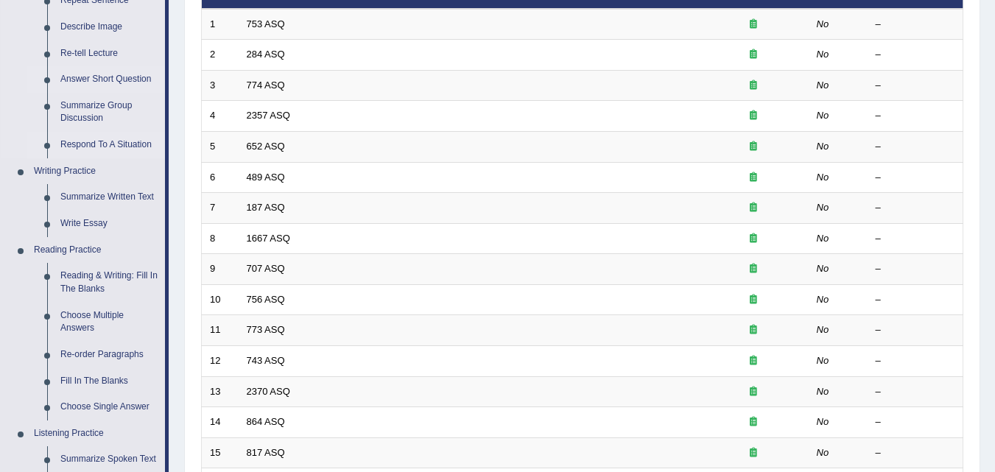
click at [122, 147] on link "Respond To A Situation" at bounding box center [109, 145] width 111 height 27
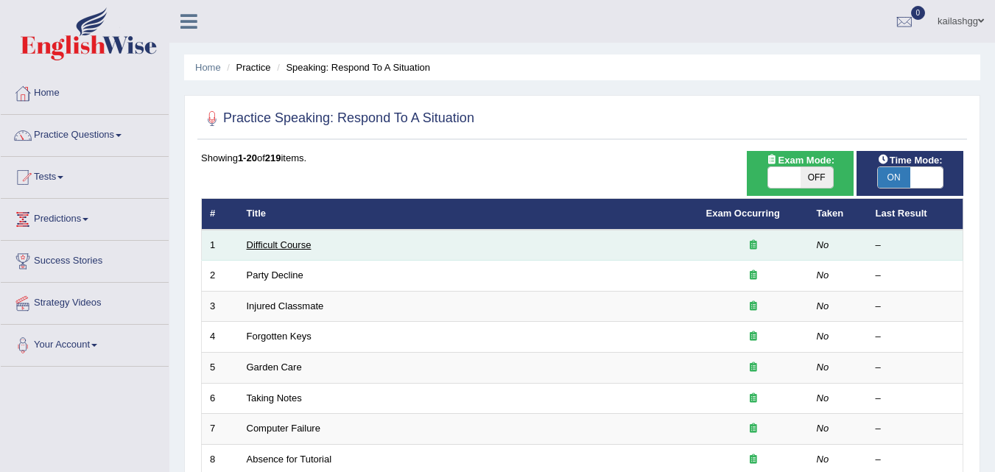
click at [265, 245] on link "Difficult Course" at bounding box center [279, 244] width 65 height 11
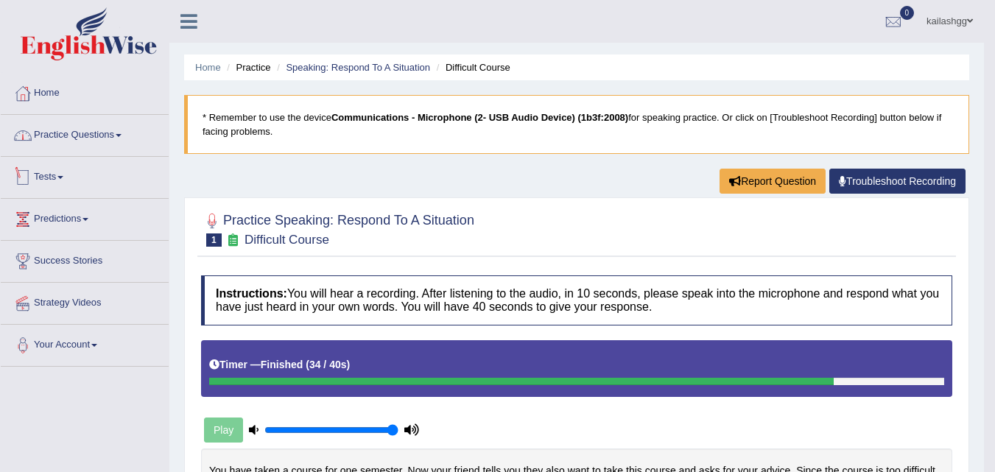
click at [81, 139] on link "Practice Questions" at bounding box center [85, 133] width 168 height 37
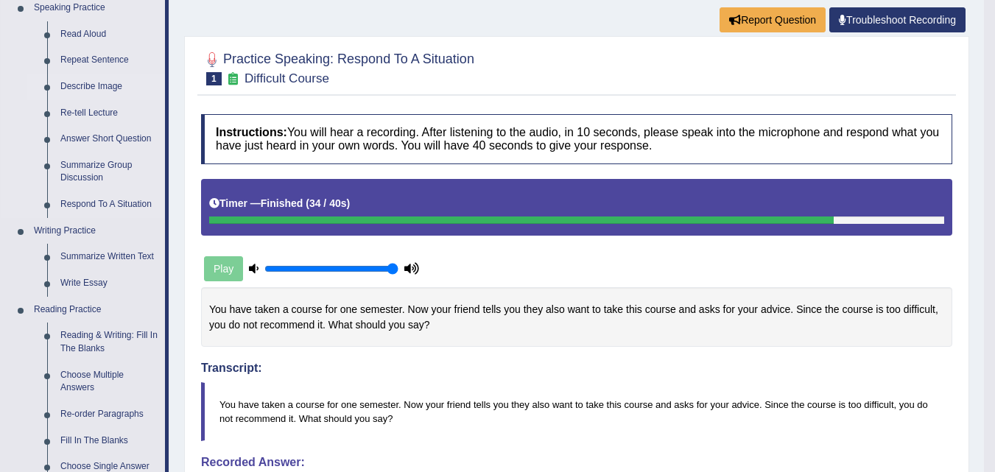
scroll to position [221, 0]
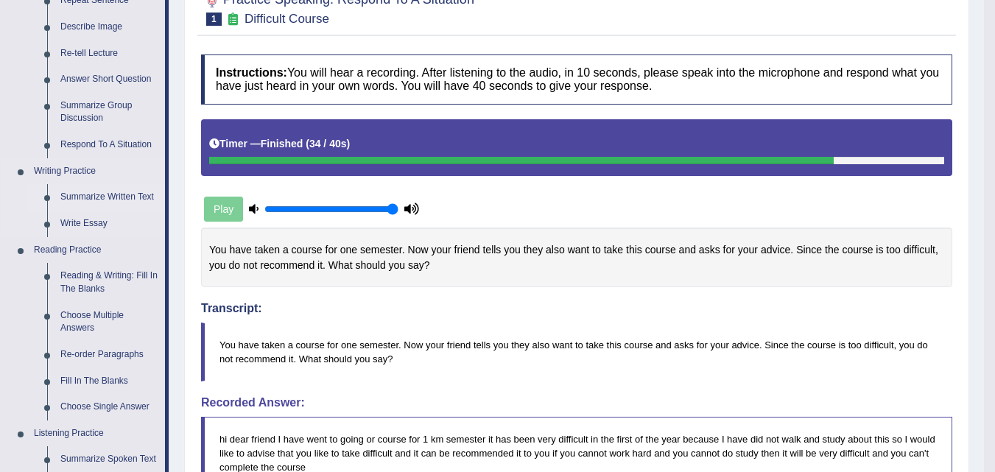
click at [96, 197] on link "Summarize Written Text" at bounding box center [109, 197] width 111 height 27
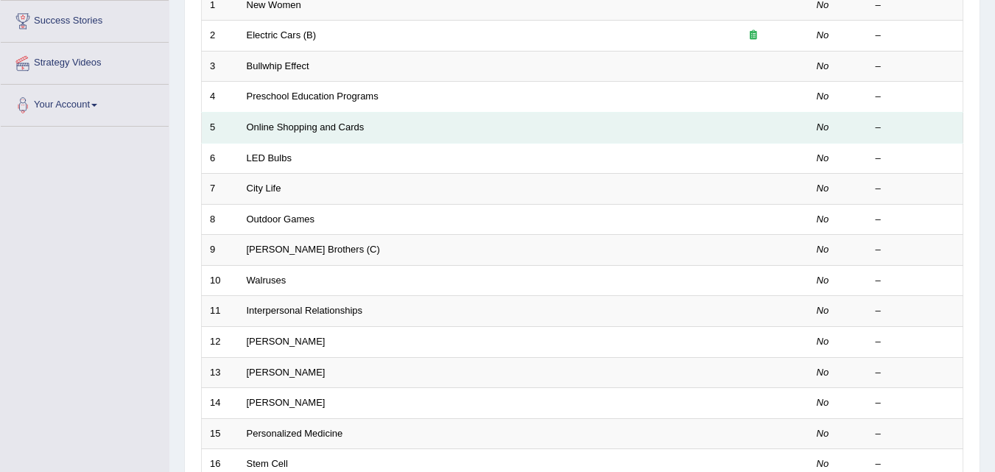
scroll to position [147, 0]
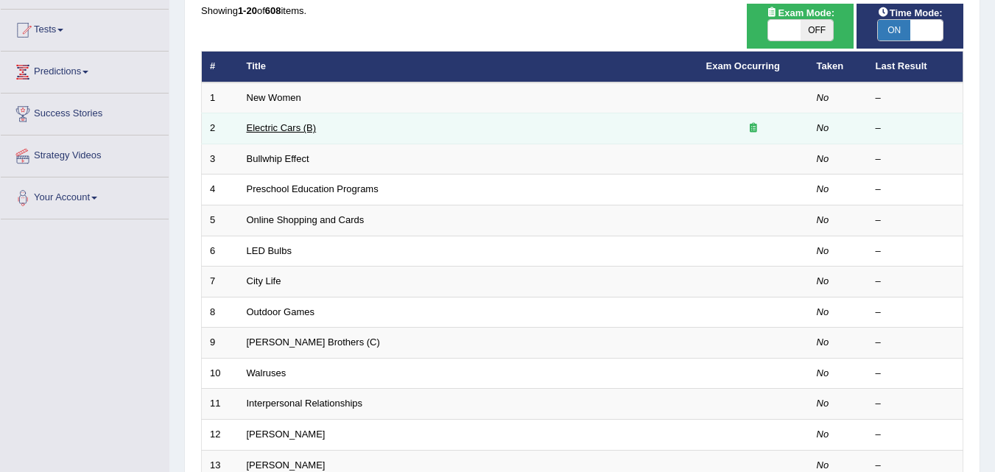
click at [285, 133] on link "Electric Cars (B)" at bounding box center [282, 127] width 70 height 11
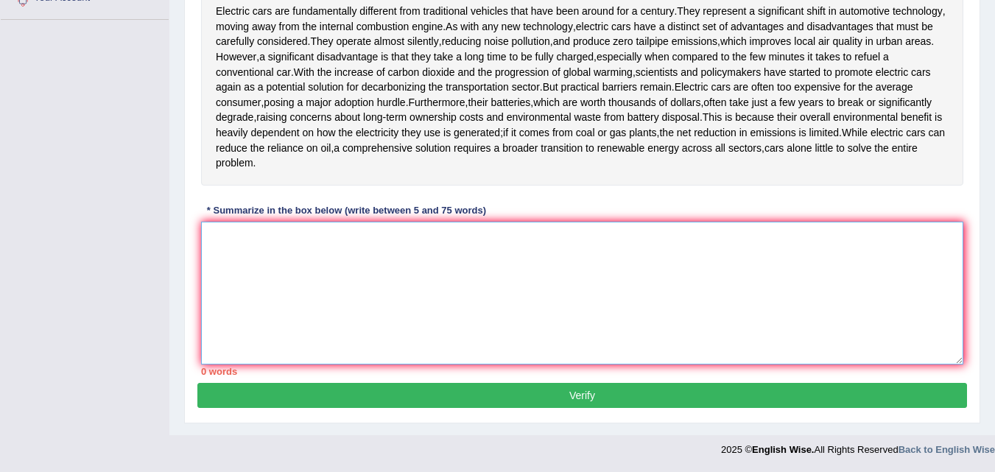
click at [607, 259] on textarea at bounding box center [582, 293] width 762 height 143
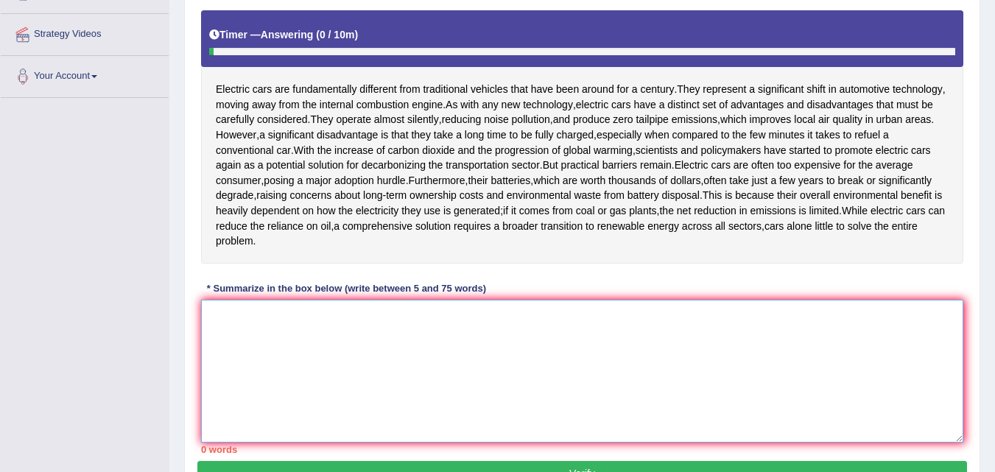
scroll to position [273, 0]
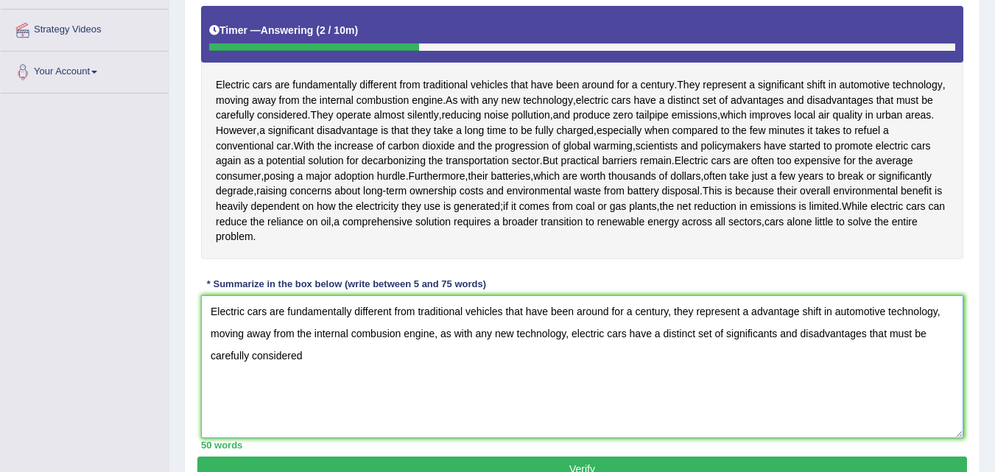
click at [354, 370] on textarea "Electric cars are fundamentally different from traditional vehicles that have b…" at bounding box center [582, 366] width 762 height 143
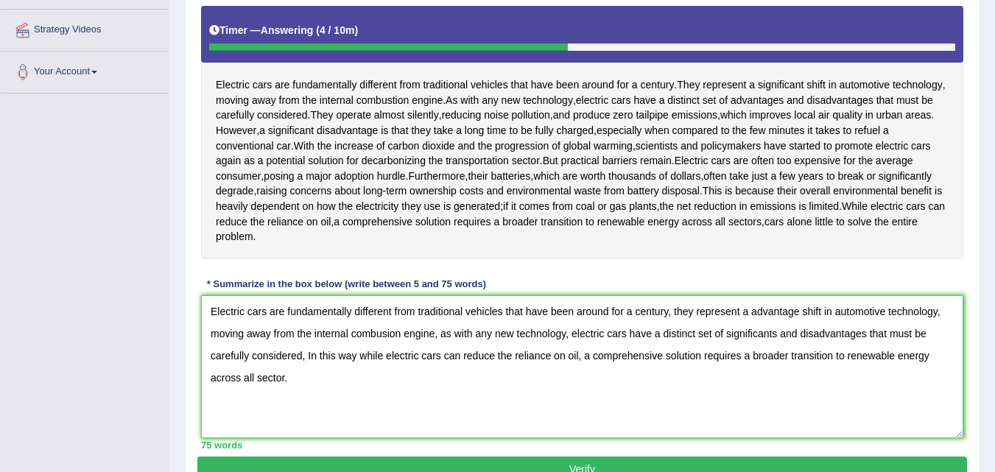
click at [444, 331] on textarea "Electric cars are fundamentally different from traditional vehicles that have b…" at bounding box center [582, 366] width 762 height 143
click at [307, 357] on textarea "Electric cars are fundamentally different from traditional vehicles that have b…" at bounding box center [582, 366] width 762 height 143
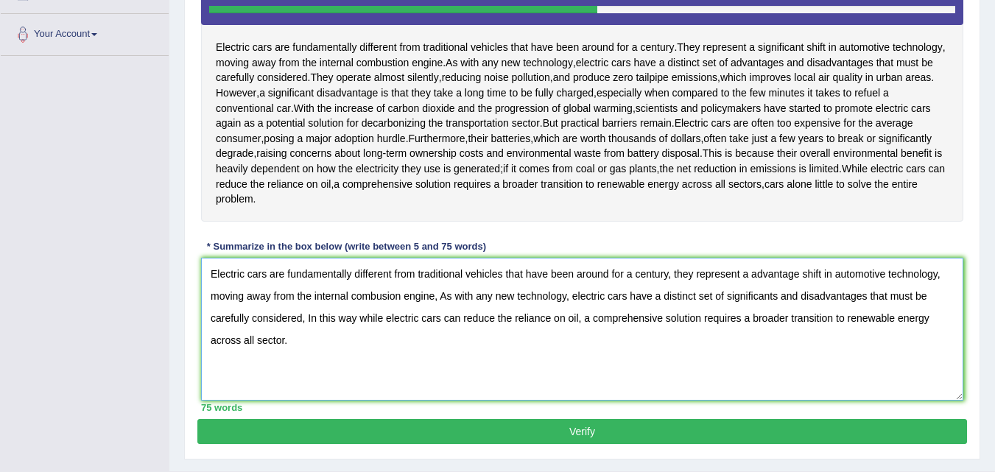
scroll to position [347, 0]
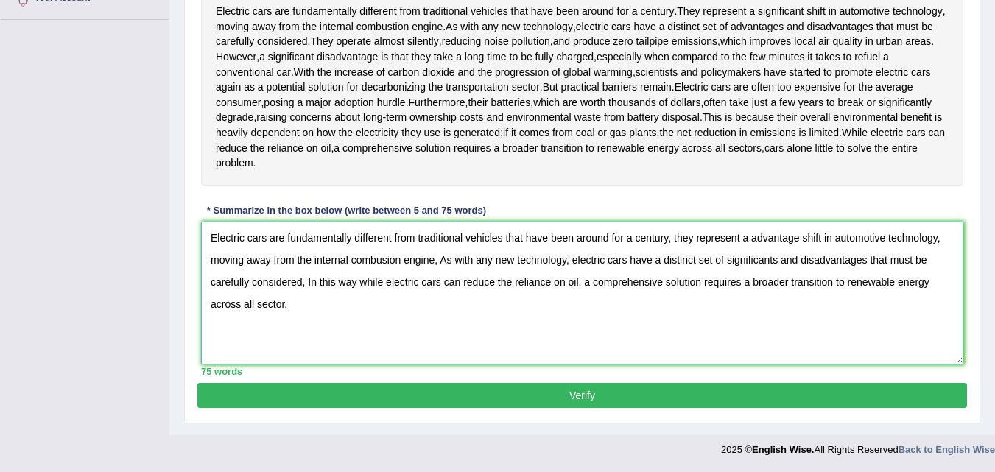
type textarea "Electric cars are fundamentally different from traditional vehicles that have b…"
click at [520, 395] on button "Verify" at bounding box center [582, 395] width 770 height 25
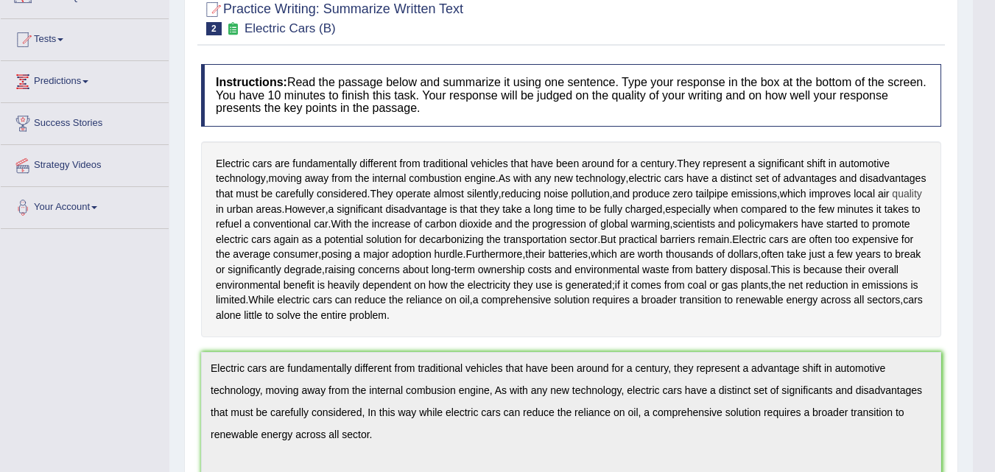
scroll to position [0, 0]
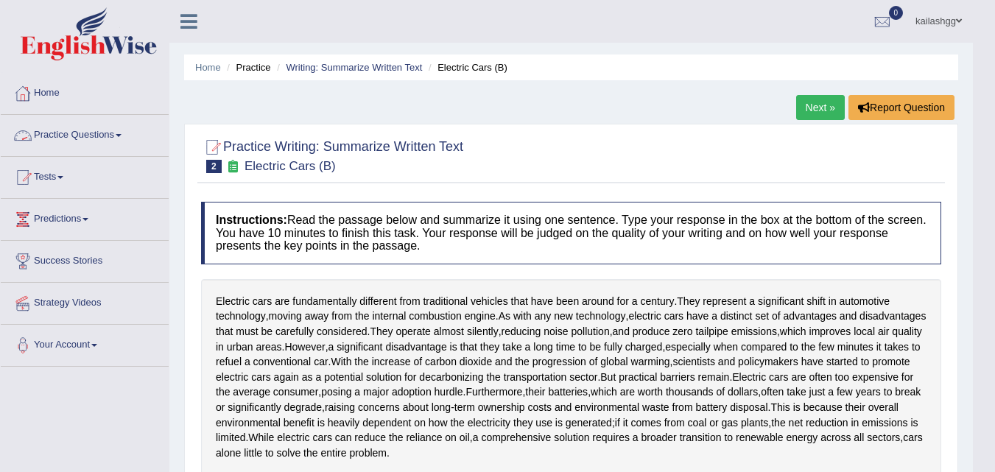
click at [116, 140] on link "Practice Questions" at bounding box center [85, 133] width 168 height 37
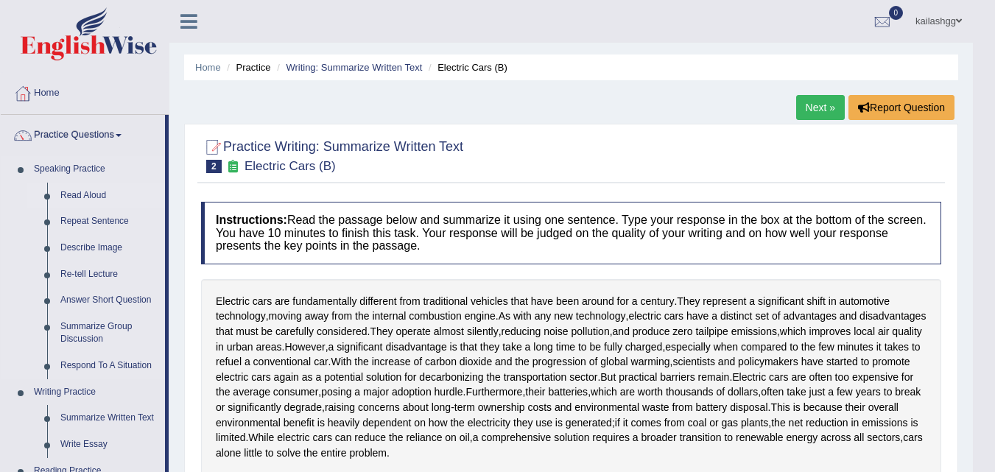
drag, startPoint x: 87, startPoint y: 194, endPoint x: 118, endPoint y: 194, distance: 30.9
click at [88, 194] on link "Read Aloud" at bounding box center [109, 196] width 111 height 27
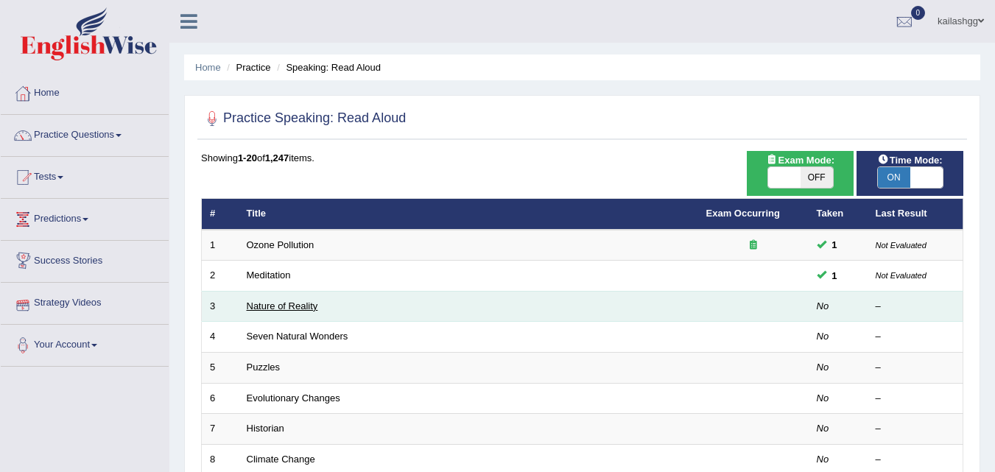
click at [301, 308] on link "Nature of Reality" at bounding box center [282, 305] width 71 height 11
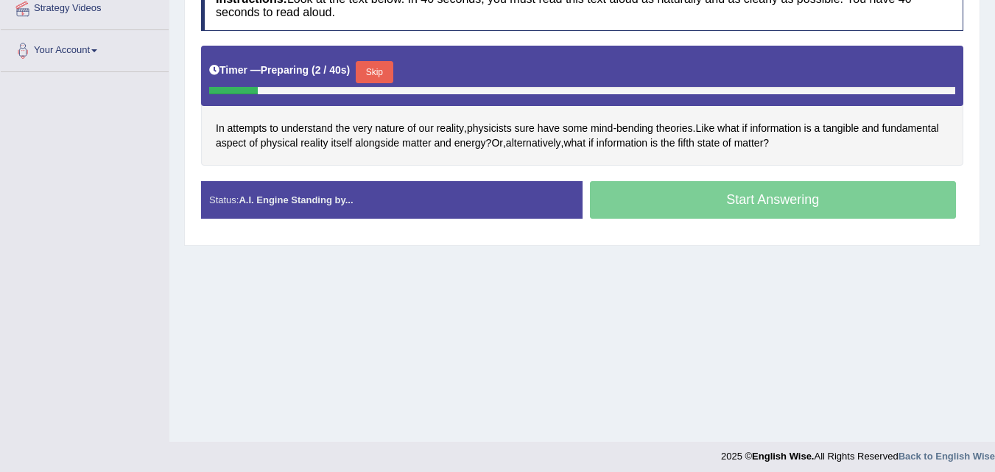
click at [379, 70] on button "Skip" at bounding box center [374, 72] width 37 height 22
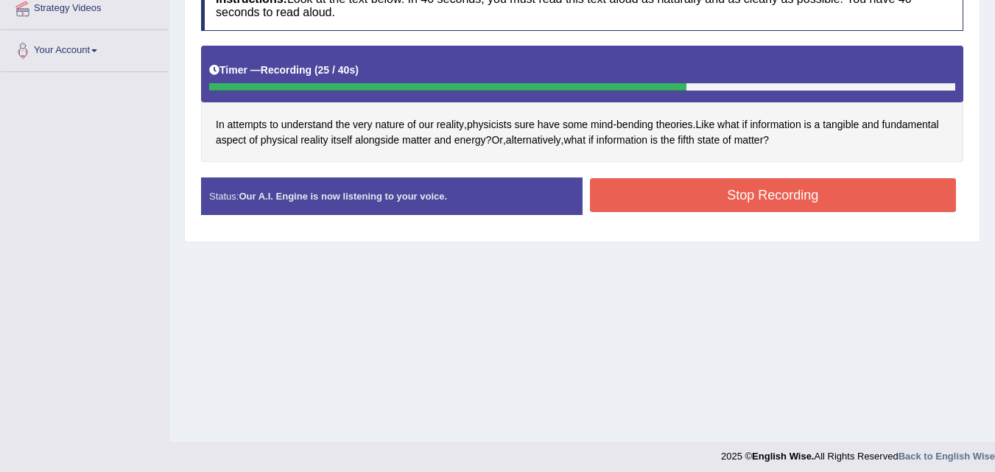
click at [731, 183] on button "Stop Recording" at bounding box center [773, 195] width 367 height 34
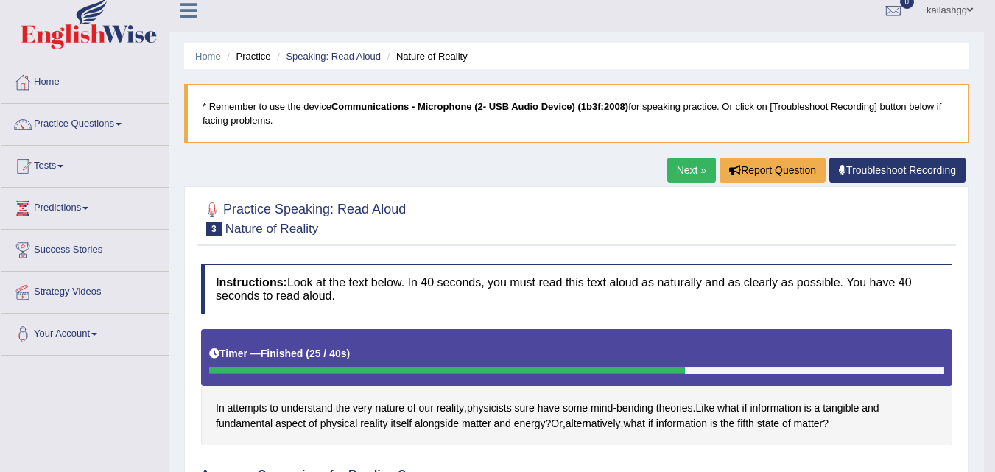
scroll to position [5, 0]
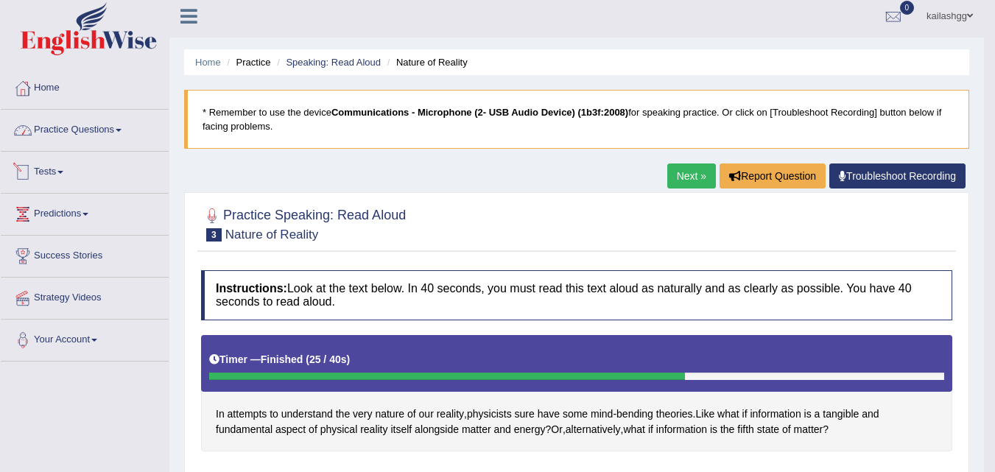
click at [63, 123] on link "Practice Questions" at bounding box center [85, 128] width 168 height 37
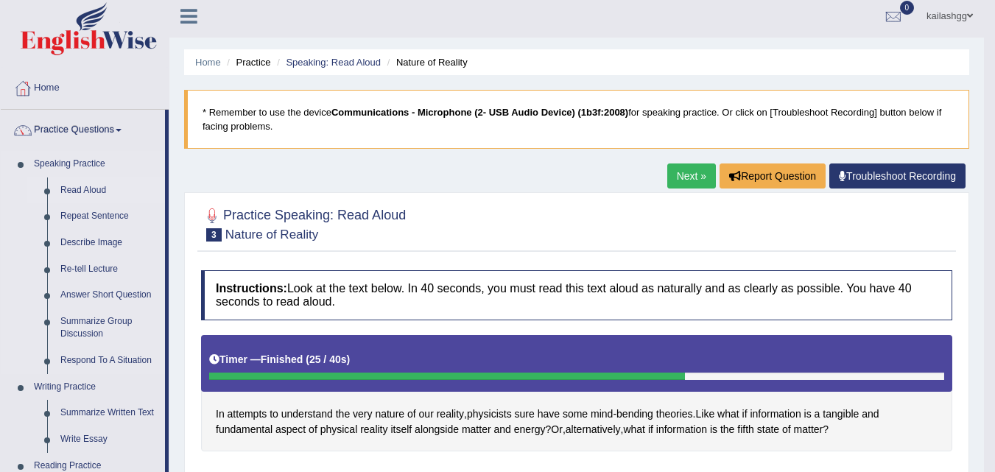
click at [87, 186] on link "Read Aloud" at bounding box center [109, 190] width 111 height 27
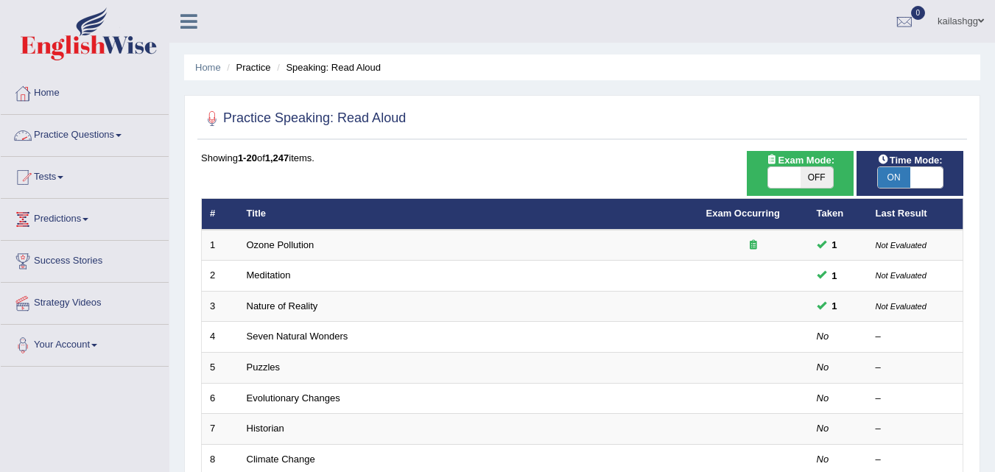
click at [73, 142] on link "Practice Questions" at bounding box center [85, 133] width 168 height 37
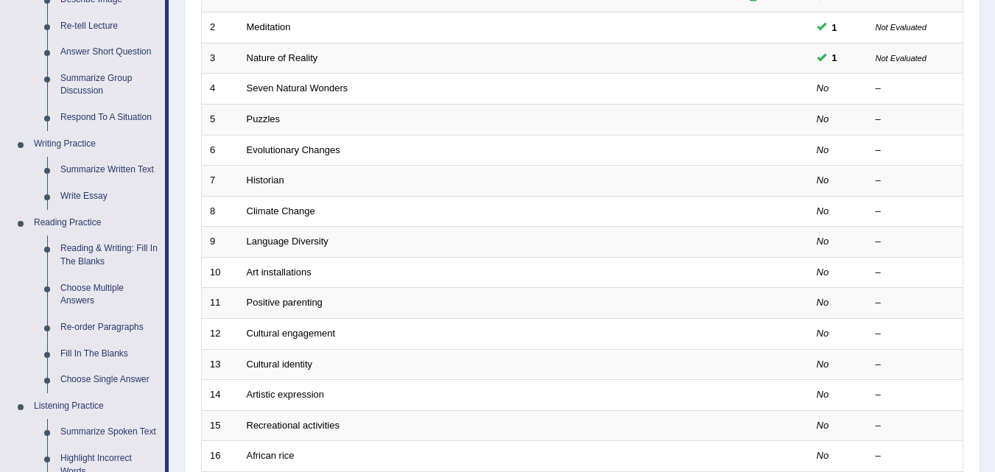
scroll to position [368, 0]
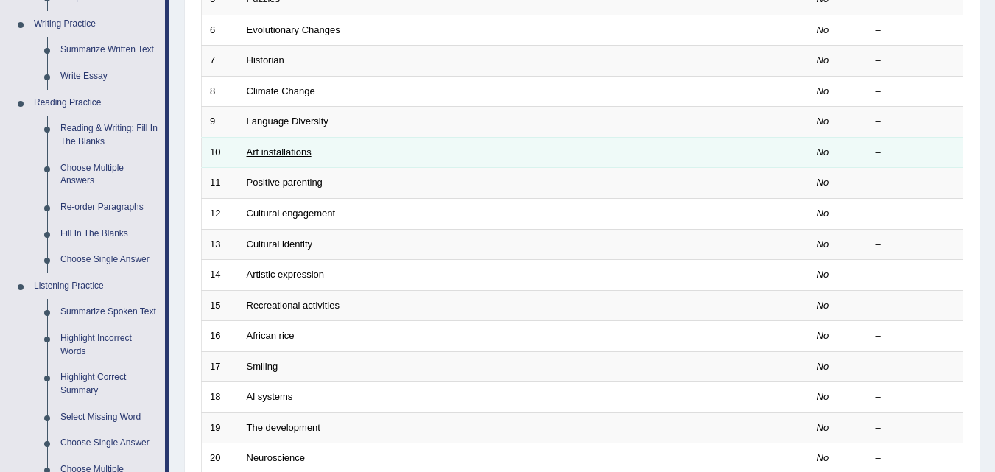
click at [295, 155] on link "Art installations" at bounding box center [279, 152] width 65 height 11
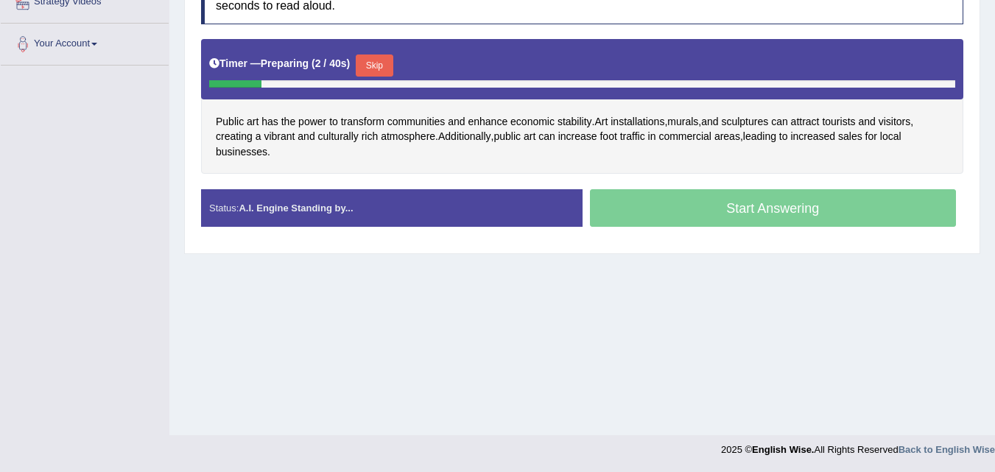
click at [385, 63] on button "Skip" at bounding box center [374, 65] width 37 height 22
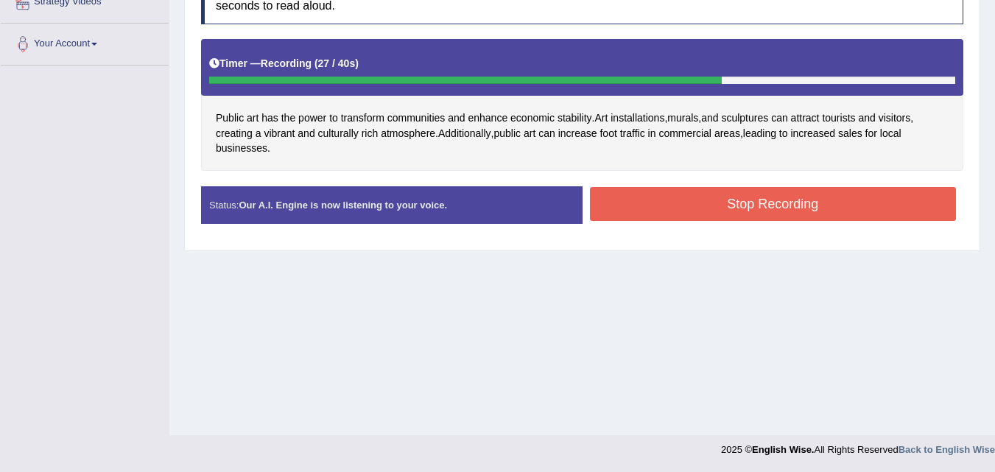
click at [663, 213] on button "Stop Recording" at bounding box center [773, 204] width 367 height 34
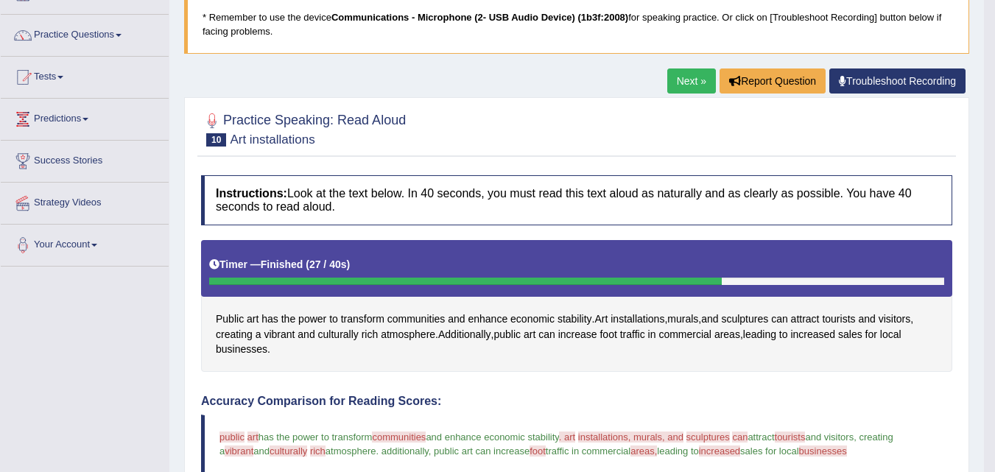
scroll to position [94, 0]
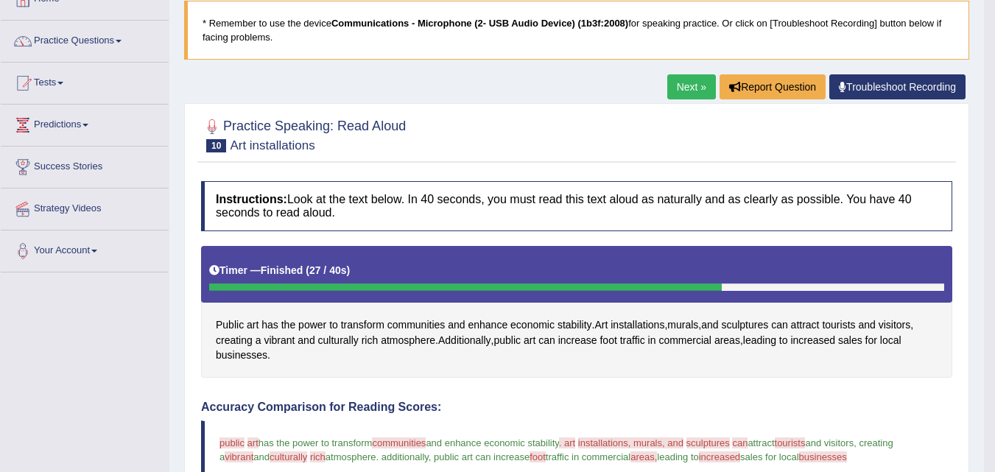
click at [692, 87] on link "Next »" at bounding box center [691, 86] width 49 height 25
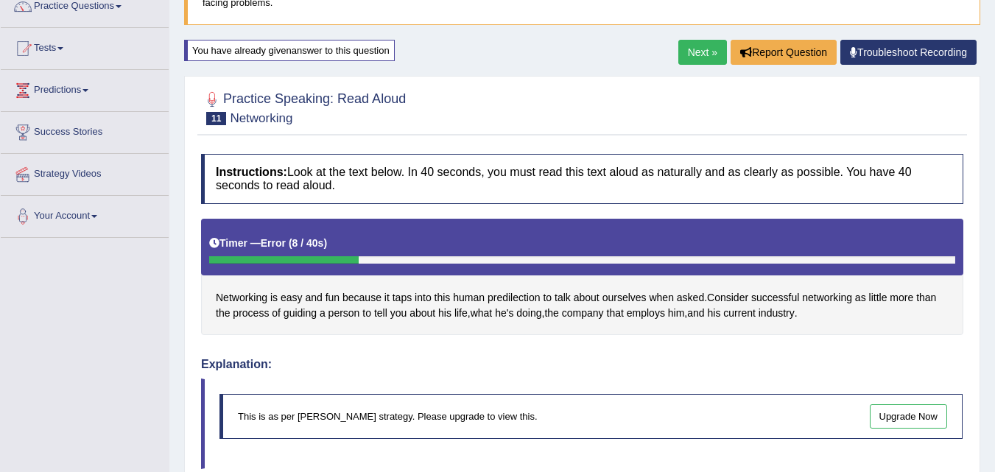
scroll to position [7, 0]
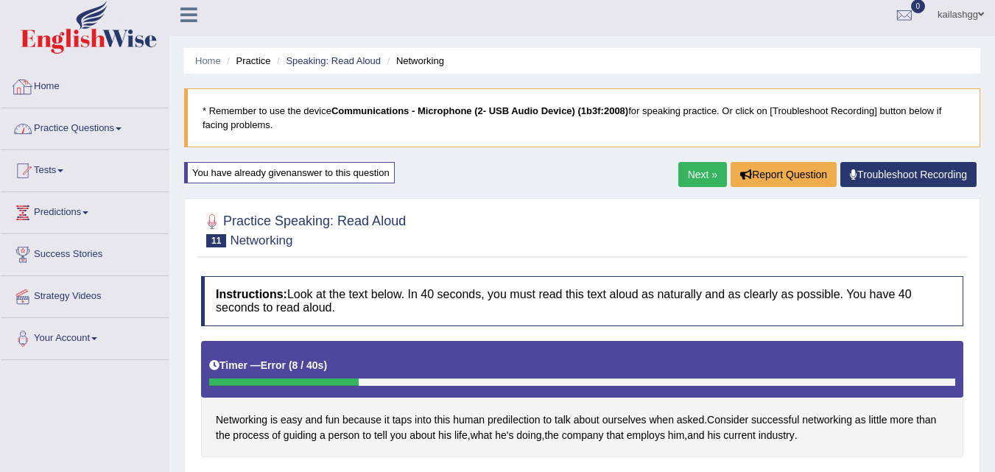
click at [42, 125] on link "Practice Questions" at bounding box center [85, 126] width 168 height 37
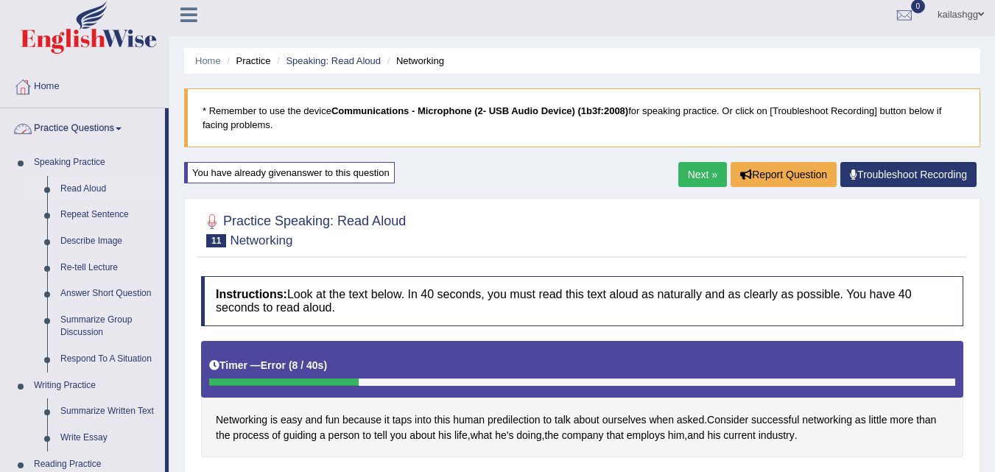
click at [79, 188] on link "Read Aloud" at bounding box center [109, 189] width 111 height 27
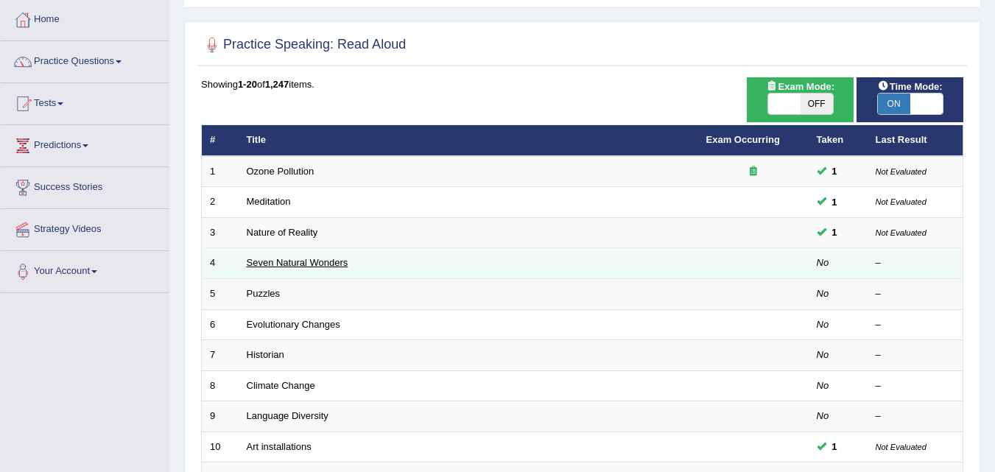
click at [285, 266] on link "Seven Natural Wonders" at bounding box center [298, 262] width 102 height 11
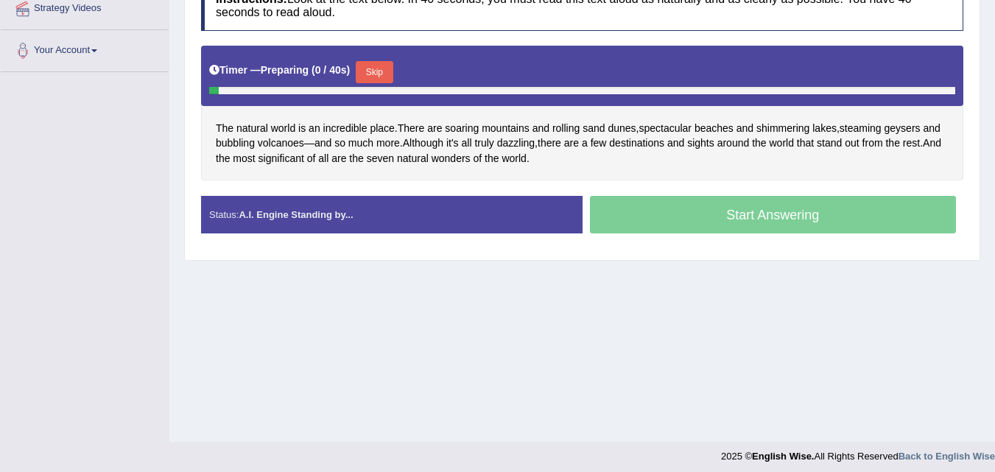
scroll to position [295, 0]
click at [462, 128] on span "soaring" at bounding box center [462, 128] width 34 height 15
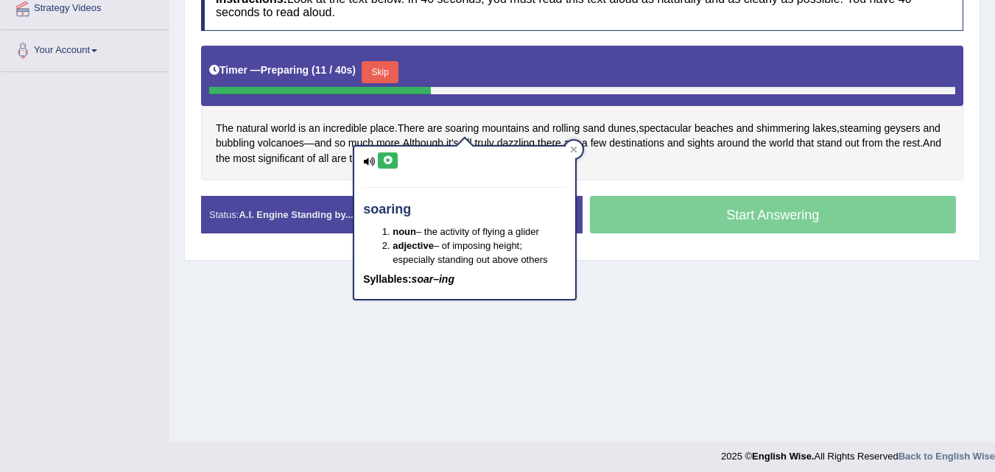
click at [384, 158] on icon at bounding box center [387, 160] width 11 height 9
click at [575, 150] on icon at bounding box center [574, 150] width 7 height 7
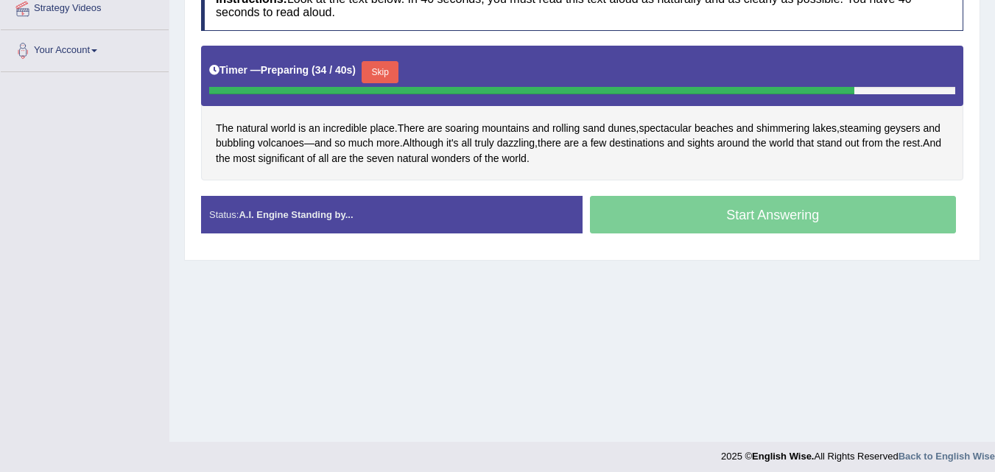
click at [371, 68] on button "Skip" at bounding box center [380, 72] width 37 height 22
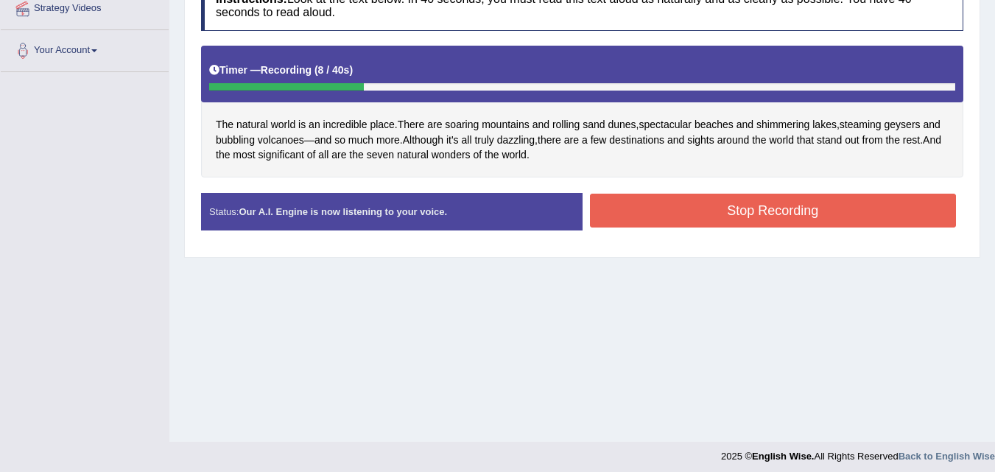
drag, startPoint x: 722, startPoint y: 212, endPoint x: 744, endPoint y: 177, distance: 41.7
click at [728, 204] on button "Stop Recording" at bounding box center [773, 211] width 367 height 34
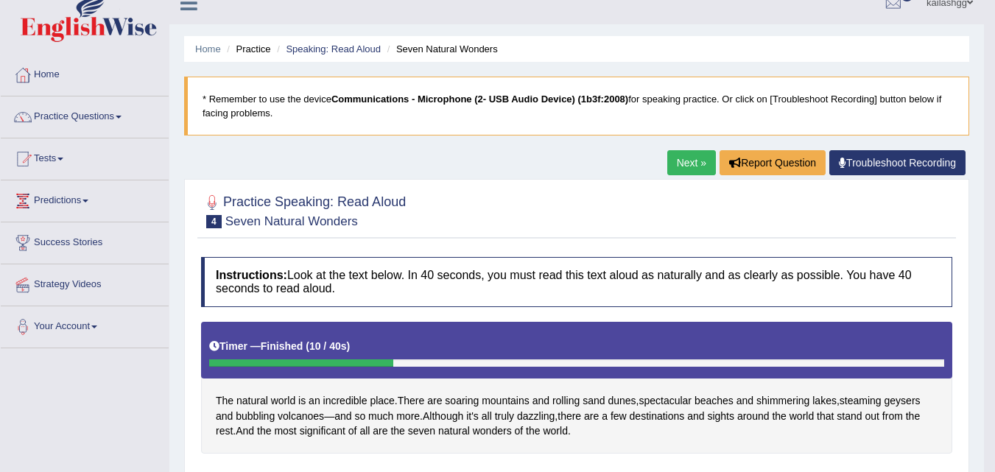
scroll to position [0, 0]
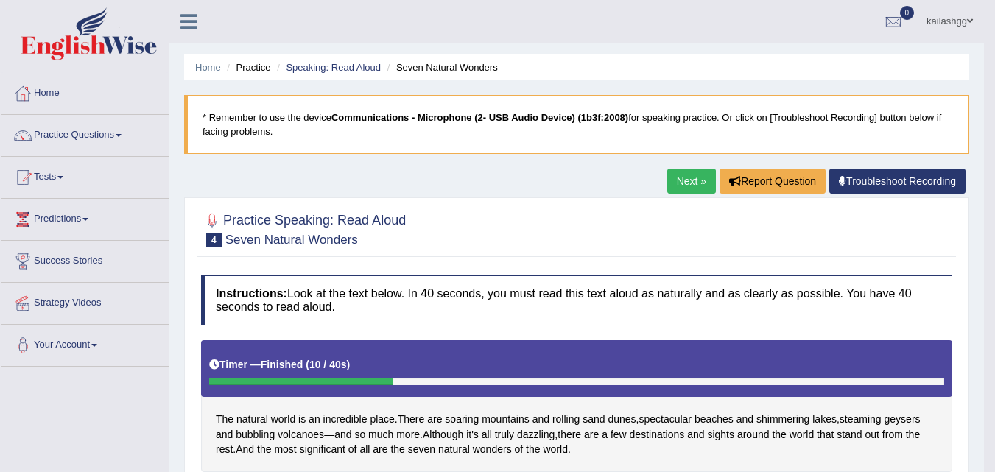
click at [686, 181] on link "Next »" at bounding box center [691, 181] width 49 height 25
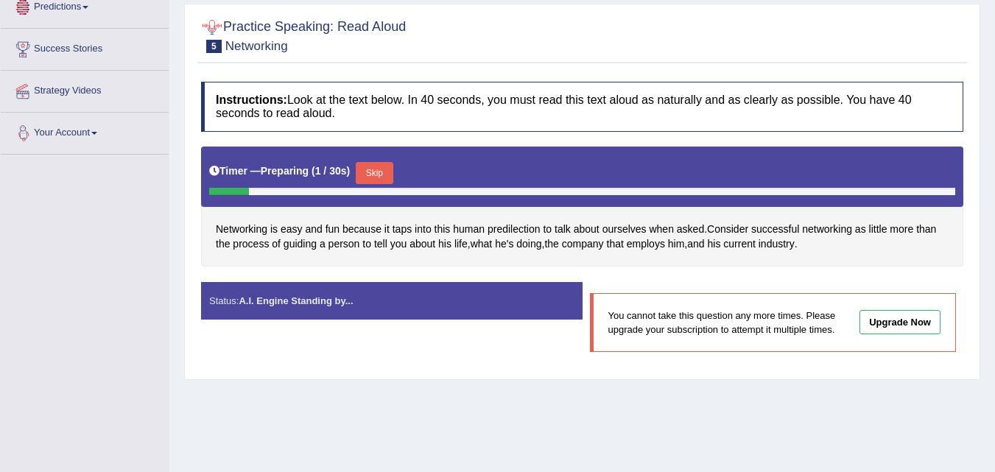
scroll to position [80, 0]
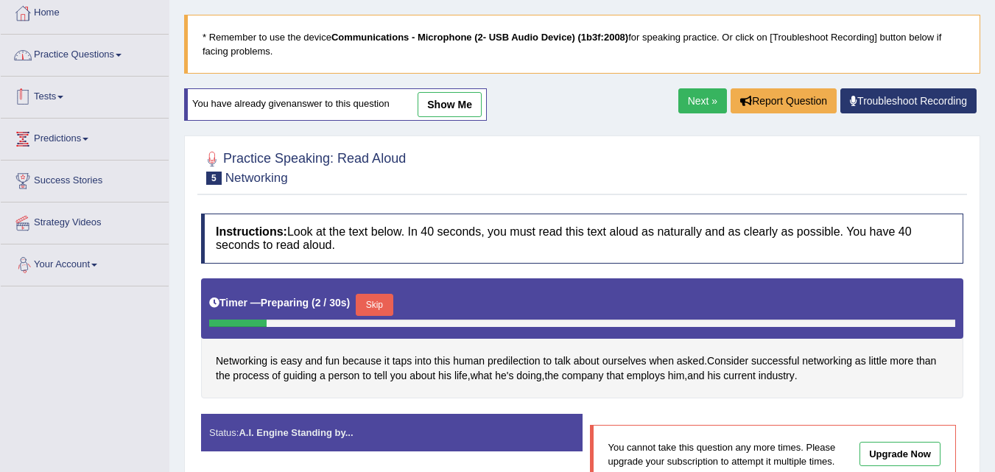
click at [96, 55] on link "Practice Questions" at bounding box center [85, 53] width 168 height 37
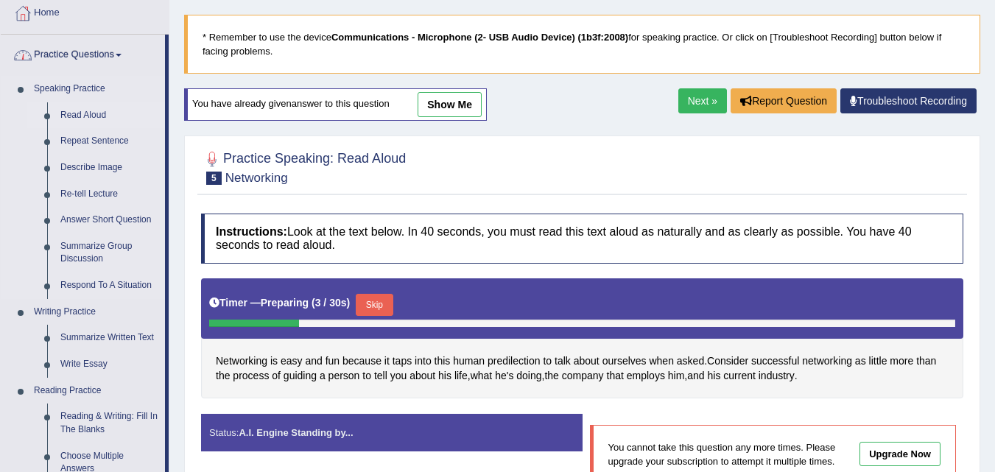
click at [94, 114] on link "Read Aloud" at bounding box center [109, 115] width 111 height 27
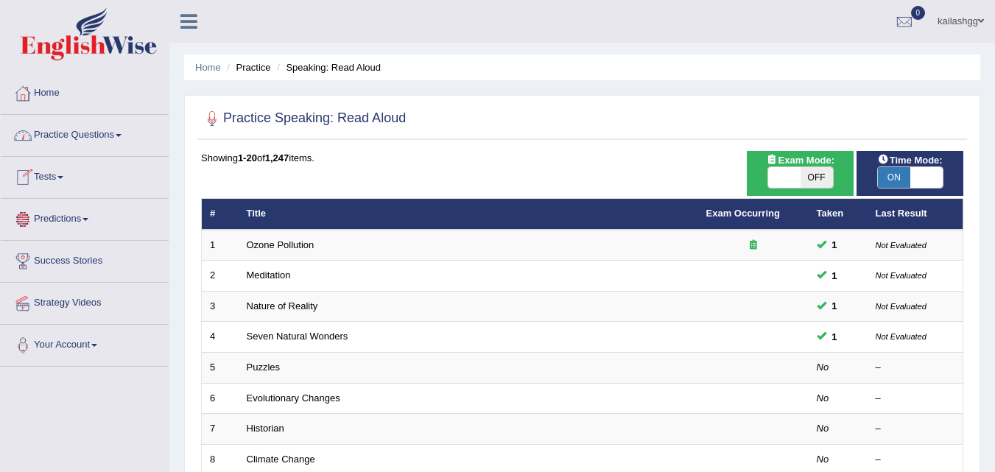
click at [68, 131] on link "Practice Questions" at bounding box center [85, 133] width 168 height 37
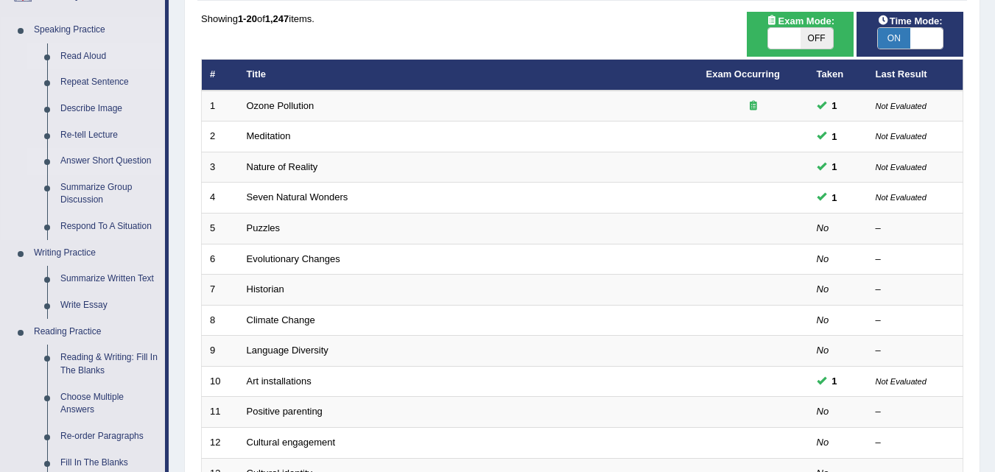
scroll to position [147, 0]
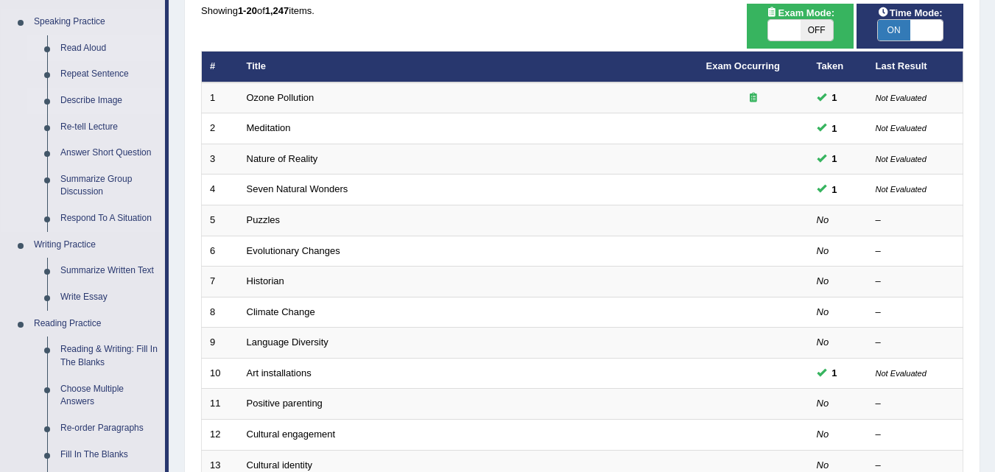
click at [86, 102] on link "Describe Image" at bounding box center [109, 101] width 111 height 27
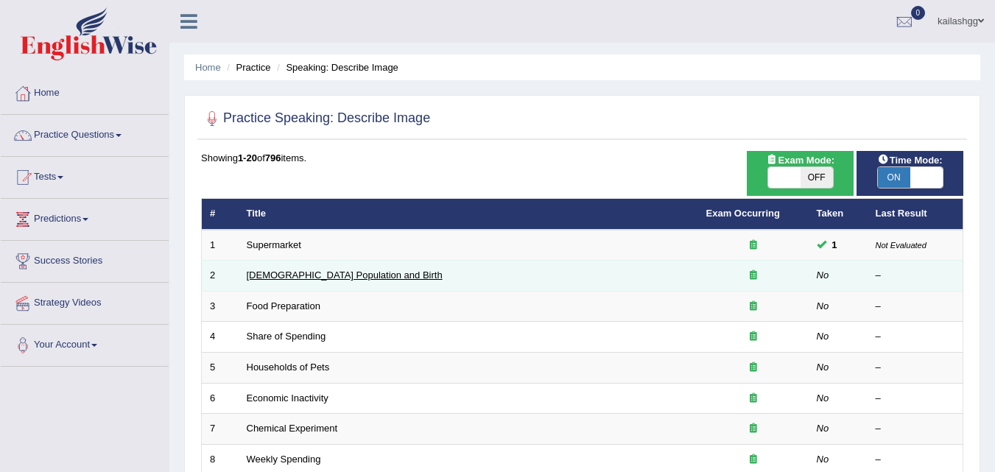
click at [296, 272] on link "[DEMOGRAPHIC_DATA] Population and Birth" at bounding box center [345, 275] width 196 height 11
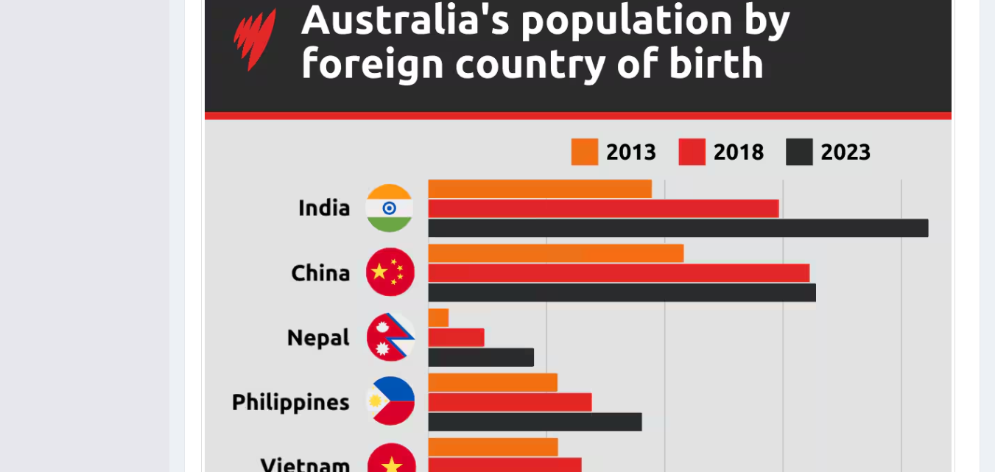
scroll to position [147, 0]
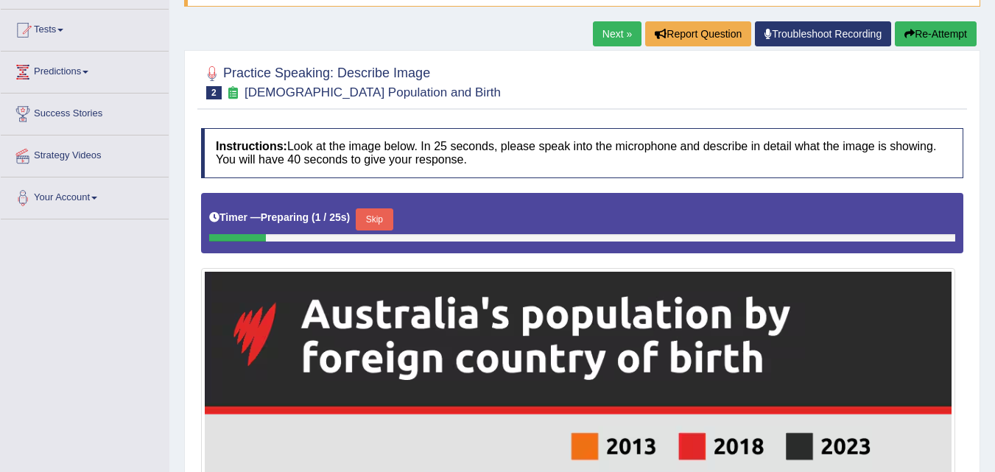
click at [379, 210] on button "Skip" at bounding box center [374, 219] width 37 height 22
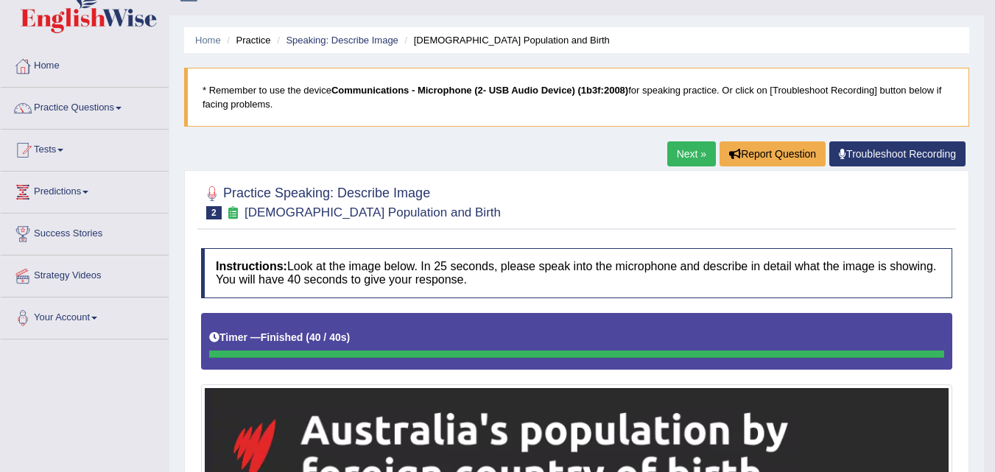
scroll to position [0, 0]
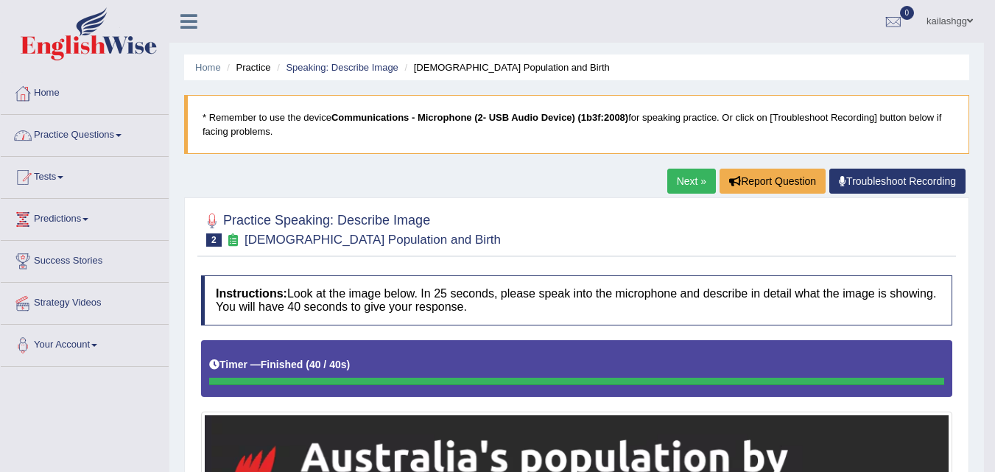
click at [99, 133] on link "Practice Questions" at bounding box center [85, 133] width 168 height 37
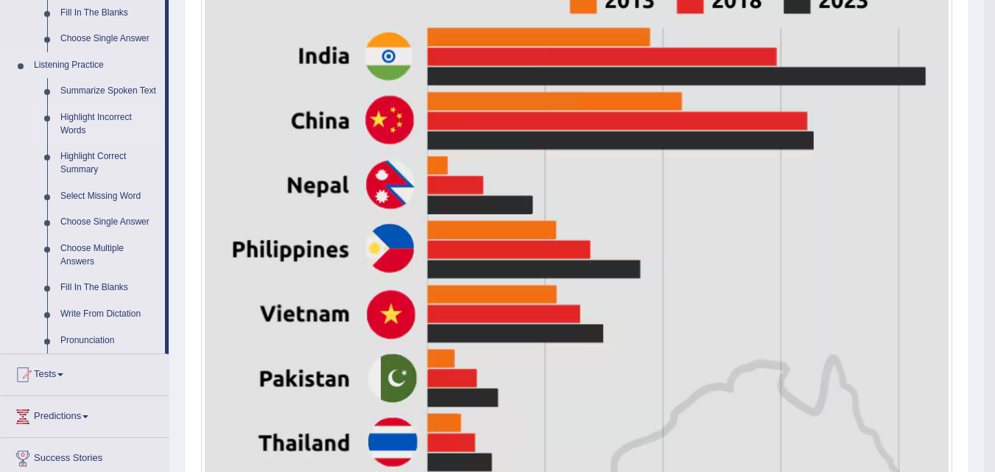
scroll to position [736, 0]
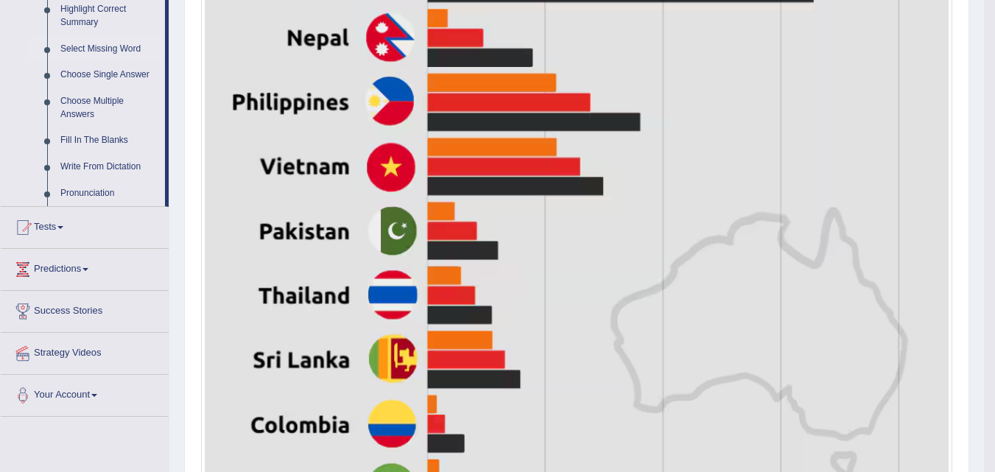
click at [113, 48] on link "Select Missing Word" at bounding box center [109, 49] width 111 height 27
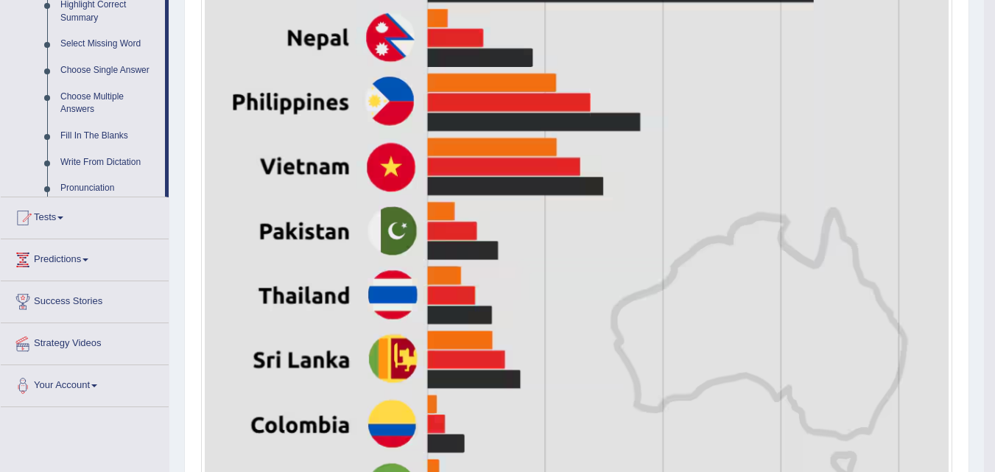
scroll to position [346, 0]
